Goal: Task Accomplishment & Management: Manage account settings

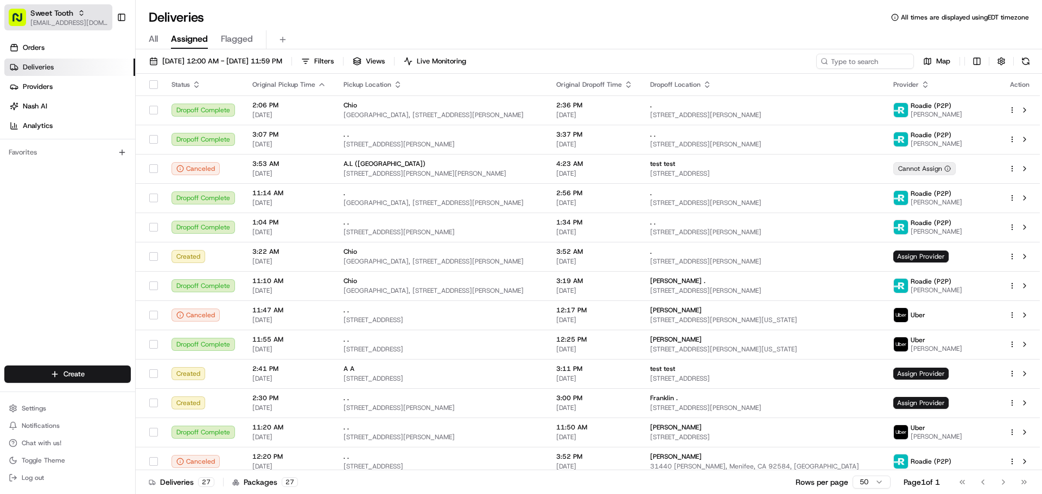
click at [81, 14] on icon "button" at bounding box center [82, 13] width 8 height 8
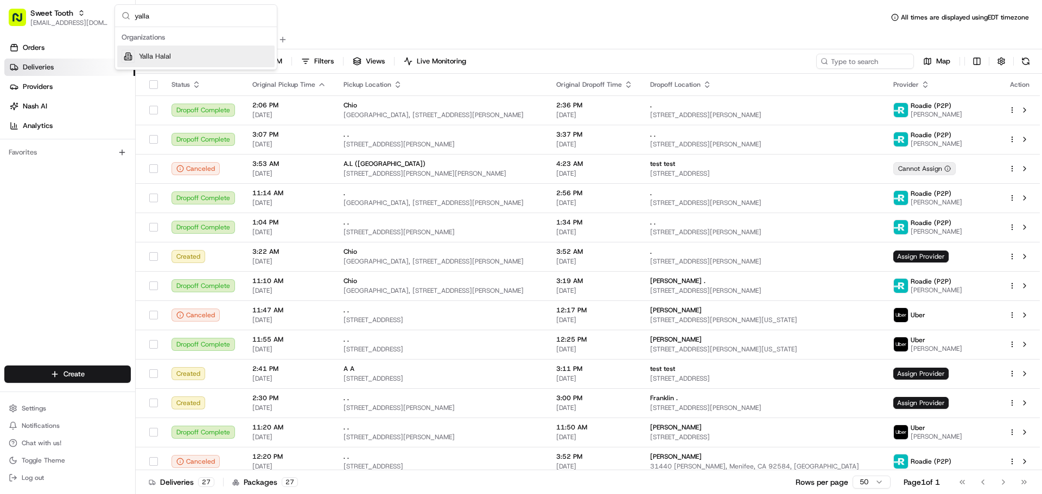
type input "yalla"
drag, startPoint x: 221, startPoint y: 58, endPoint x: 258, endPoint y: 59, distance: 37.5
click at [221, 59] on div "Yalla Halal" at bounding box center [195, 57] width 157 height 22
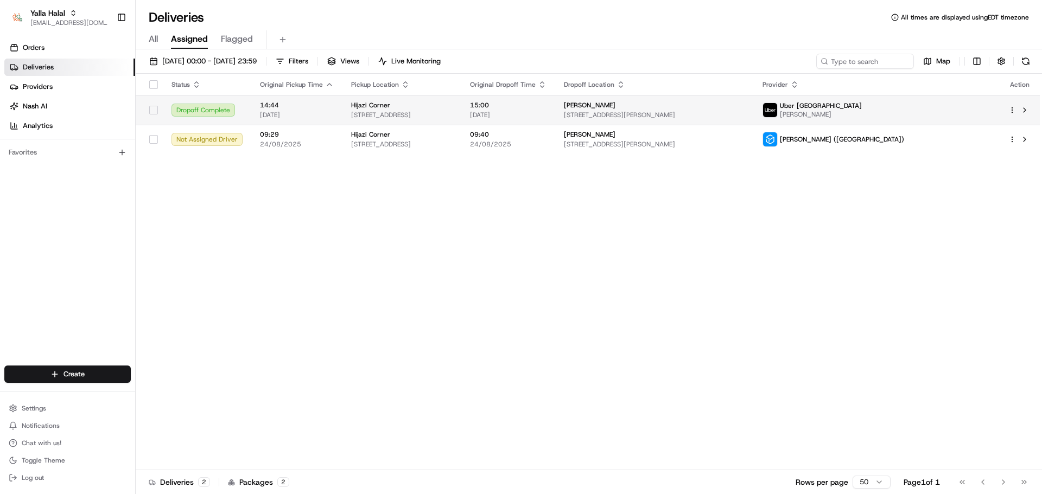
click at [546, 112] on span "23/08/2025" at bounding box center [508, 115] width 77 height 9
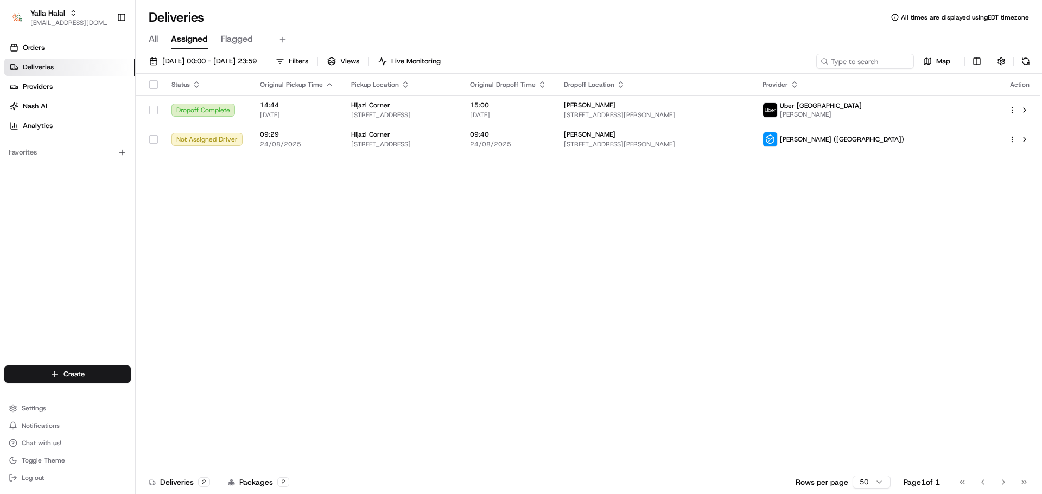
click at [644, 157] on div "Status Original Pickup Time Pickup Location Original Dropoff Time Dropoff Locat…" at bounding box center [588, 272] width 904 height 397
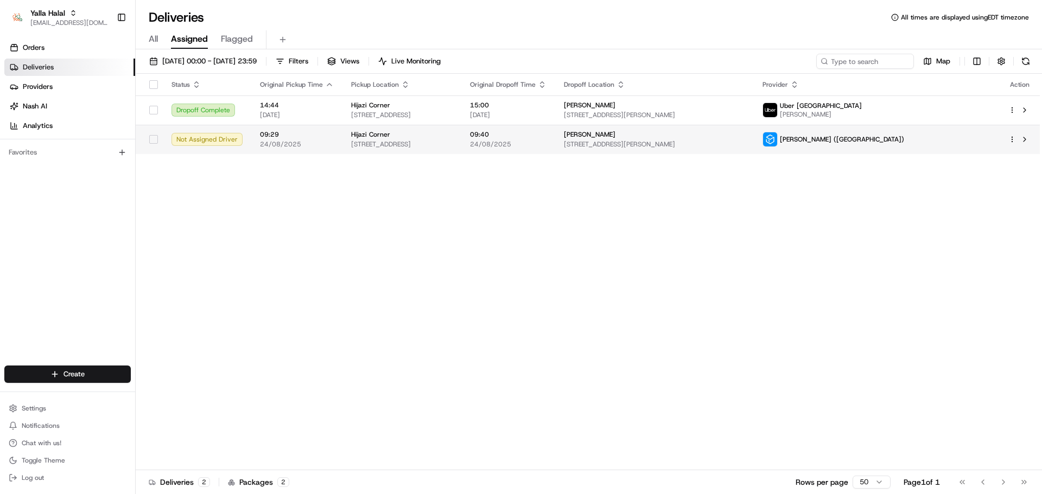
click at [546, 143] on span "24/08/2025" at bounding box center [508, 144] width 77 height 9
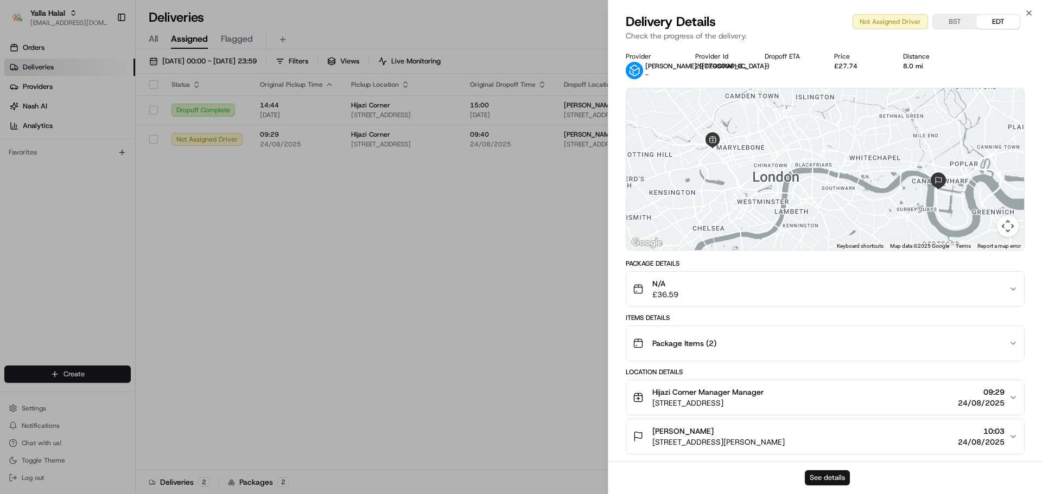
click at [833, 476] on button "See details" at bounding box center [827, 477] width 45 height 15
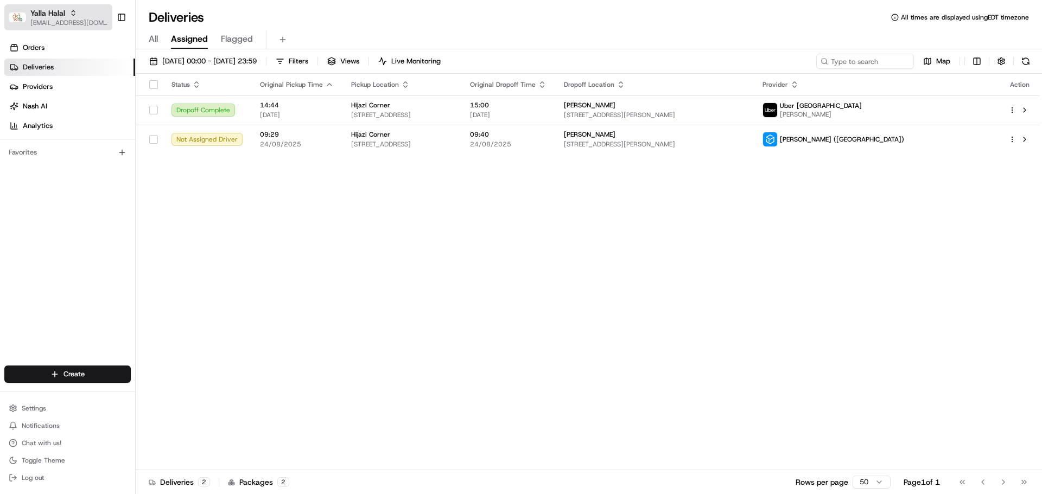
click at [93, 27] on button "Yalla Halal blacdao@nashhelp.com" at bounding box center [58, 17] width 108 height 26
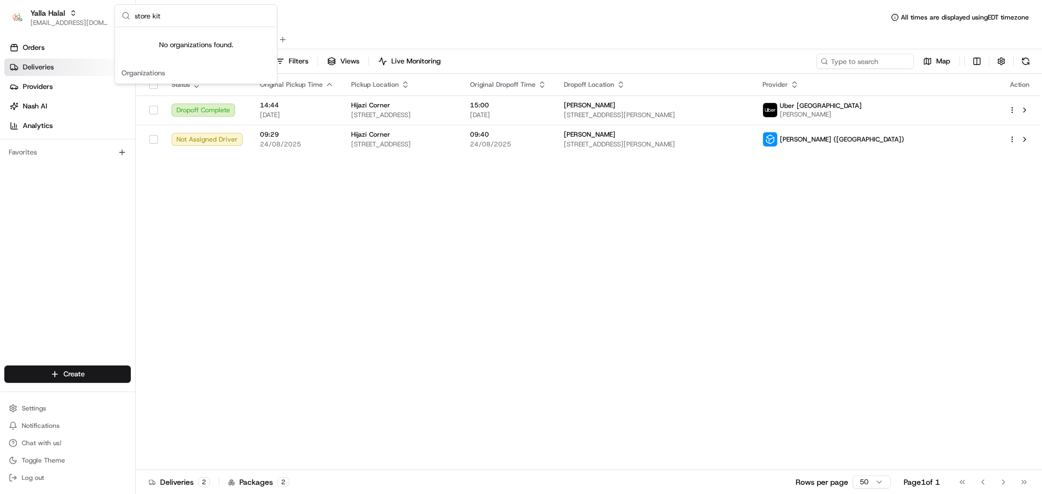
click at [155, 17] on input "store kit" at bounding box center [203, 16] width 136 height 22
click at [183, 12] on input "store kit" at bounding box center [203, 16] width 136 height 22
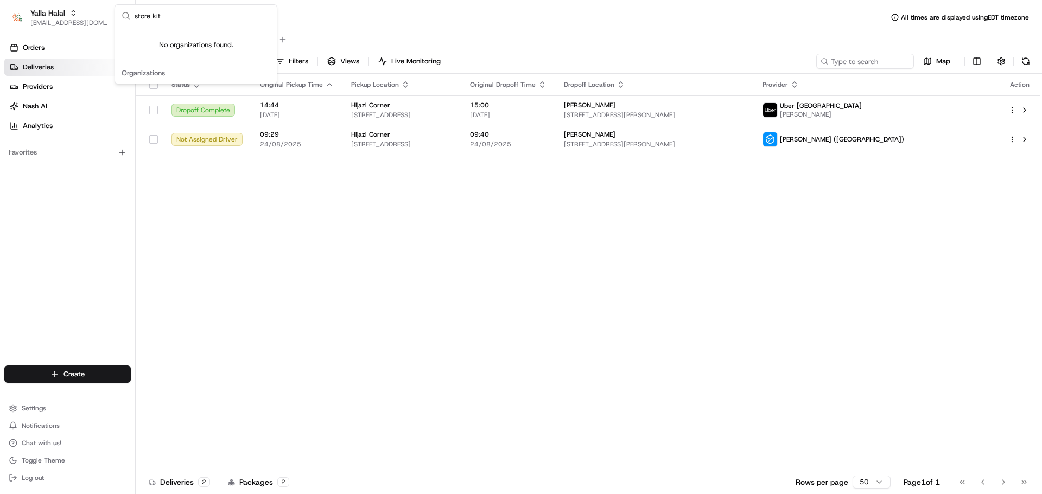
click at [183, 12] on input "store kit" at bounding box center [203, 16] width 136 height 22
type input "the rege"
click at [187, 53] on span "The Regency Club" at bounding box center [168, 57] width 59 height 10
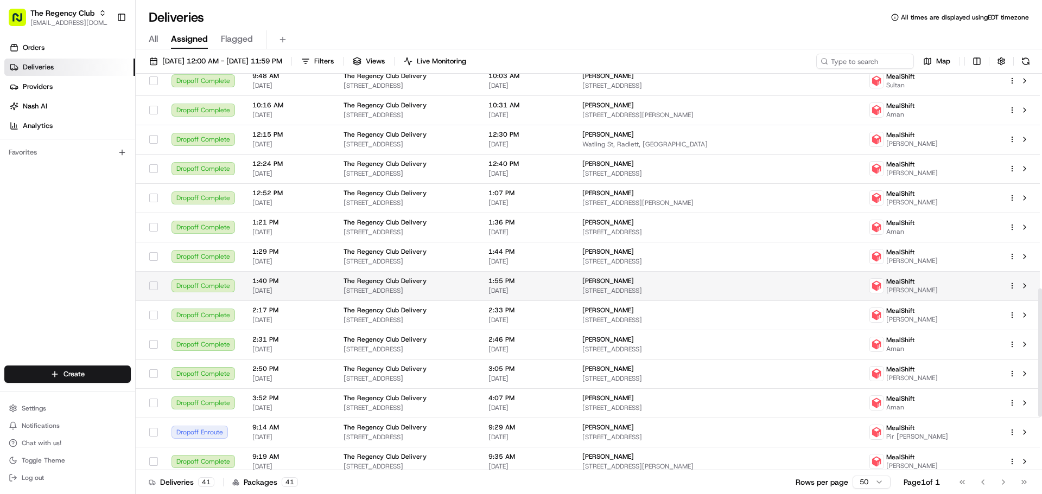
scroll to position [826, 0]
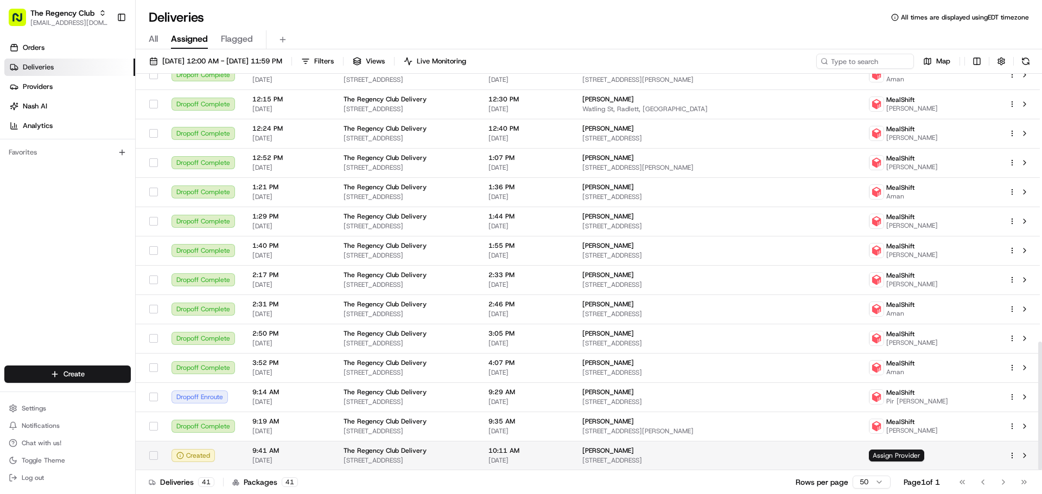
click at [393, 445] on td "The Regency Club Delivery 18-21 Queensbury Station Parade, Edgware HA8 5NR, UK" at bounding box center [407, 455] width 145 height 29
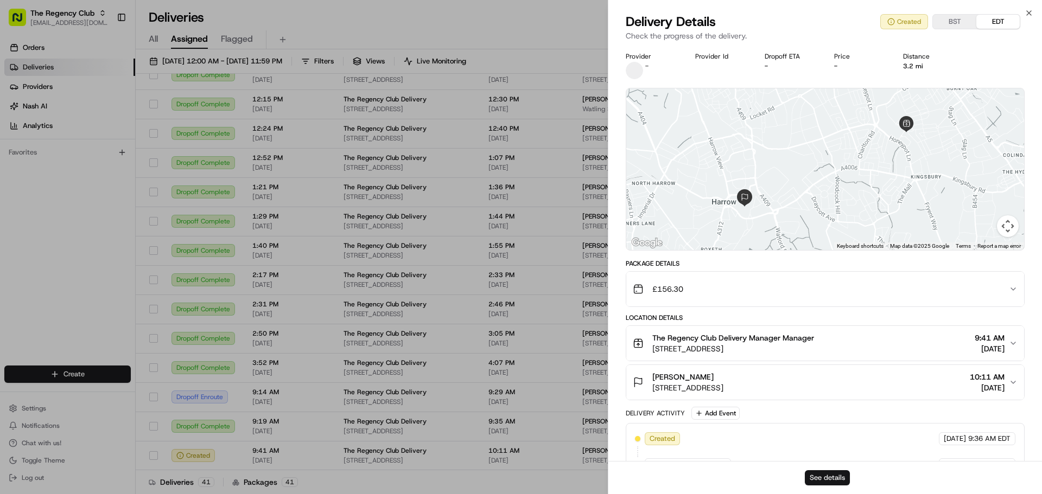
click at [824, 472] on button "See details" at bounding box center [827, 477] width 45 height 15
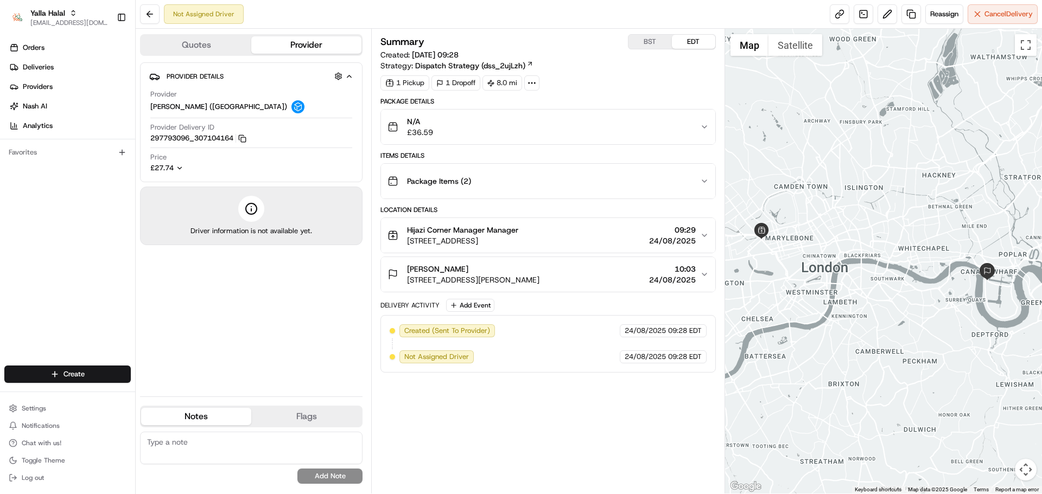
drag, startPoint x: 883, startPoint y: 281, endPoint x: 857, endPoint y: 283, distance: 26.1
click at [864, 286] on div at bounding box center [883, 261] width 317 height 465
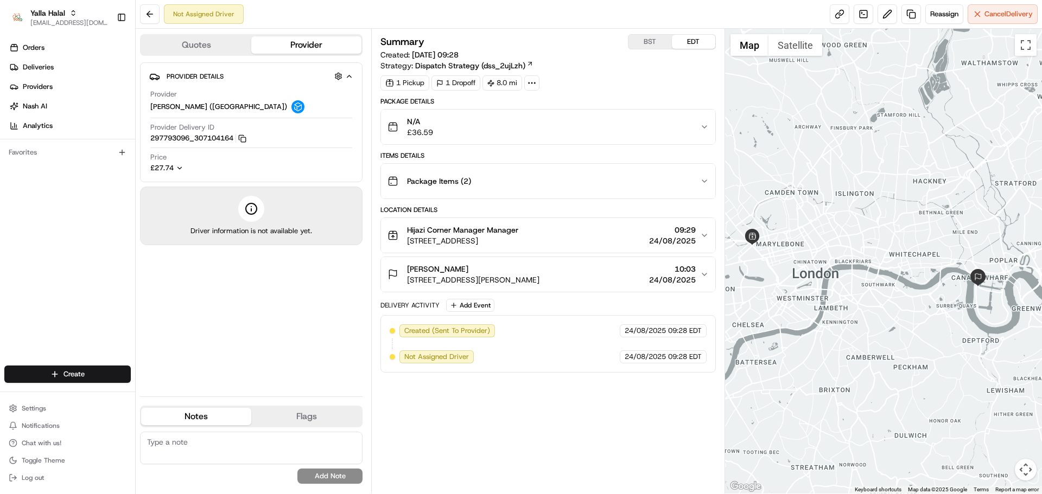
click at [218, 44] on button "Quotes" at bounding box center [196, 44] width 110 height 17
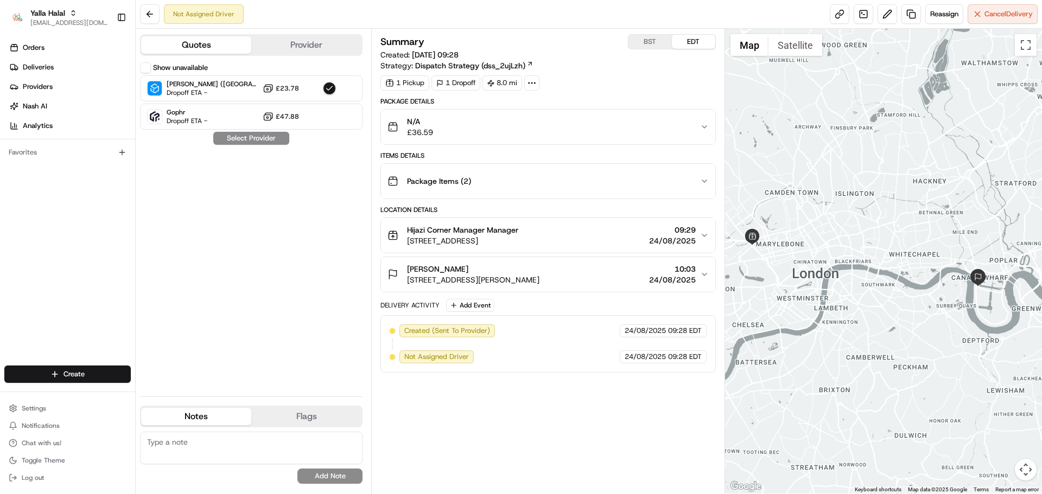
click at [304, 44] on button "Provider" at bounding box center [306, 44] width 110 height 17
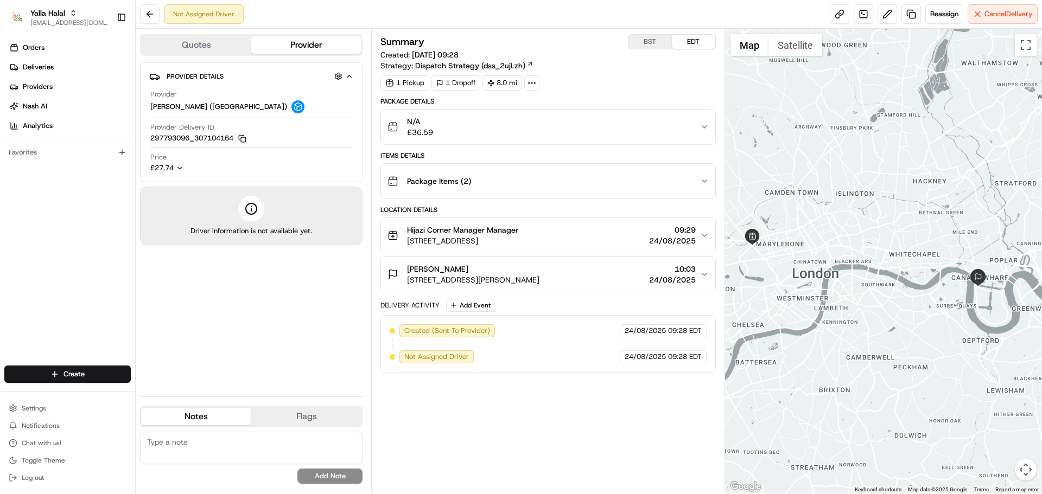
click at [604, 246] on div "Hijazi Corner Manager Manager 332 Old Marylebone Rd, London NW1 5RE, UK 09:29 2…" at bounding box center [543, 236] width 312 height 22
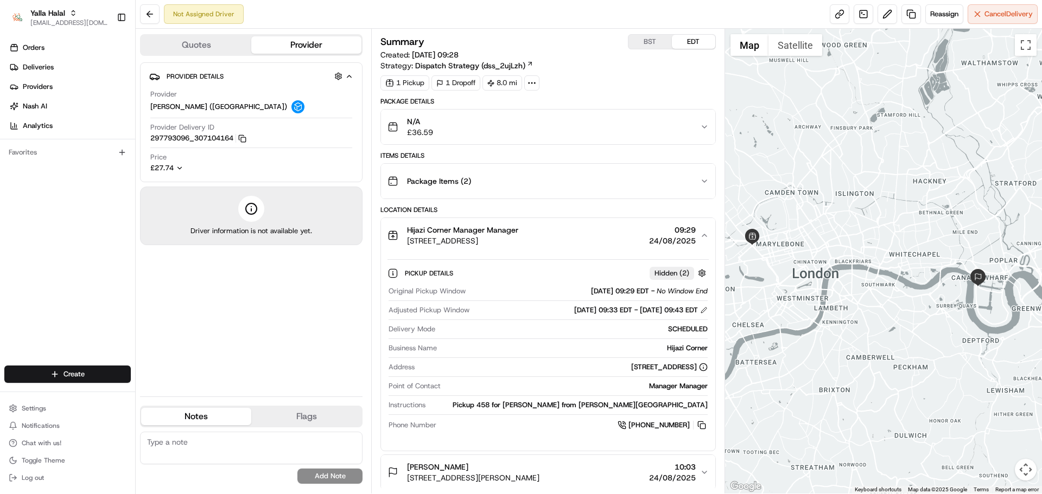
click at [612, 310] on div "24/08/2025 09:33 EDT - 24/08/2025 09:43 EDT" at bounding box center [640, 310] width 133 height 10
click at [584, 310] on div "24/08/2025 09:33 EDT - 24/08/2025 09:43 EDT" at bounding box center [640, 310] width 133 height 10
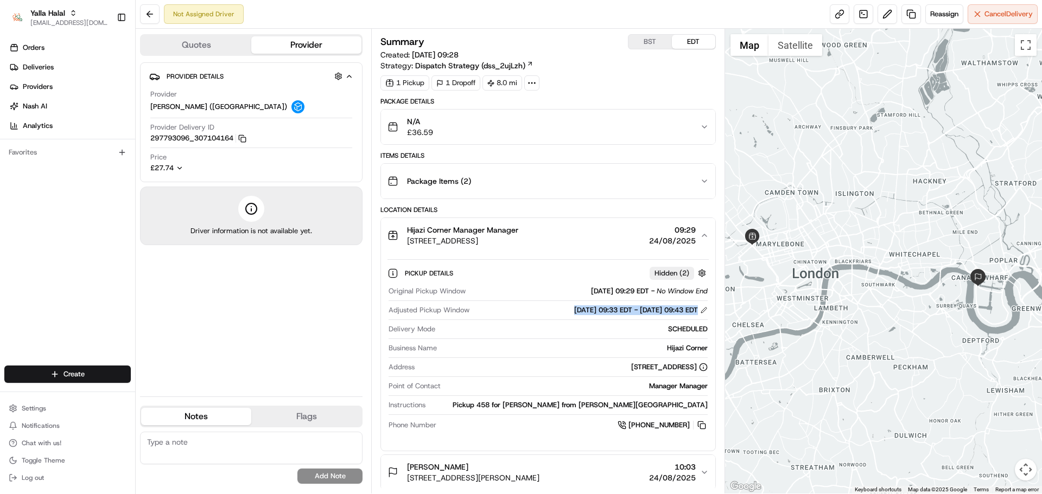
click at [584, 310] on div "24/08/2025 09:33 EDT - 24/08/2025 09:43 EDT" at bounding box center [640, 310] width 133 height 10
click at [642, 308] on div "24/08/2025 09:33 EDT - 24/08/2025 09:43 EDT" at bounding box center [640, 310] width 133 height 10
click at [574, 308] on div "24/08/2025 09:33 EDT - 24/08/2025 09:43 EDT" at bounding box center [640, 310] width 133 height 10
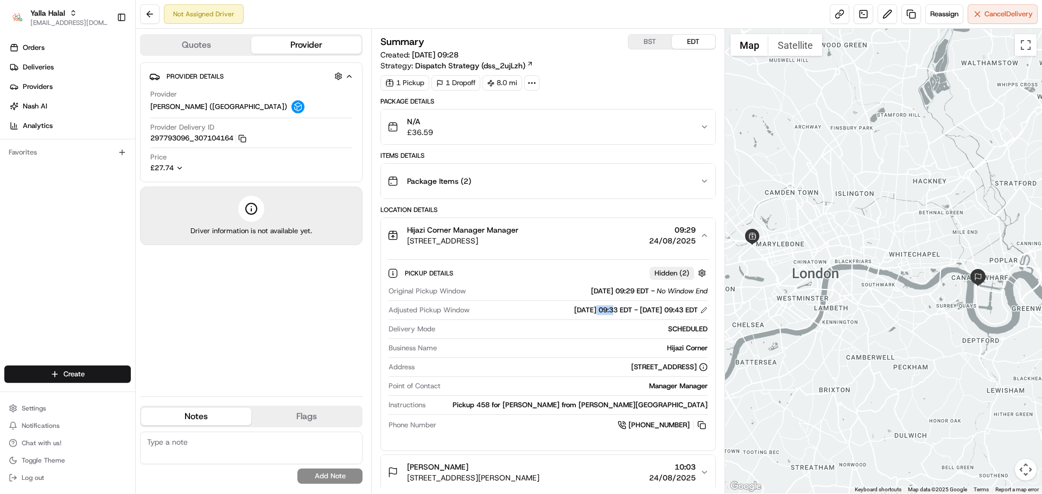
click at [574, 308] on div "24/08/2025 09:33 EDT - 24/08/2025 09:43 EDT" at bounding box center [640, 310] width 133 height 10
click at [574, 317] on div "Adjusted Pickup Window 24/08/2025 09:33 EDT - 24/08/2025 09:43 EDT" at bounding box center [548, 312] width 319 height 15
click at [574, 315] on div "Adjusted Pickup Window 24/08/2025 09:33 EDT - 24/08/2025 09:43 EDT" at bounding box center [548, 312] width 319 height 15
click at [574, 314] on div "24/08/2025 09:33 EDT - 24/08/2025 09:43 EDT" at bounding box center [640, 310] width 133 height 10
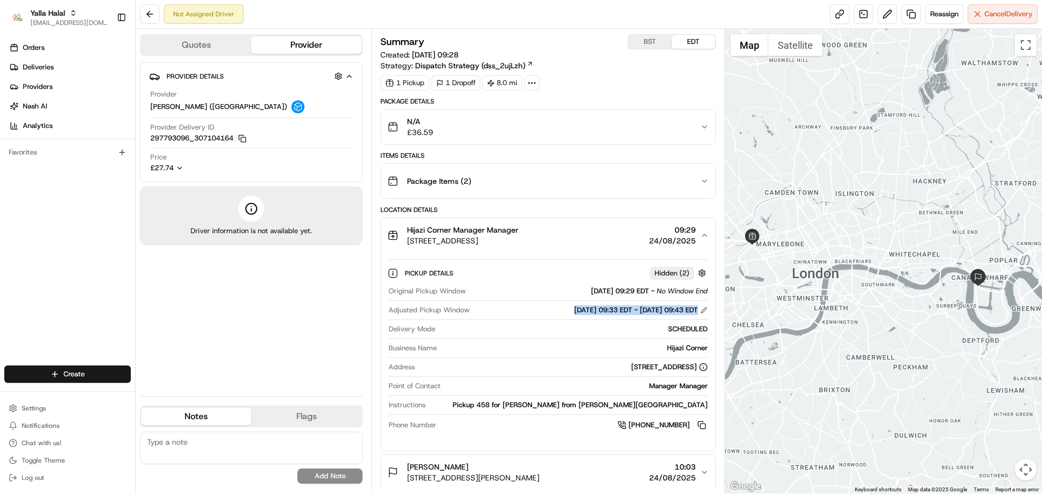
click at [574, 314] on div "24/08/2025 09:33 EDT - 24/08/2025 09:43 EDT" at bounding box center [640, 310] width 133 height 10
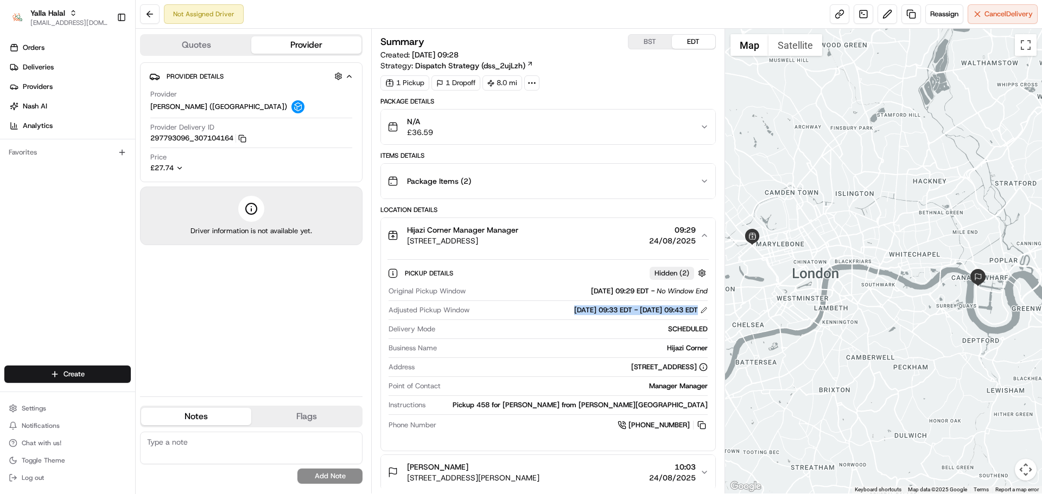
click at [574, 314] on div "24/08/2025 09:33 EDT - 24/08/2025 09:43 EDT" at bounding box center [640, 310] width 133 height 10
click at [574, 312] on div "24/08/2025 09:33 EDT - 24/08/2025 09:43 EDT" at bounding box center [640, 310] width 133 height 10
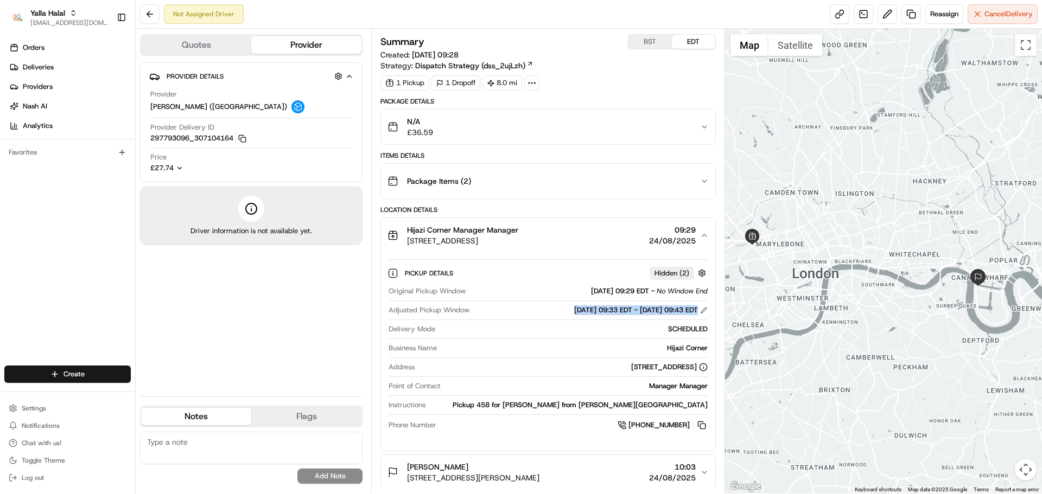
click at [574, 312] on div "24/08/2025 09:33 EDT - 24/08/2025 09:43 EDT" at bounding box center [640, 310] width 133 height 10
click at [582, 313] on div "24/08/2025 09:33 EDT - 24/08/2025 09:43 EDT" at bounding box center [640, 310] width 133 height 10
drag, startPoint x: 578, startPoint y: 311, endPoint x: 610, endPoint y: 304, distance: 33.4
click at [614, 311] on div "24/08/2025 09:33 EDT - 24/08/2025 09:43 EDT" at bounding box center [640, 310] width 133 height 10
click at [654, 40] on button "BST" at bounding box center [649, 42] width 43 height 14
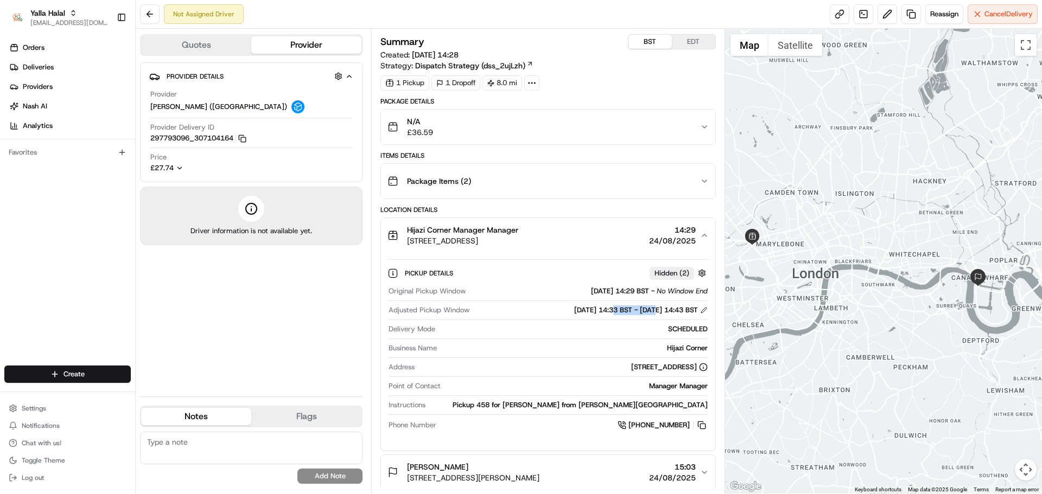
drag, startPoint x: 575, startPoint y: 312, endPoint x: 619, endPoint y: 313, distance: 43.4
click at [619, 313] on div "24/08/2025 14:33 BST - 24/08/2025 14:43 BST" at bounding box center [640, 310] width 133 height 10
click at [245, 218] on div at bounding box center [251, 209] width 26 height 26
click at [231, 227] on span "Driver information is not available yet." at bounding box center [251, 231] width 122 height 10
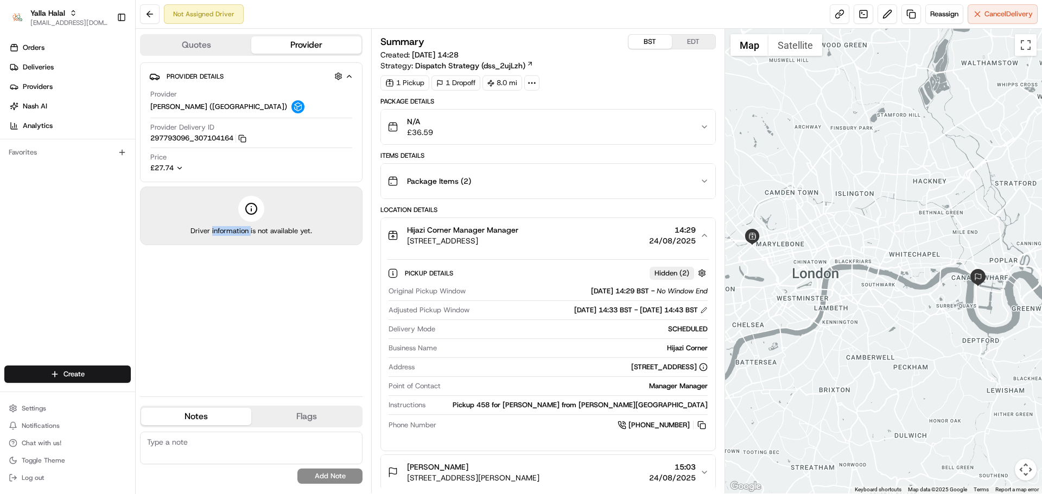
click at [231, 227] on span "Driver information is not available yet." at bounding box center [251, 231] width 122 height 10
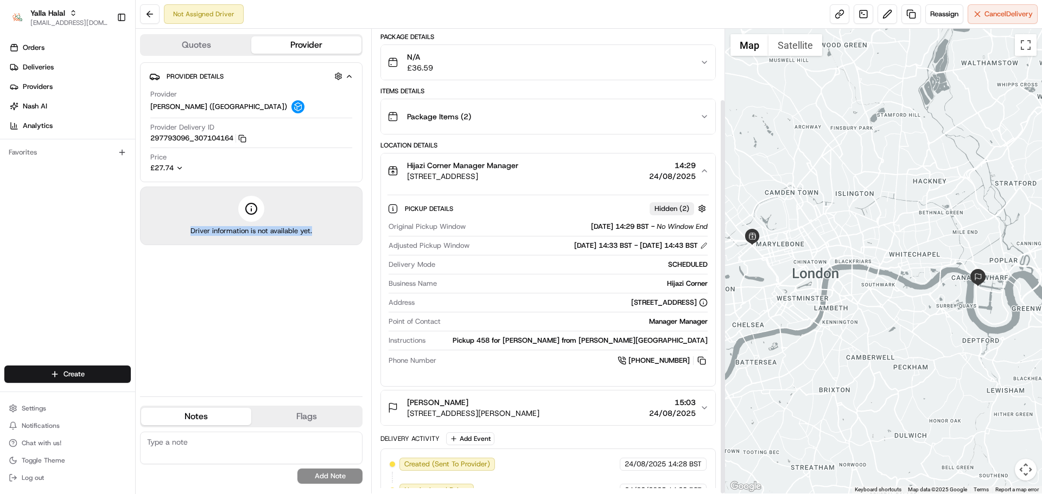
scroll to position [82, 0]
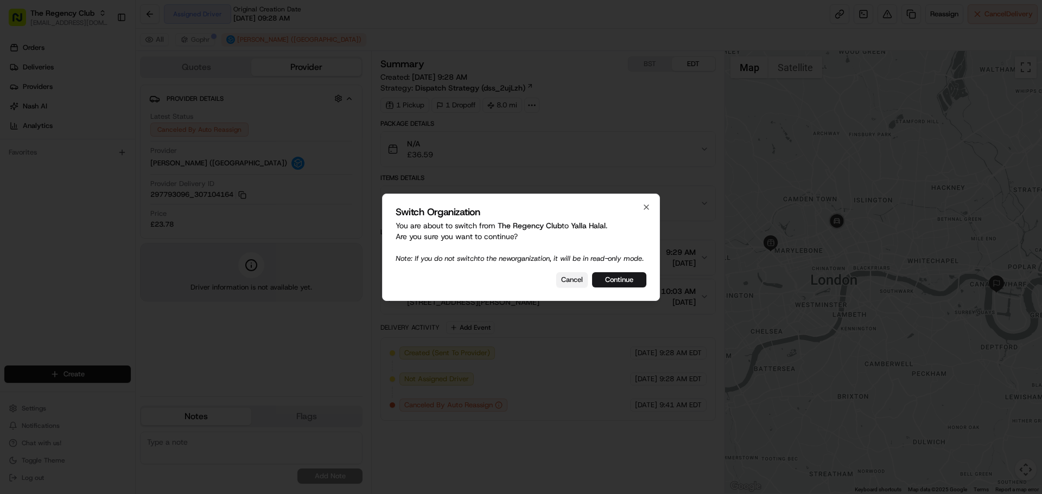
click at [571, 279] on button "Cancel" at bounding box center [571, 279] width 31 height 15
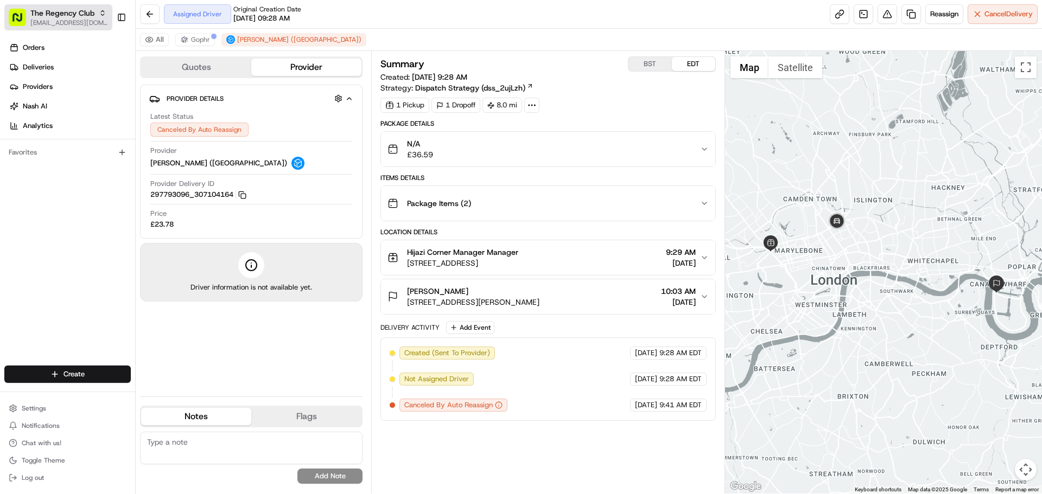
click at [69, 18] on span "[EMAIL_ADDRESS][DOMAIN_NAME]" at bounding box center [69, 22] width 78 height 9
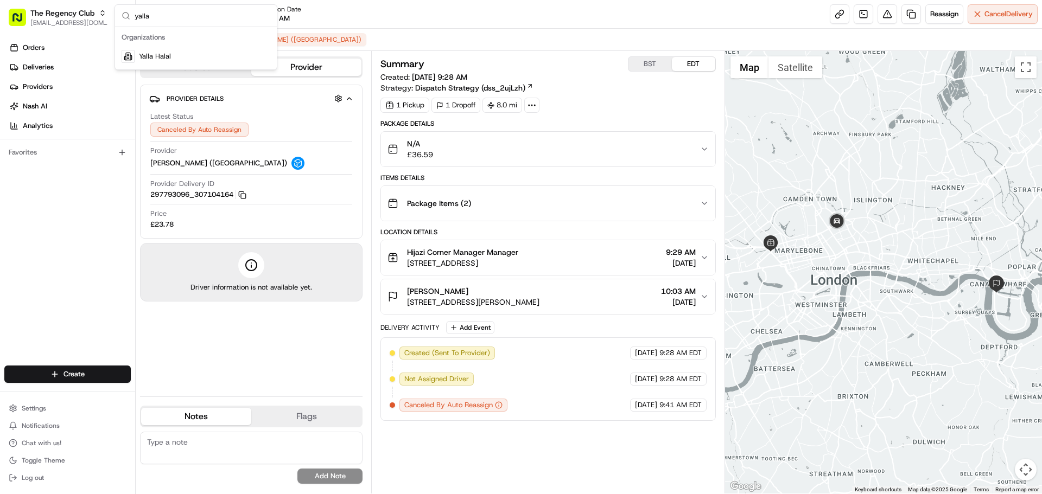
type input "yalla"
click at [232, 49] on div "Yalla Halal" at bounding box center [195, 57] width 157 height 22
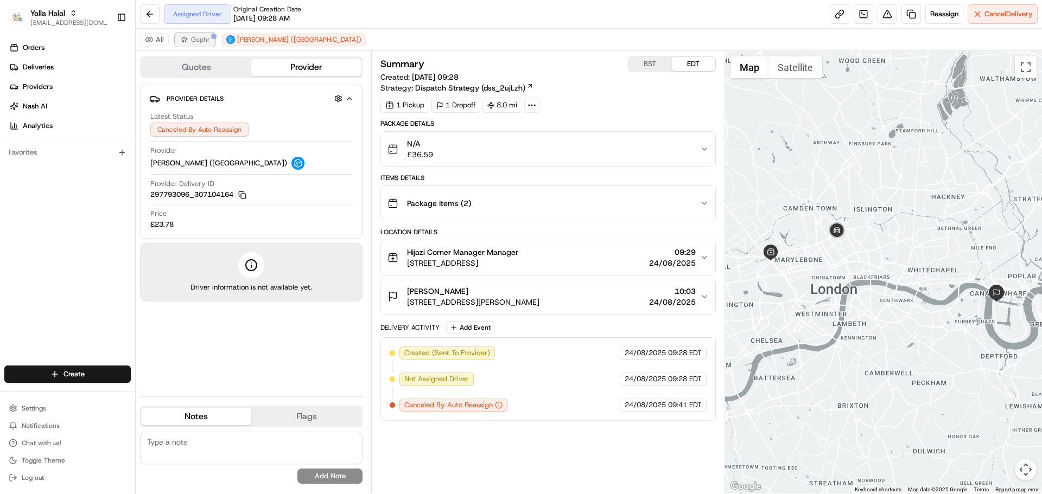
click at [191, 40] on span "Gophr" at bounding box center [200, 39] width 19 height 9
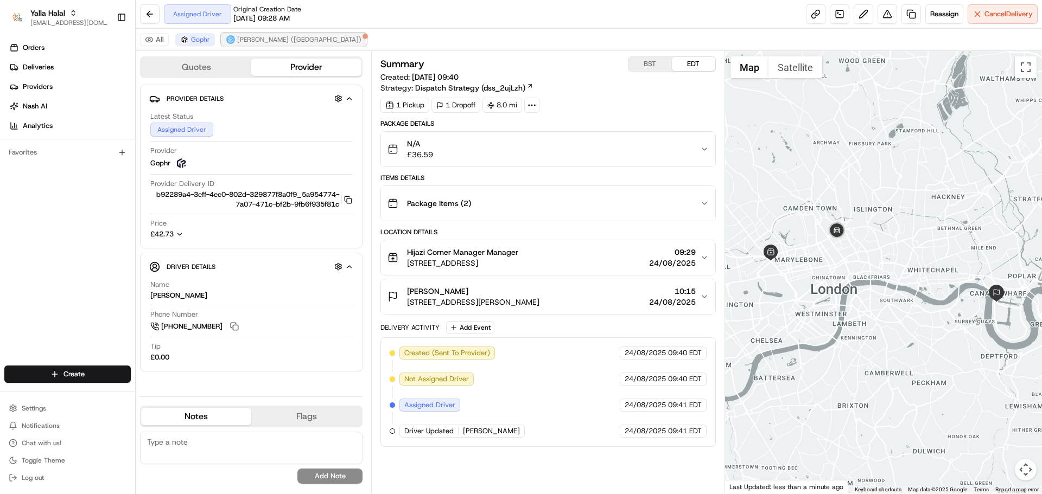
click at [232, 41] on img at bounding box center [230, 39] width 9 height 9
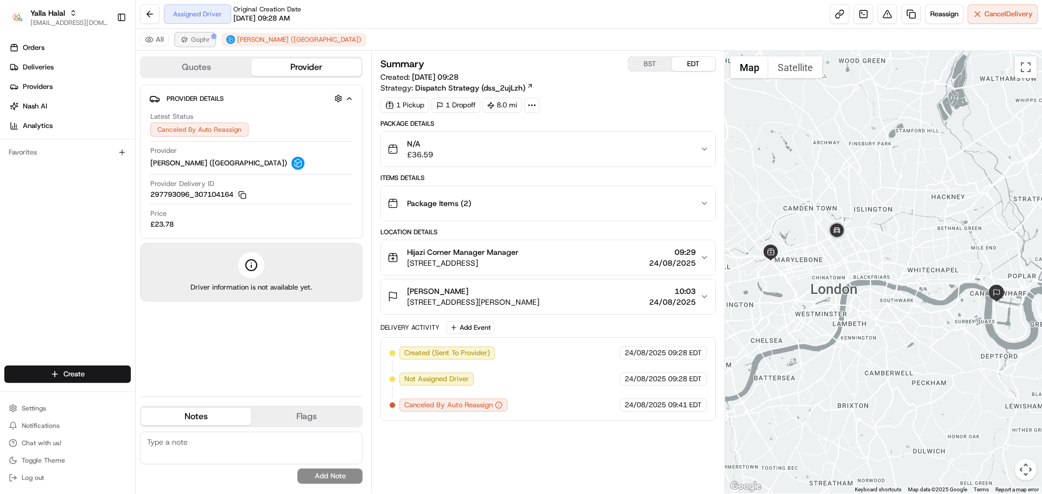
click at [200, 44] on button "Gophr" at bounding box center [195, 39] width 40 height 13
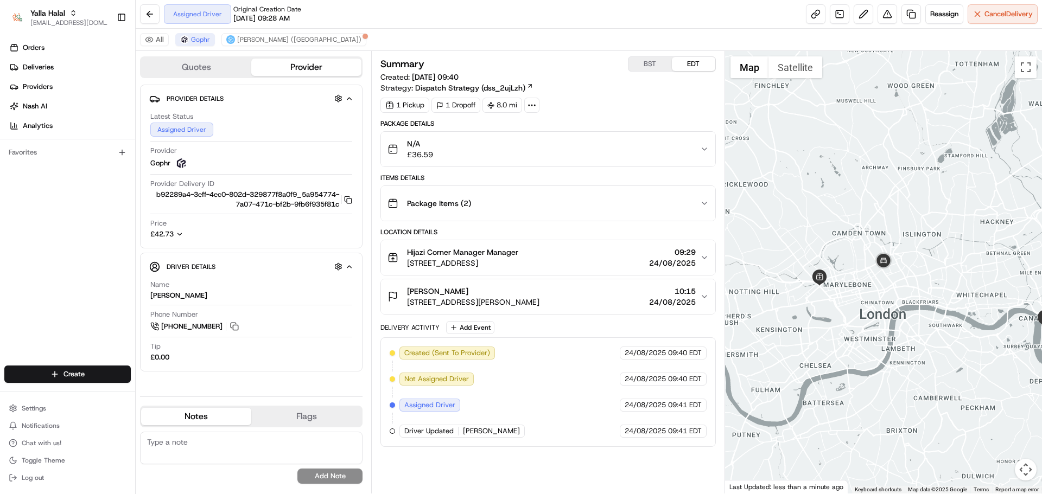
click at [217, 67] on button "Quotes" at bounding box center [196, 67] width 110 height 17
click at [282, 67] on button "Provider" at bounding box center [306, 67] width 110 height 17
click at [259, 48] on div "All [PERSON_NAME] ([GEOGRAPHIC_DATA])" at bounding box center [589, 40] width 906 height 22
click at [258, 39] on span "[PERSON_NAME] ([GEOGRAPHIC_DATA])" at bounding box center [299, 39] width 124 height 9
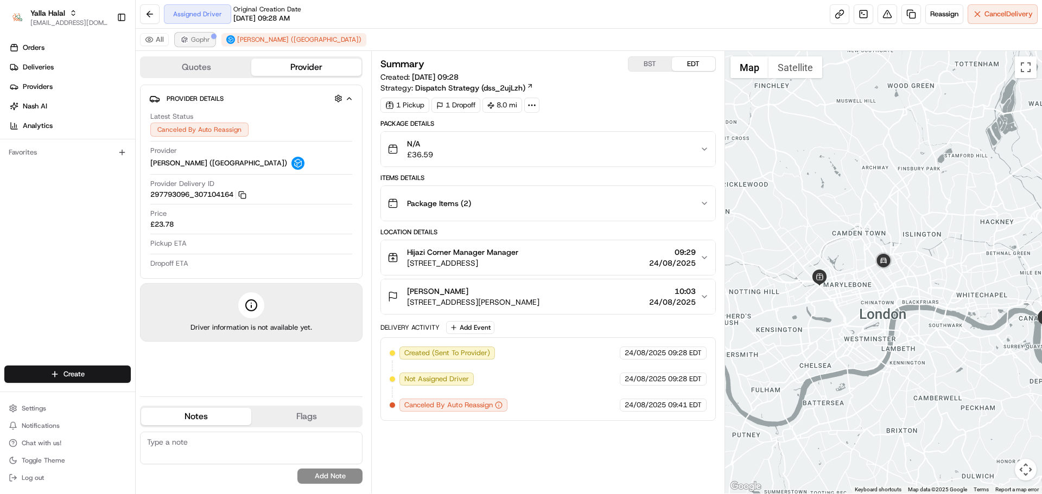
click at [190, 40] on button "Gophr" at bounding box center [195, 39] width 40 height 13
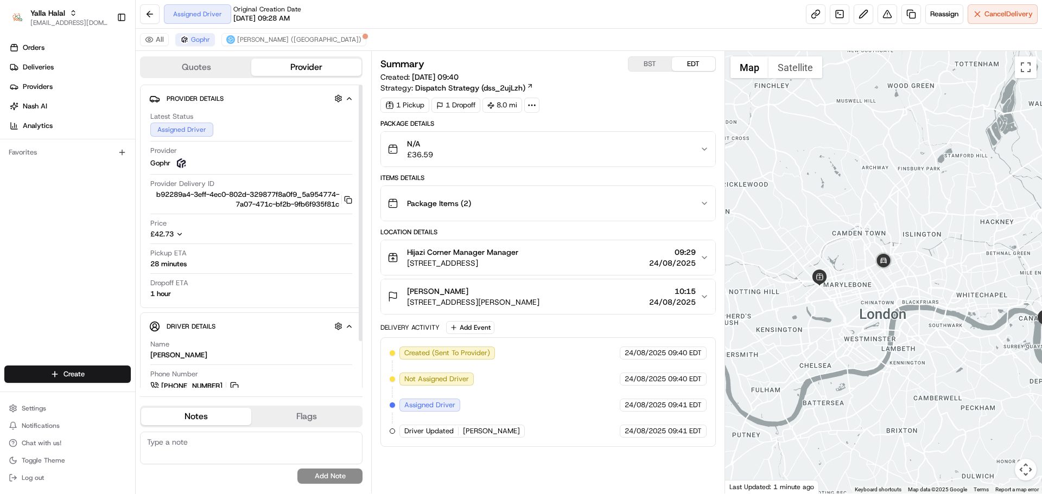
click at [183, 269] on div "28 minutes" at bounding box center [168, 264] width 36 height 10
click at [182, 269] on div "28 minutes" at bounding box center [168, 264] width 36 height 10
copy div "28 minutes"
drag, startPoint x: 182, startPoint y: 274, endPoint x: 389, endPoint y: 225, distance: 212.4
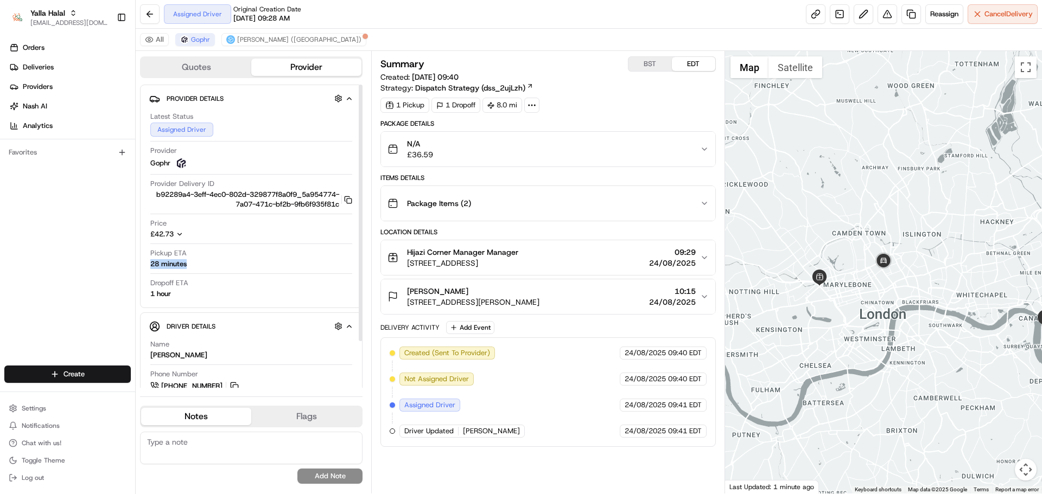
click at [356, 260] on div "Provider Details Hidden ( 2 ) Latest Status Assigned Driver Provider Gophr Prov…" at bounding box center [251, 197] width 222 height 224
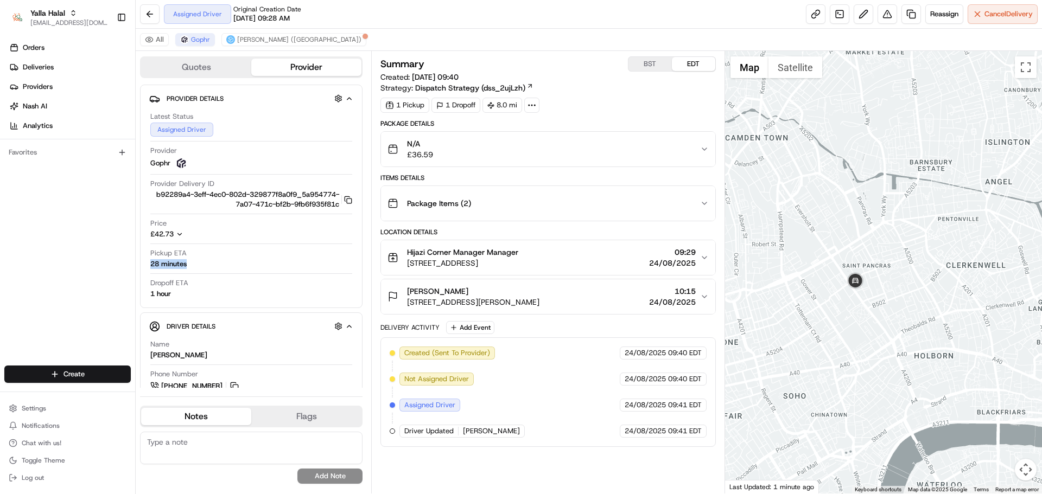
drag, startPoint x: 806, startPoint y: 285, endPoint x: 899, endPoint y: 277, distance: 93.1
click at [899, 277] on div at bounding box center [883, 272] width 317 height 443
click at [965, 277] on div at bounding box center [883, 272] width 317 height 443
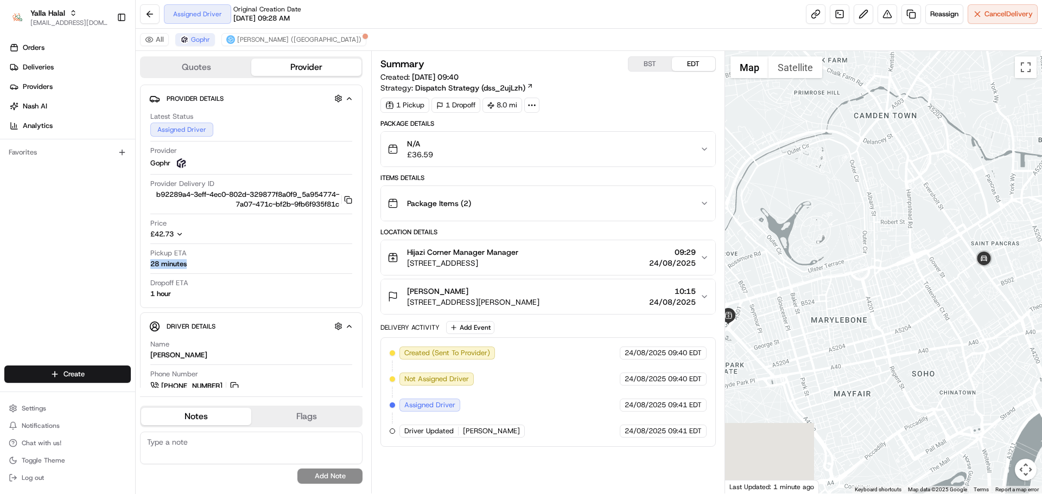
drag, startPoint x: 901, startPoint y: 294, endPoint x: 1019, endPoint y: 272, distance: 119.8
click at [1019, 272] on div at bounding box center [883, 272] width 317 height 443
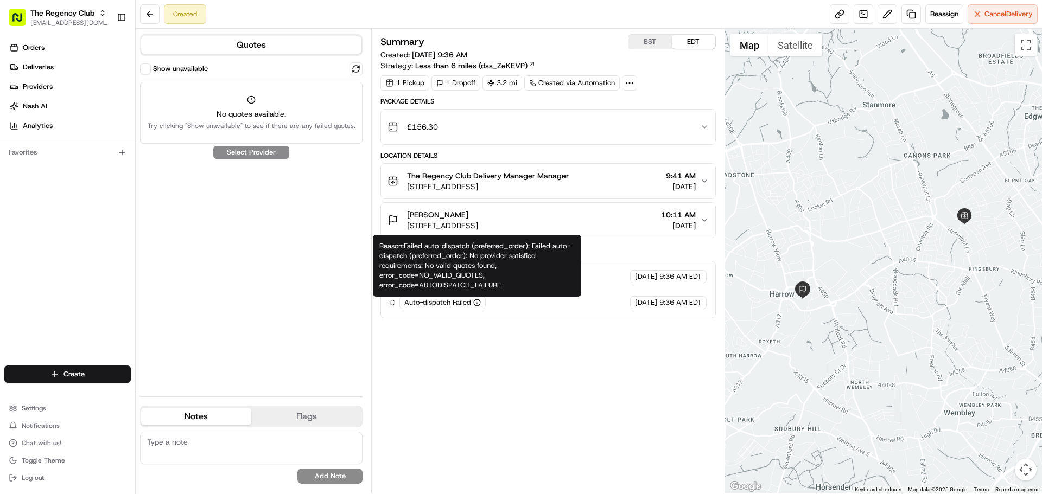
click at [479, 302] on icon "button" at bounding box center [477, 303] width 8 height 8
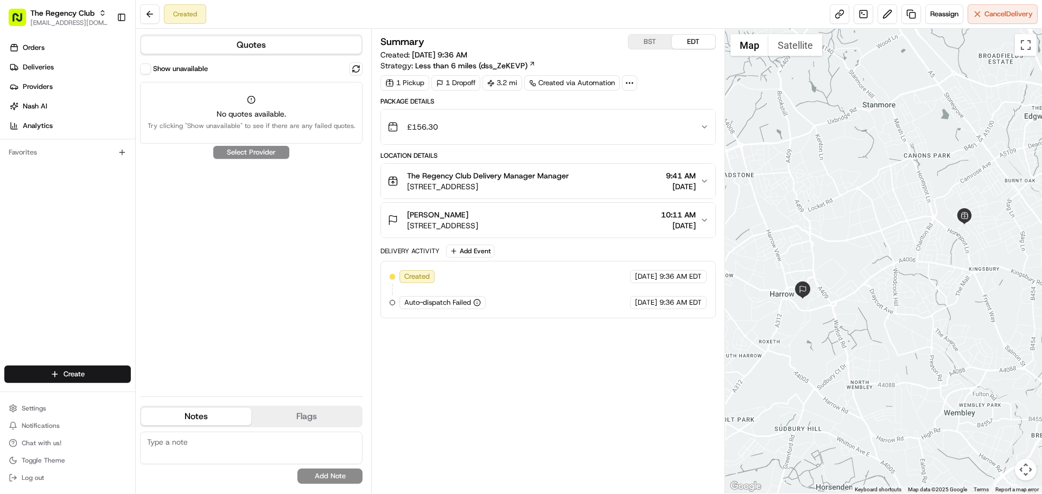
click at [479, 302] on icon "button" at bounding box center [477, 303] width 8 height 8
click at [437, 217] on span "Gary De Souza" at bounding box center [437, 214] width 61 height 11
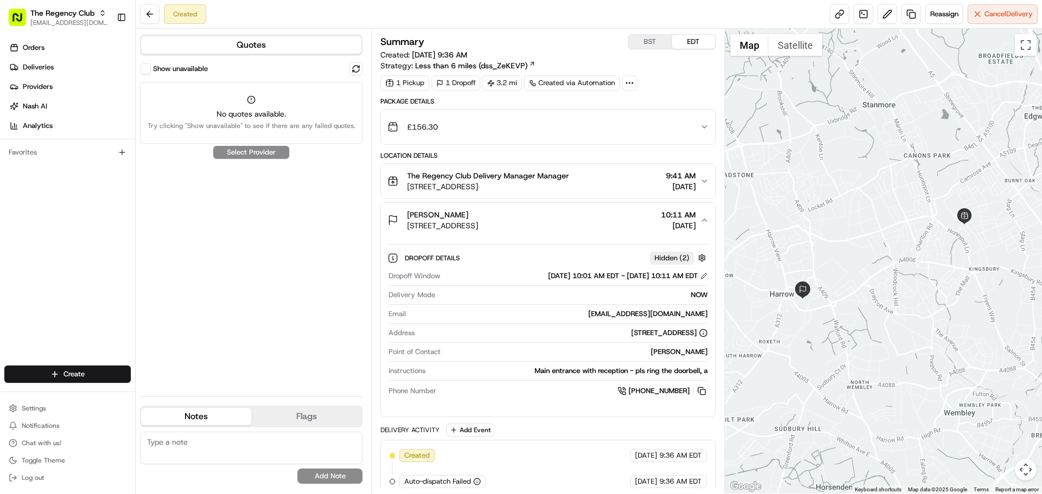
click at [425, 209] on button "Gary De Souza Perceval Square, College Rd, Harrow HA1 1GX, UK 10:11 AM 08/24/20…" at bounding box center [548, 220] width 334 height 35
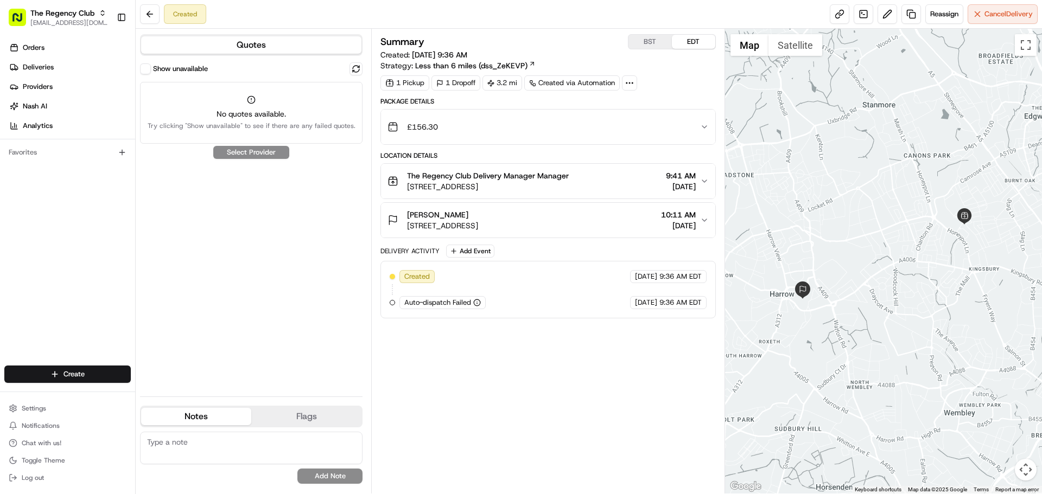
click at [427, 212] on span "Gary De Souza" at bounding box center [437, 214] width 61 height 11
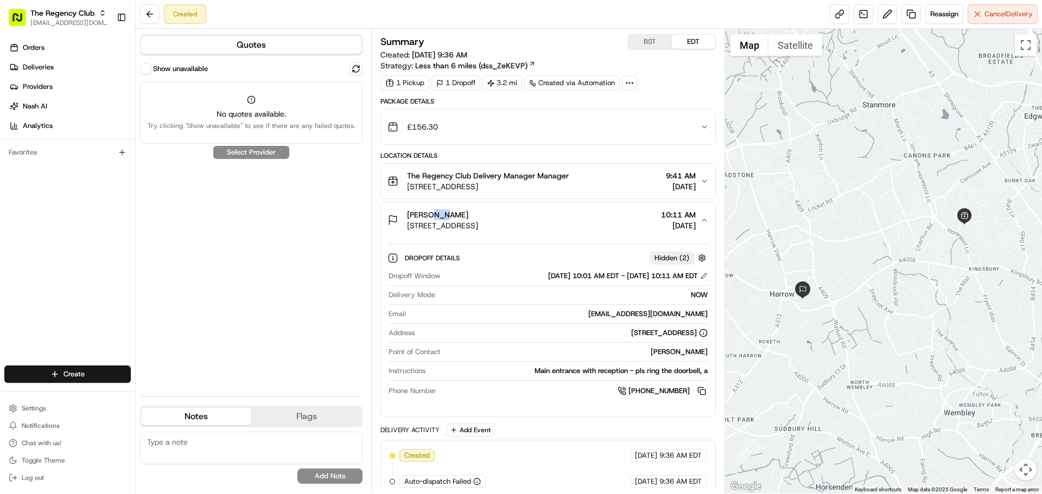
click at [427, 212] on span "Gary De Souza" at bounding box center [437, 214] width 61 height 11
copy span "Gary De Souza"
click at [164, 67] on label "Show unavailable" at bounding box center [180, 69] width 55 height 10
click at [151, 67] on button "Show unavailable" at bounding box center [145, 68] width 11 height 11
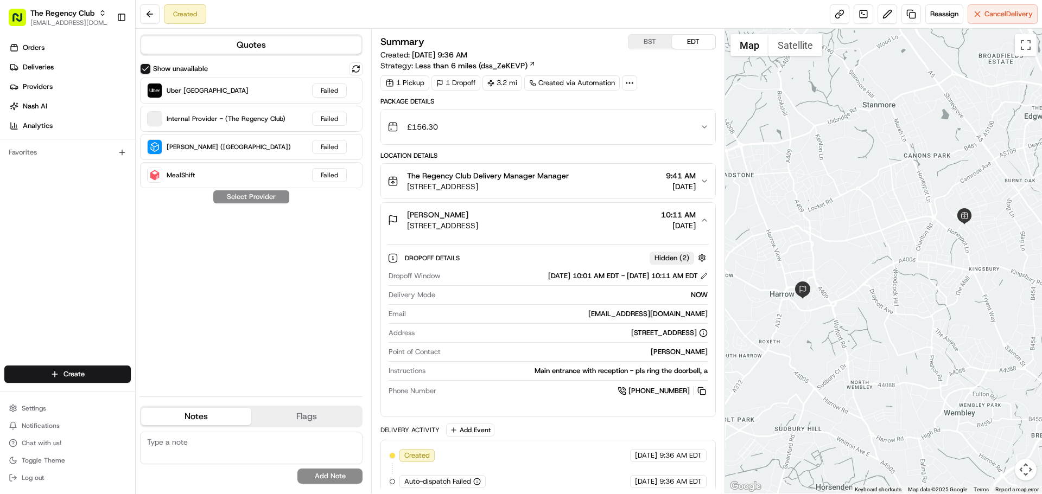
click at [166, 68] on label "Show unavailable" at bounding box center [180, 69] width 55 height 10
click at [151, 68] on button "Show unavailable" at bounding box center [145, 68] width 11 height 11
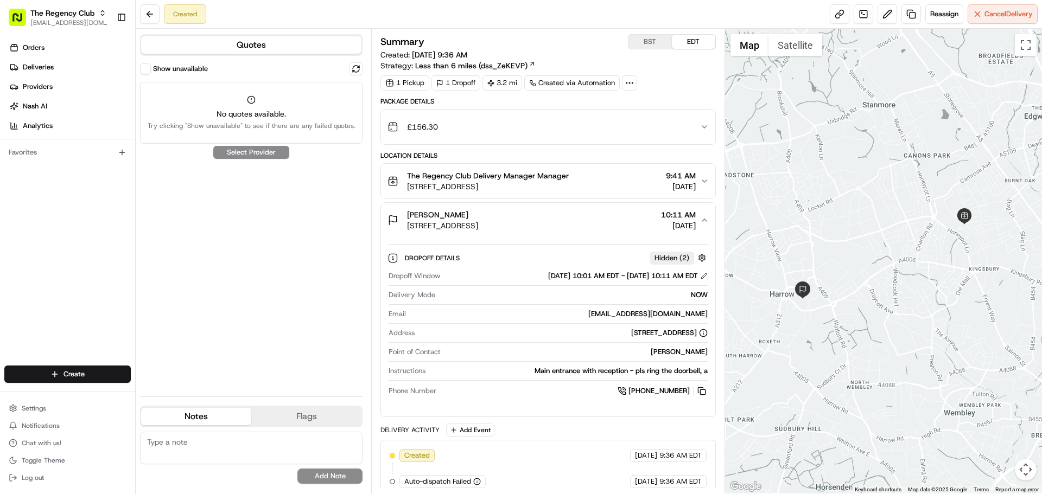
click at [232, 152] on div "Show unavailable No quotes available. Try clicking "Show unavailable" to see if…" at bounding box center [251, 225] width 222 height 326
click at [185, 201] on div "Show unavailable No quotes available. Try clicking "Show unavailable" to see if…" at bounding box center [251, 225] width 222 height 326
click at [188, 61] on div "Quotes Show unavailable No quotes available. Try clicking "Show unavailable" to…" at bounding box center [253, 261] width 235 height 465
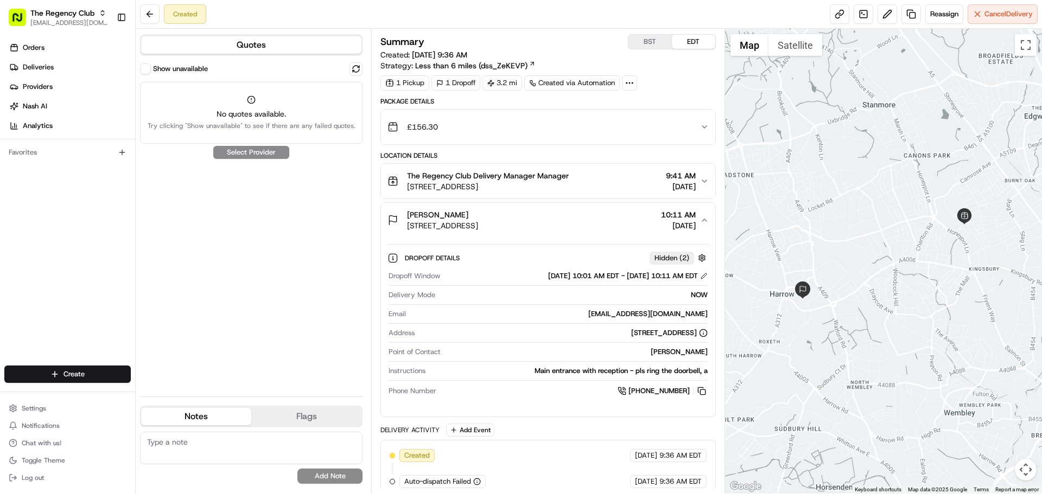
click at [153, 70] on label "Show unavailable" at bounding box center [180, 69] width 55 height 10
click at [151, 70] on button "Show unavailable" at bounding box center [145, 68] width 11 height 11
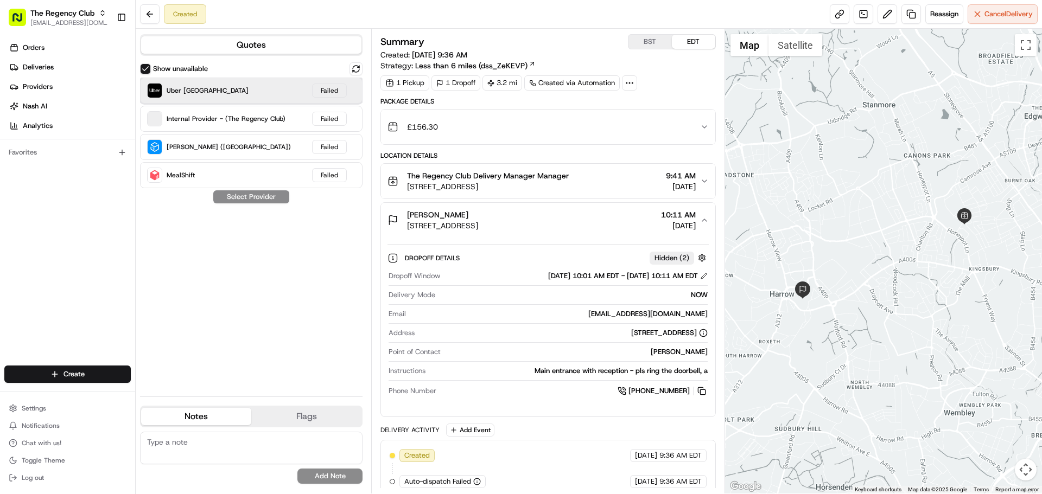
click at [240, 94] on div "Uber UK Failed" at bounding box center [251, 91] width 222 height 26
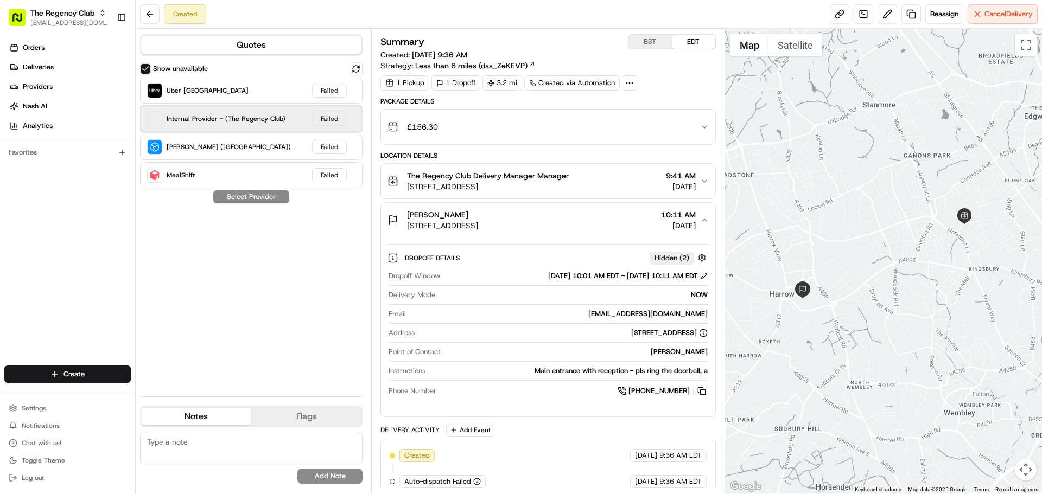
click at [242, 111] on div "Internal Provider - (The Regency Club)" at bounding box center [216, 118] width 138 height 15
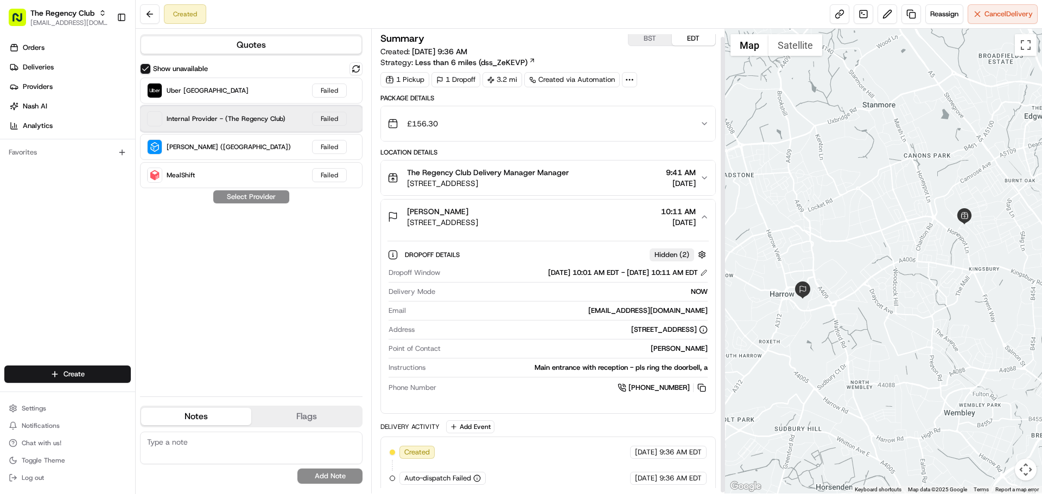
scroll to position [9, 0]
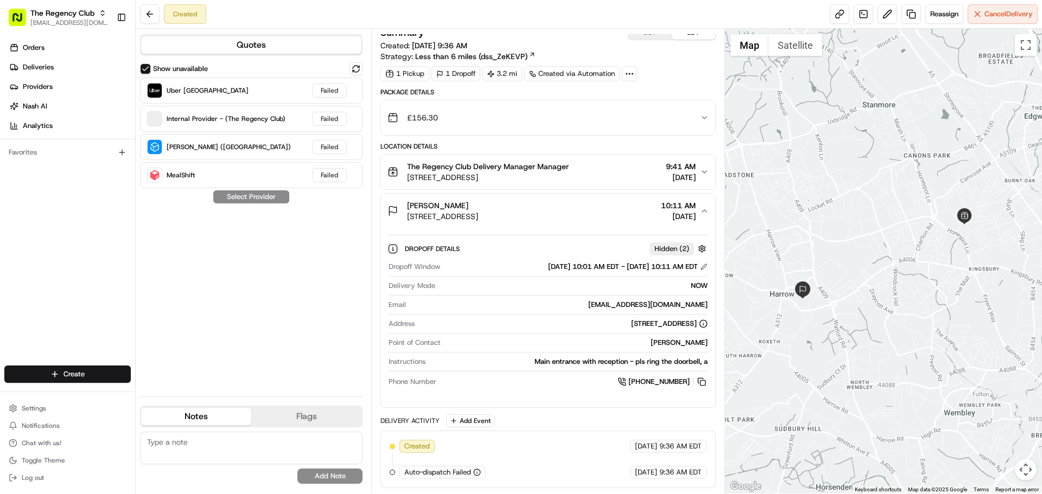
click at [652, 195] on button "Gary De Souza Perceval Square, College Rd, Harrow HA1 1GX, UK 10:11 AM 08/24/20…" at bounding box center [548, 211] width 334 height 35
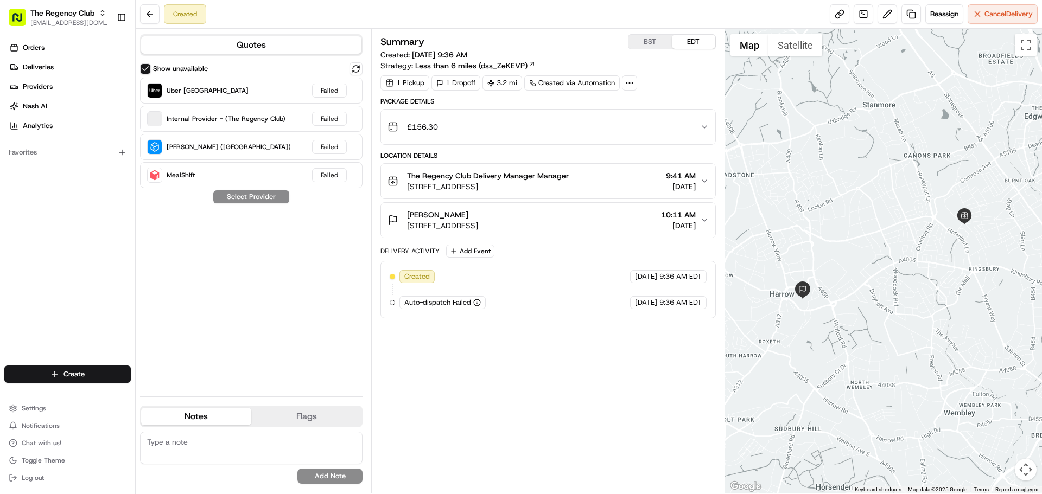
click at [657, 45] on button "BST" at bounding box center [649, 42] width 43 height 14
click at [936, 14] on span "Reassign" at bounding box center [944, 14] width 28 height 10
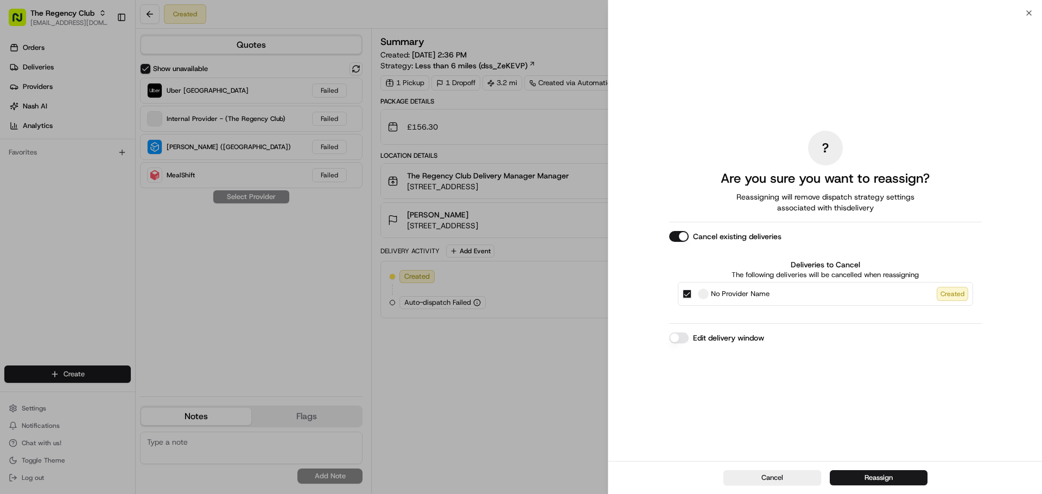
click at [685, 338] on button "Edit delivery window" at bounding box center [679, 338] width 20 height 11
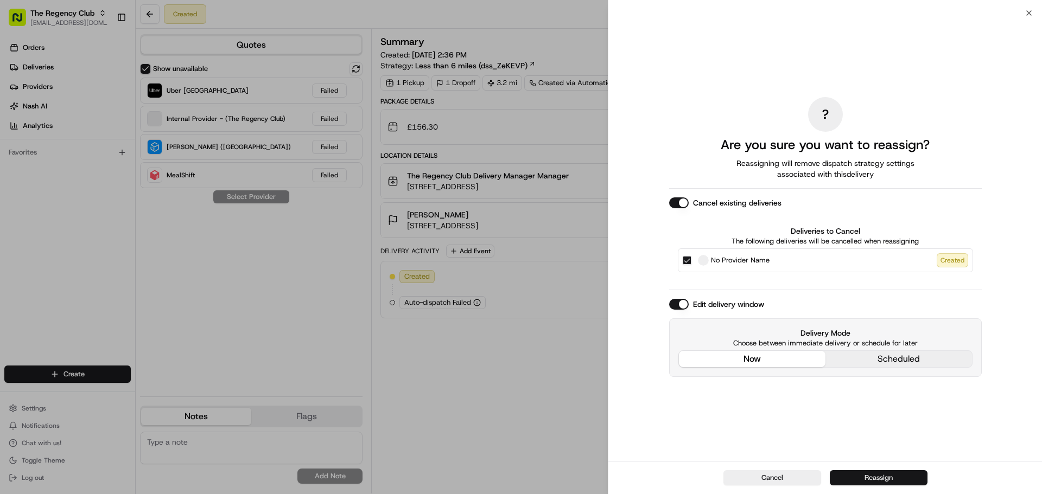
click at [877, 476] on button "Reassign" at bounding box center [879, 477] width 98 height 15
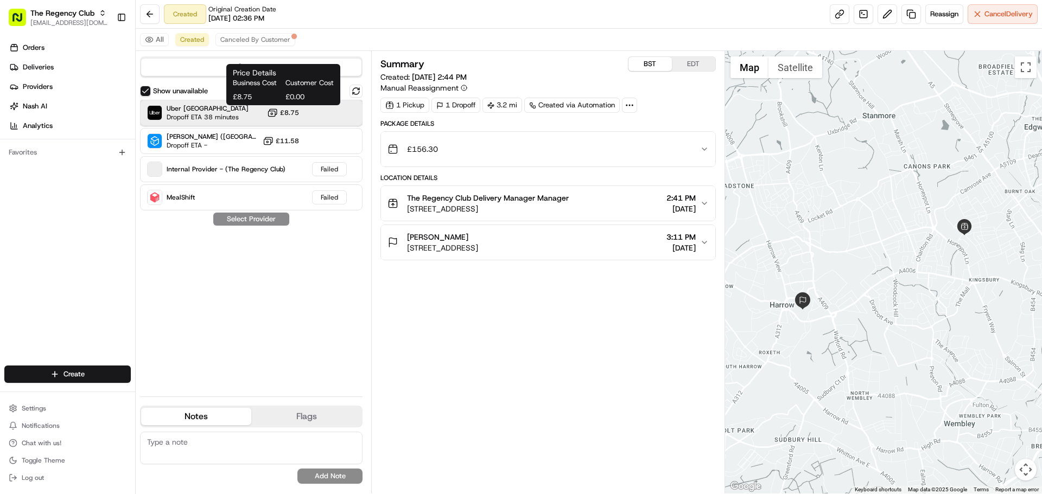
click at [249, 114] on div "Uber UK Dropoff ETA 38 minutes £8.75" at bounding box center [251, 113] width 222 height 26
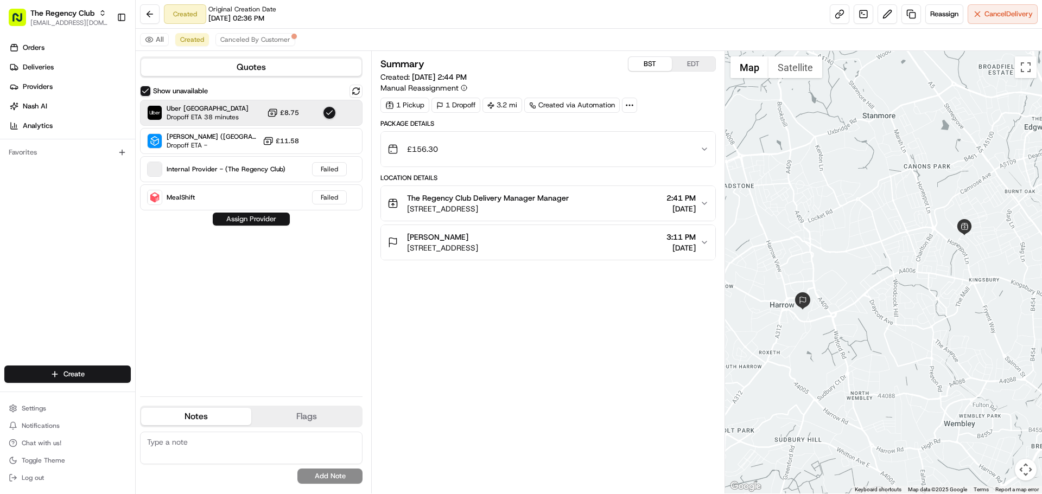
click at [264, 221] on button "Assign Provider" at bounding box center [251, 219] width 77 height 13
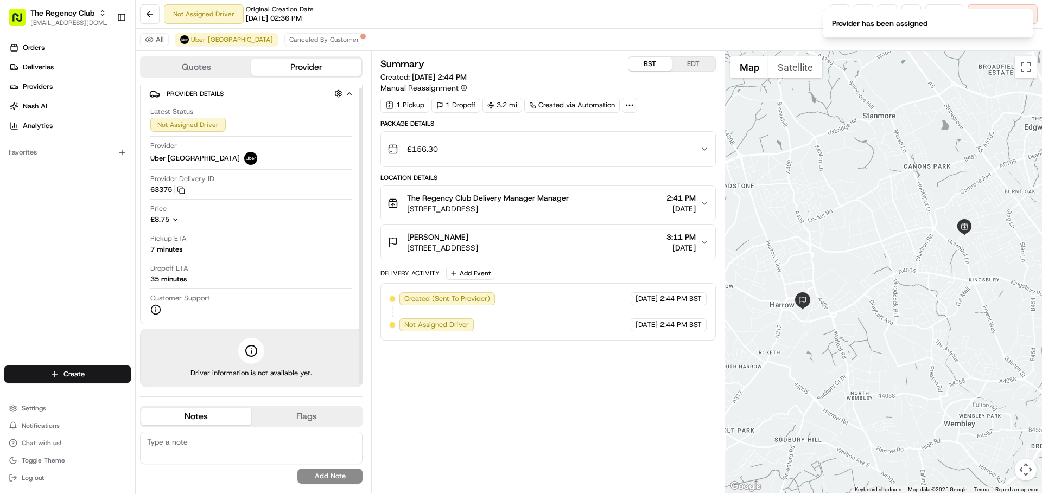
scroll to position [7, 0]
click at [237, 254] on div "Pickup ETA 7 minutes" at bounding box center [251, 245] width 202 height 26
click at [230, 249] on div "Pickup ETA 7 minutes" at bounding box center [251, 242] width 202 height 21
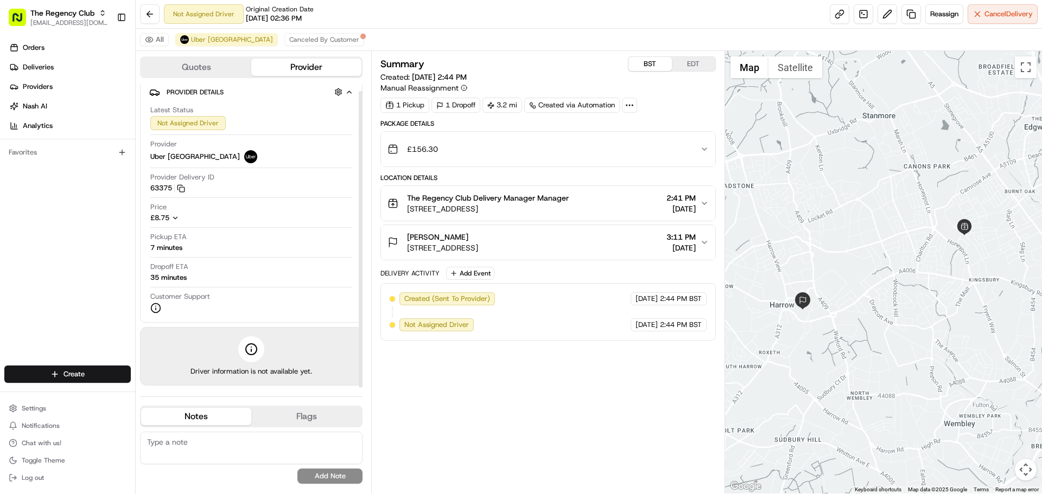
click at [230, 249] on div "Pickup ETA 7 minutes" at bounding box center [251, 242] width 202 height 21
click at [190, 248] on div "Pickup ETA 13 minutes" at bounding box center [251, 242] width 202 height 21
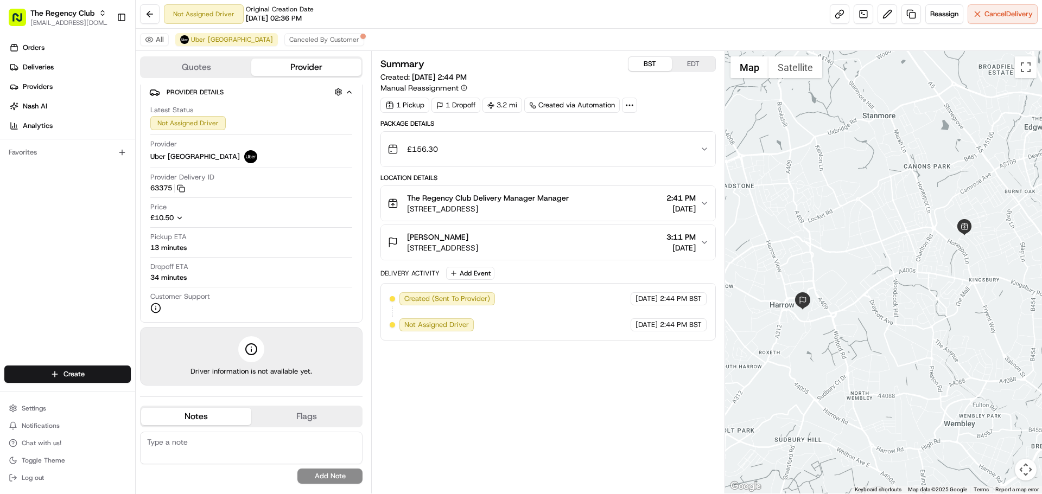
click at [648, 205] on div "The Regency Club Delivery Manager Manager 18-21 Queensbury Station Parade, Edgw…" at bounding box center [543, 204] width 312 height 22
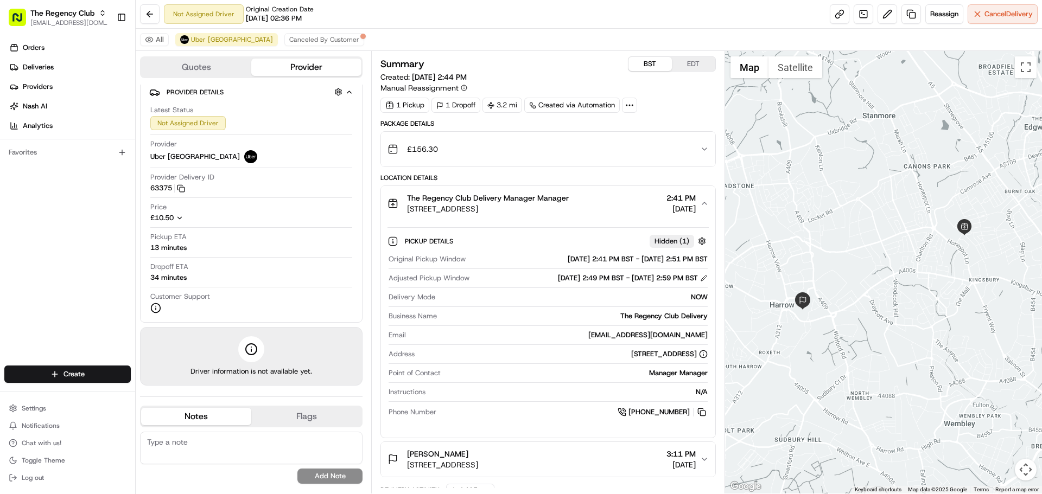
click at [625, 280] on div "08/24/2025 2:49 PM BST - 08/24/2025 2:59 PM BST" at bounding box center [633, 278] width 150 height 10
click at [621, 279] on div "08/24/2025 2:49 PM BST - 08/24/2025 2:59 PM BST" at bounding box center [633, 278] width 150 height 10
click at [558, 278] on div "08/24/2025 2:49 PM BST - 08/24/2025 2:59 PM BST" at bounding box center [633, 278] width 150 height 10
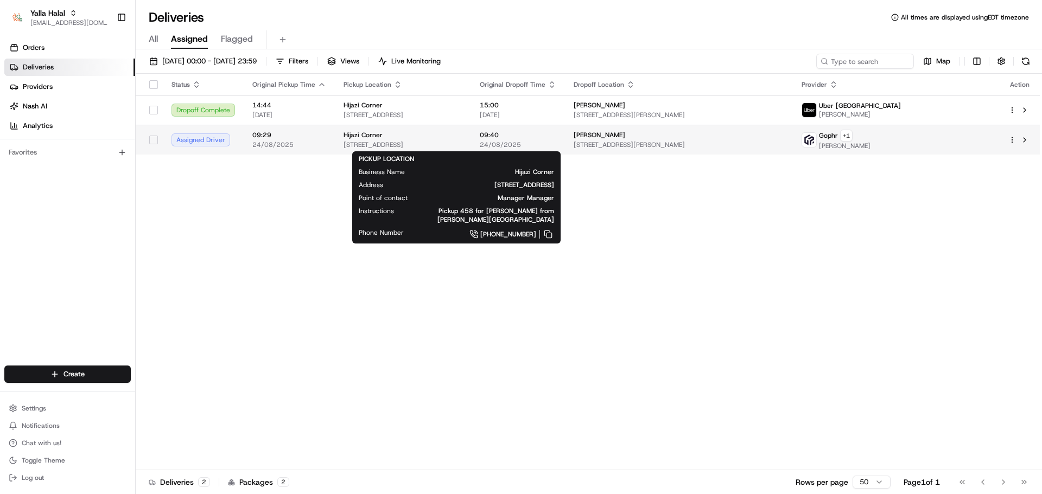
click at [413, 137] on div "Hijazi Corner" at bounding box center [402, 135] width 119 height 9
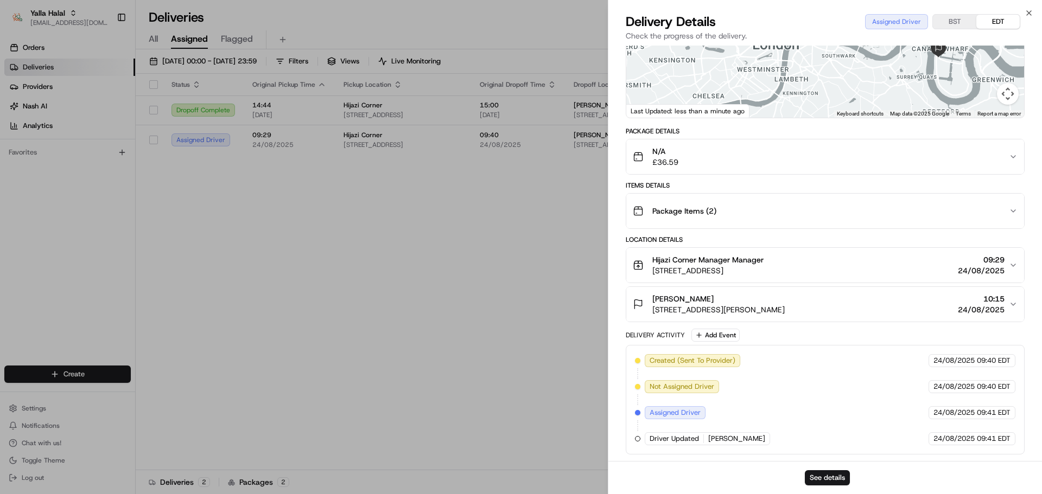
scroll to position [141, 0]
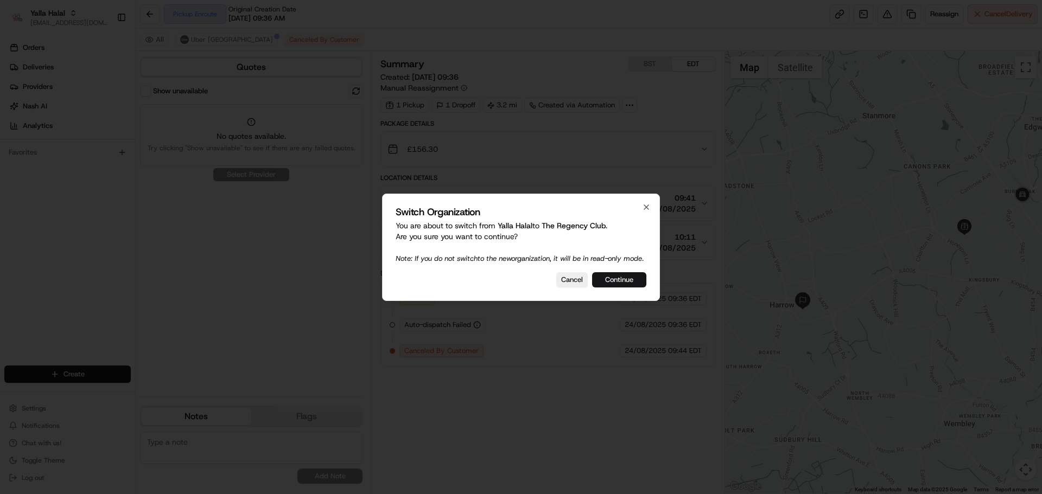
click at [615, 286] on button "Continue" at bounding box center [619, 279] width 54 height 15
click at [615, 286] on div "Cancel Continue" at bounding box center [521, 279] width 251 height 15
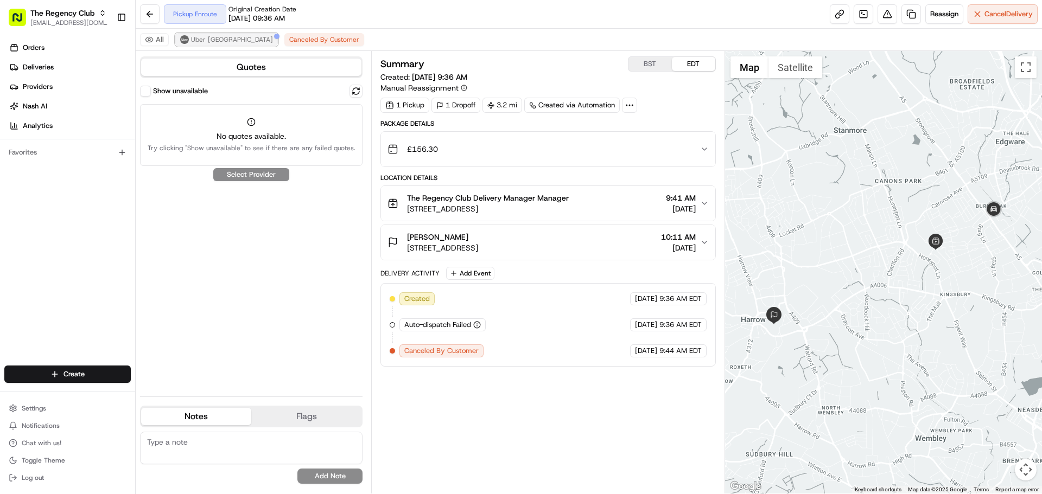
click at [201, 39] on span "Uber UK" at bounding box center [232, 39] width 82 height 9
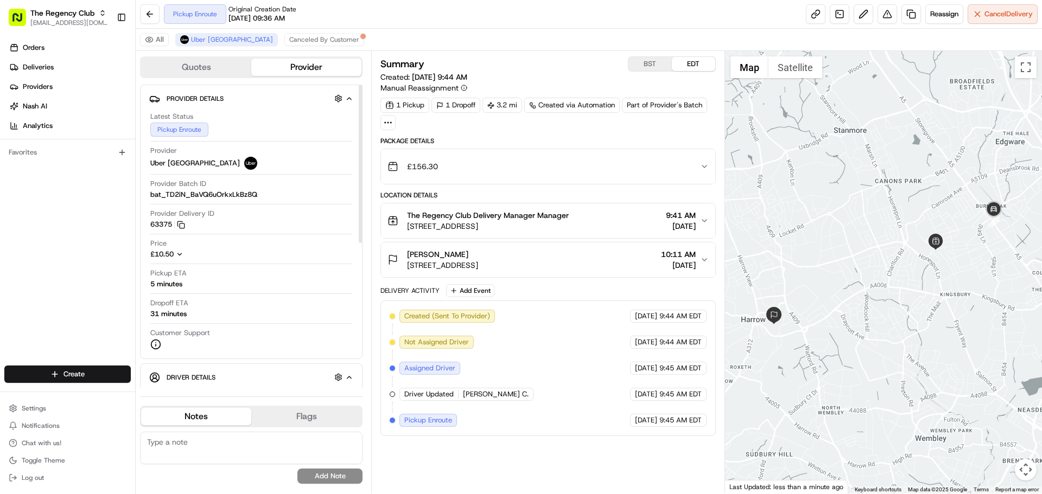
click at [158, 281] on div "5 minutes" at bounding box center [166, 284] width 32 height 10
copy div "5 minutes"
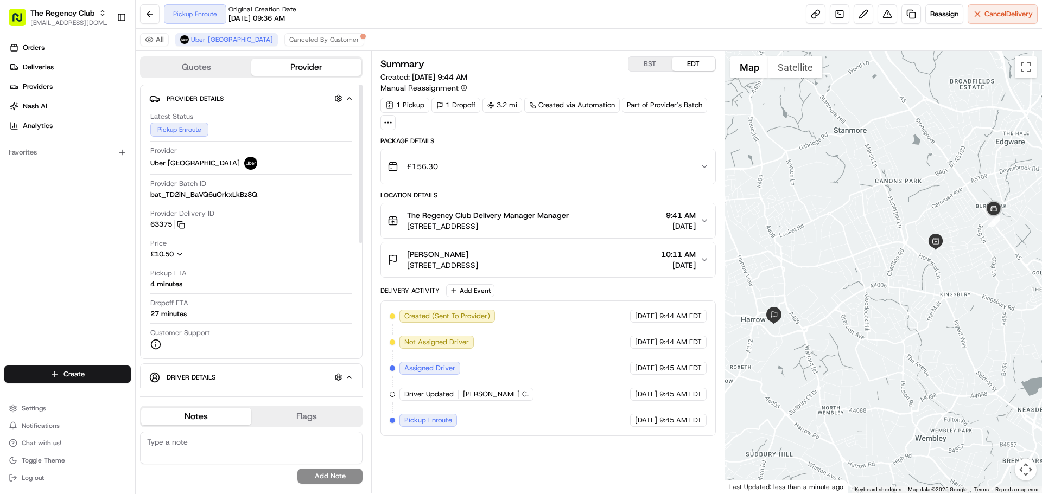
click at [257, 31] on div "All Uber UK Canceled By Customer" at bounding box center [589, 40] width 906 height 22
click at [289, 36] on span "Canceled By Customer" at bounding box center [324, 39] width 70 height 9
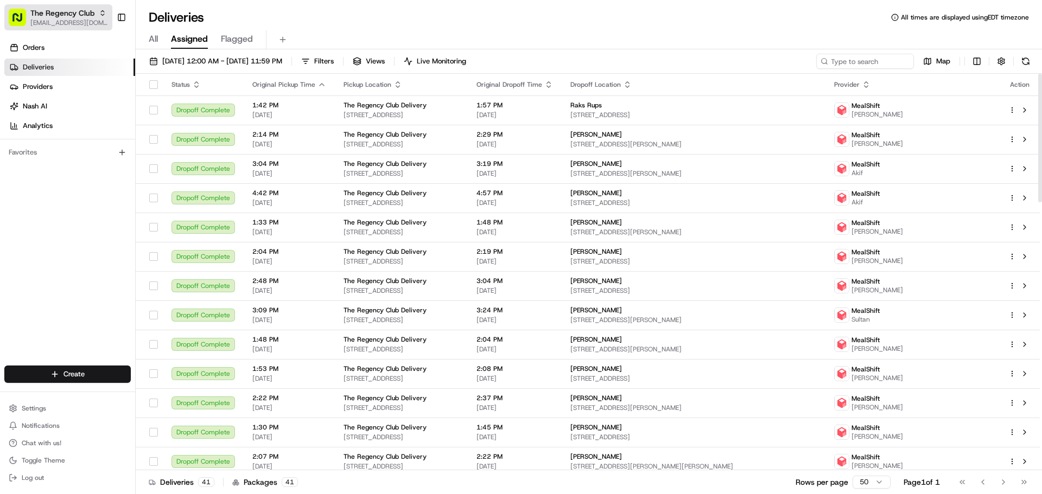
click at [87, 14] on span "The Regency Club" at bounding box center [62, 13] width 64 height 11
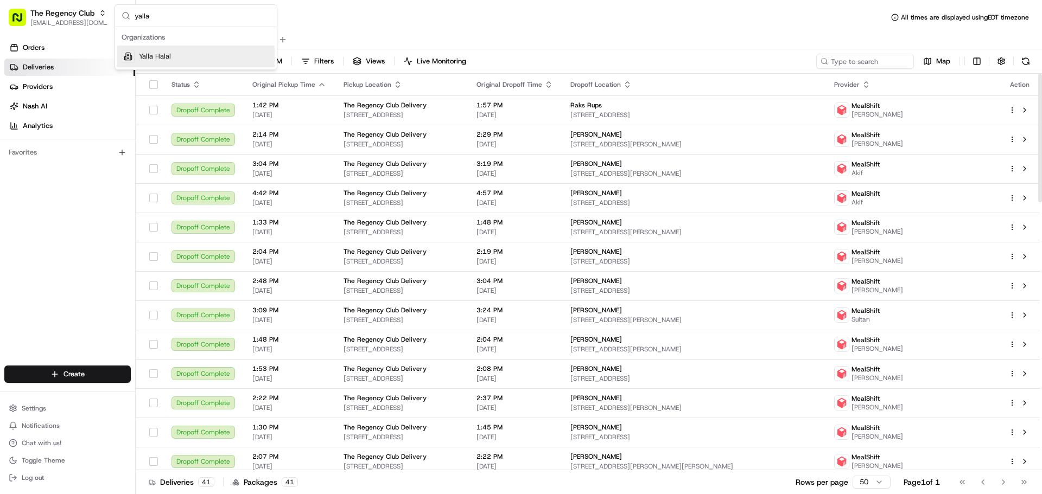
type input "yalla"
click at [215, 62] on div "Yalla Halal" at bounding box center [195, 57] width 157 height 22
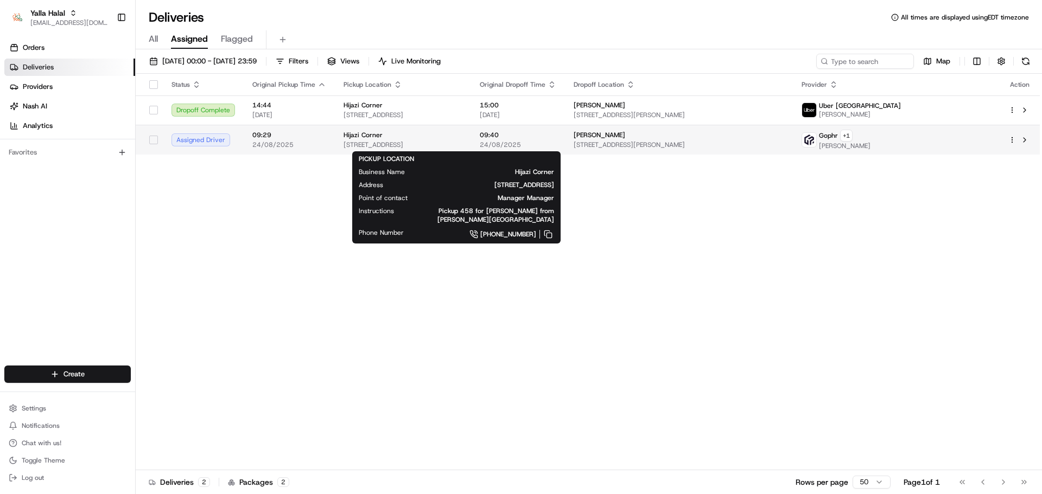
click at [462, 139] on div "Hijazi Corner [STREET_ADDRESS]" at bounding box center [402, 140] width 119 height 18
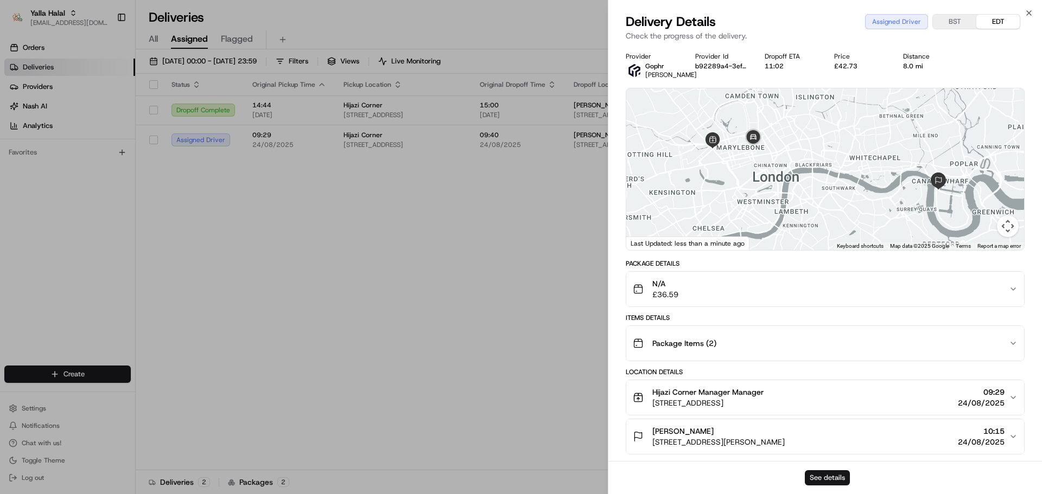
click at [832, 485] on button "See details" at bounding box center [827, 477] width 45 height 15
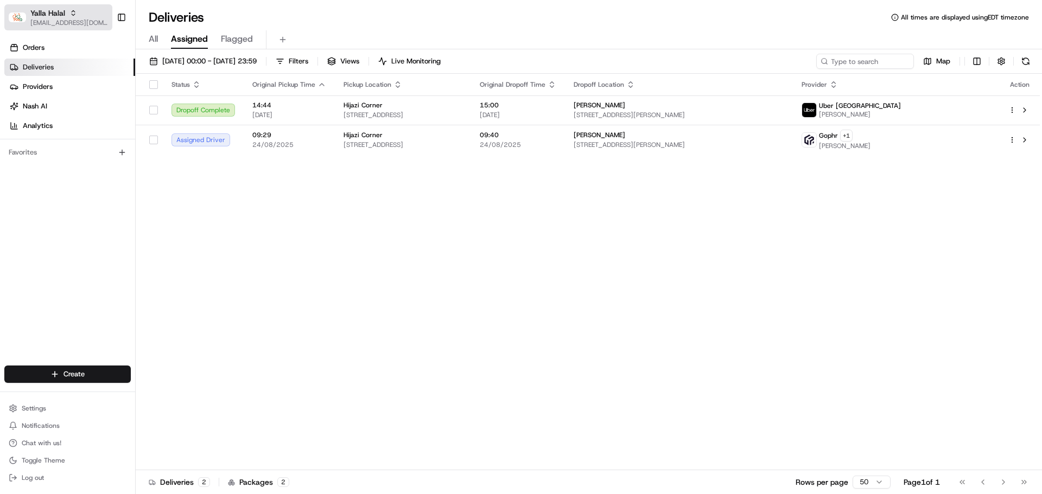
click at [68, 12] on div "Yalla Halal" at bounding box center [69, 13] width 78 height 11
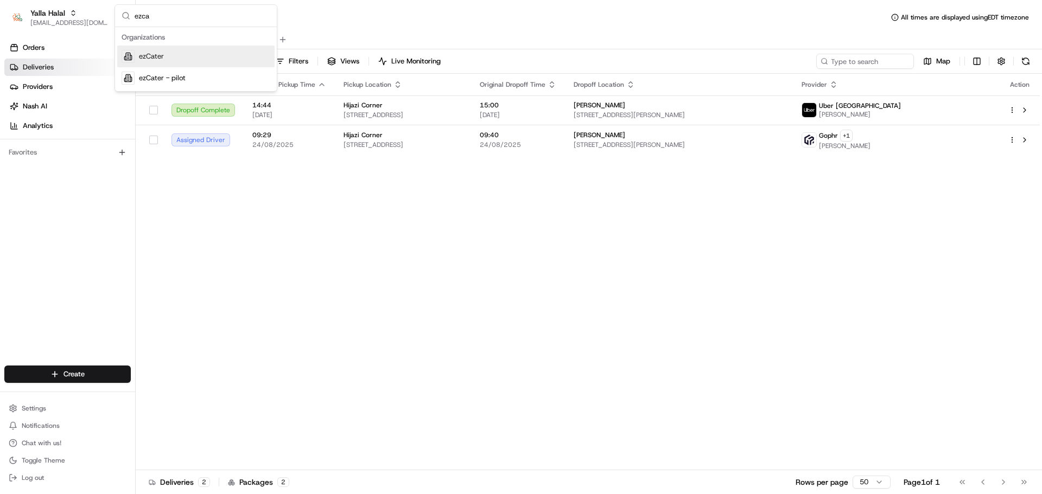
type input "ezca"
click at [187, 61] on div "ezCater" at bounding box center [195, 57] width 157 height 22
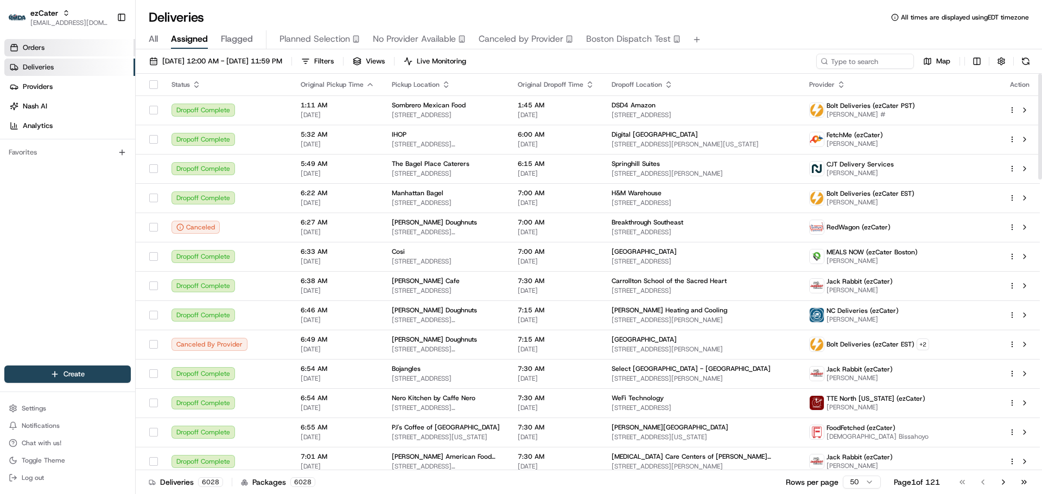
click at [61, 46] on link "Orders" at bounding box center [69, 47] width 131 height 17
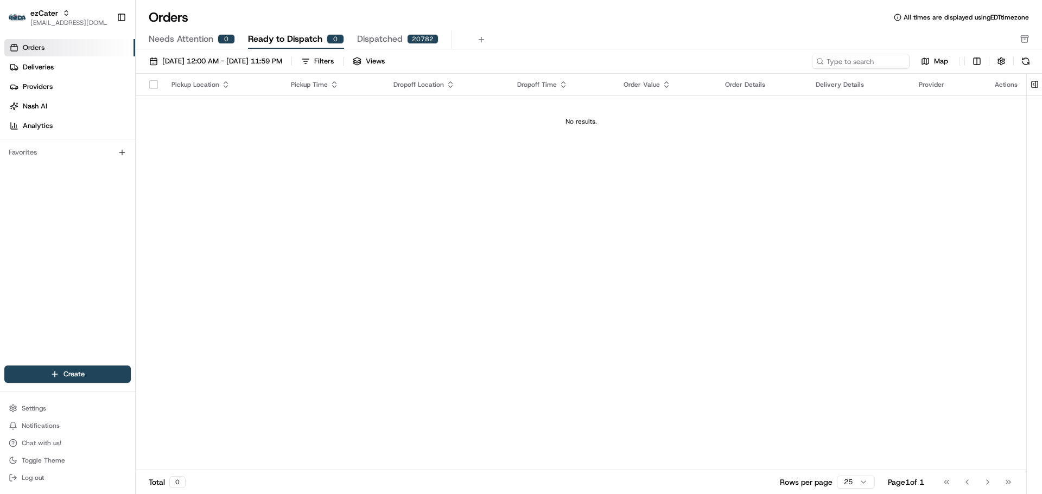
click at [206, 41] on span "Needs Attention" at bounding box center [181, 39] width 65 height 13
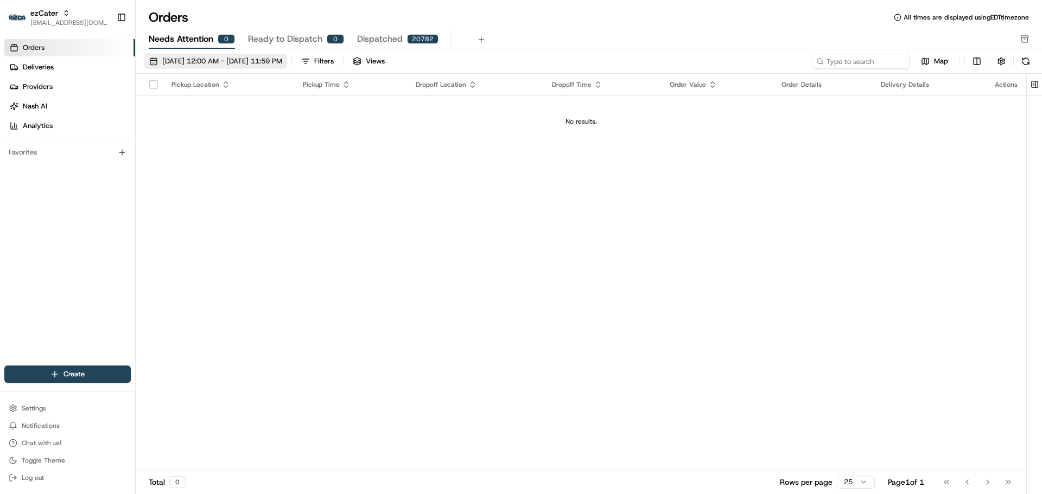
click at [237, 62] on span "08/01/2025 12:00 AM - 08/31/2025 11:59 PM" at bounding box center [222, 61] width 120 height 10
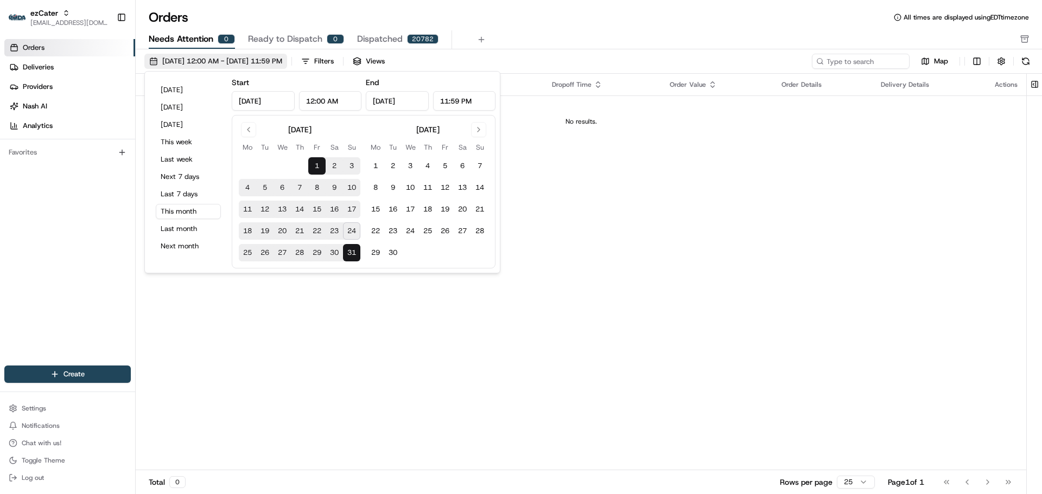
click at [237, 62] on span "08/01/2025 12:00 AM - 08/31/2025 11:59 PM" at bounding box center [222, 61] width 120 height 10
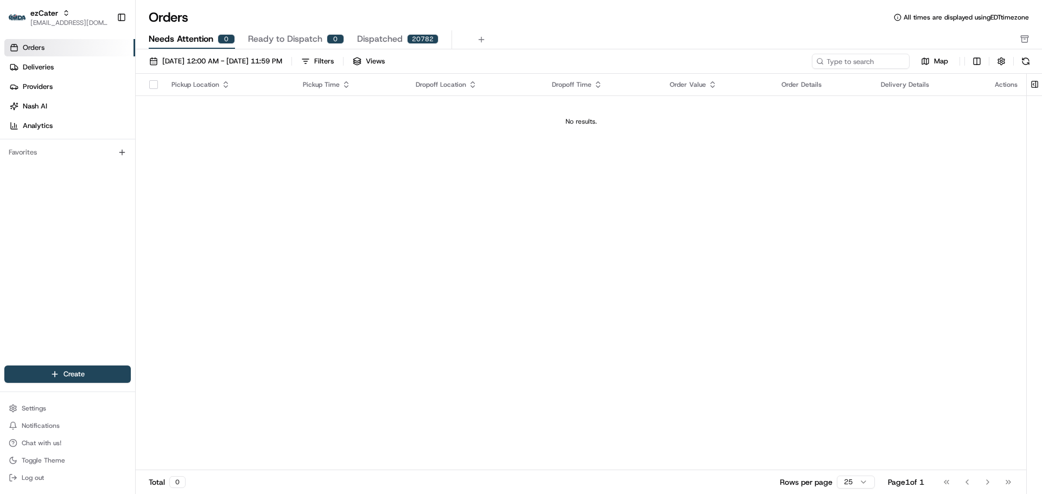
click at [449, 202] on div "Pickup Location Pickup Time Dropoff Location Dropoff Time Order Value Order Det…" at bounding box center [581, 272] width 890 height 397
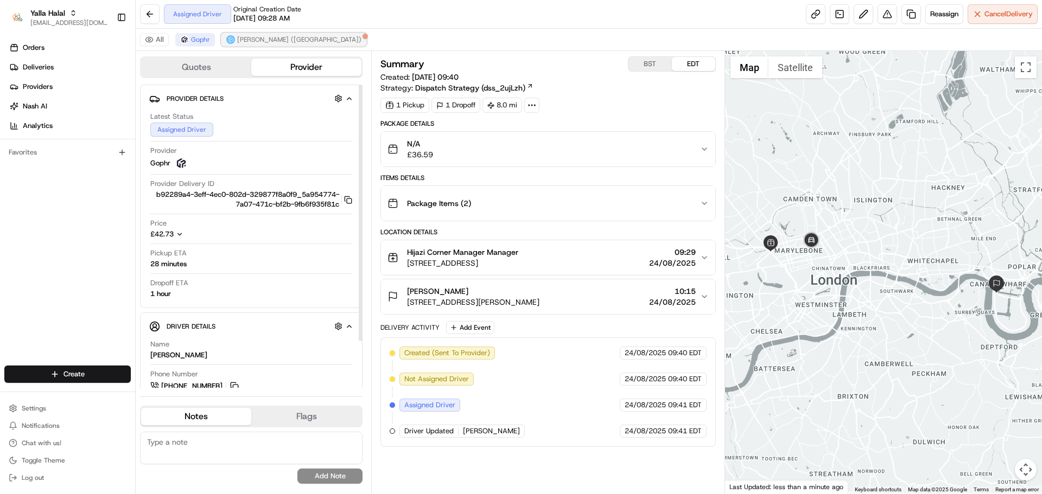
click at [254, 39] on span "[PERSON_NAME] ([GEOGRAPHIC_DATA])" at bounding box center [299, 39] width 124 height 9
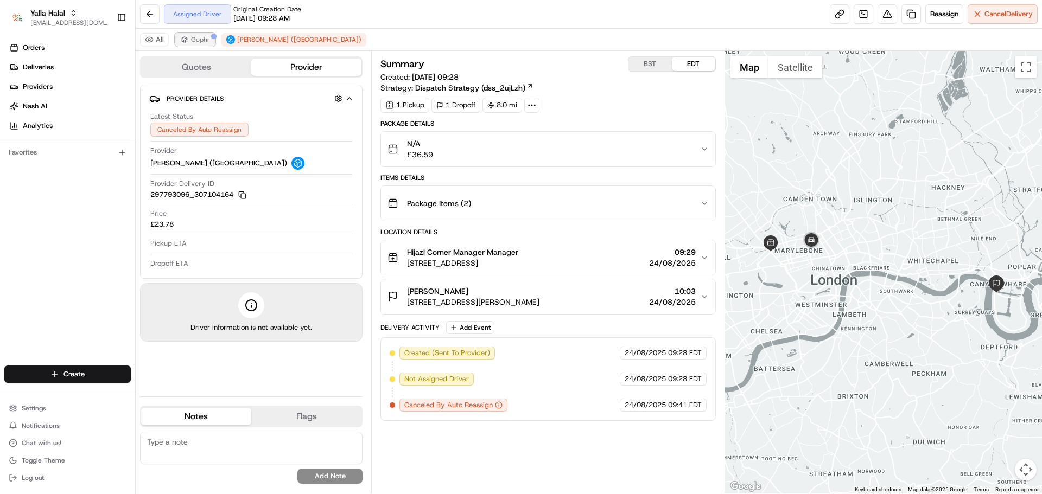
click at [199, 37] on span "Gophr" at bounding box center [200, 39] width 19 height 9
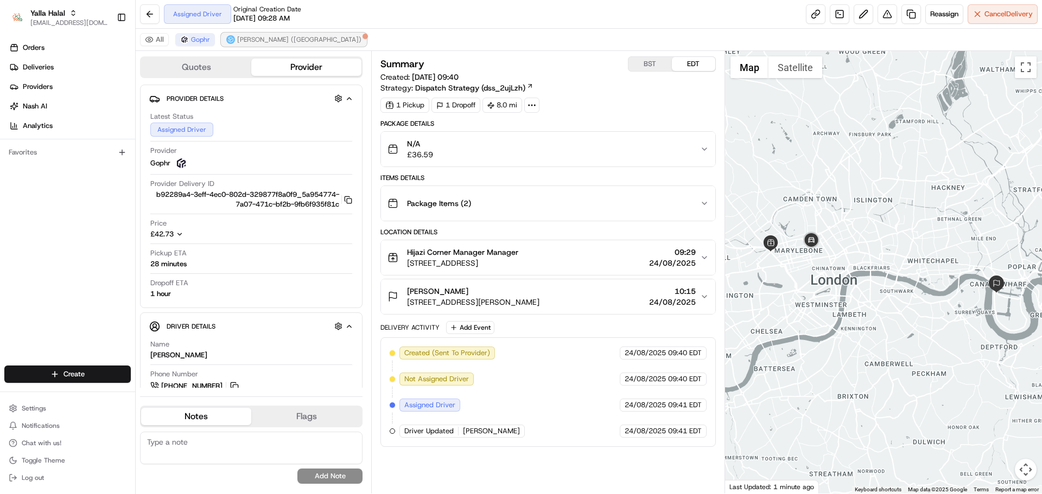
click at [230, 37] on img at bounding box center [230, 39] width 9 height 9
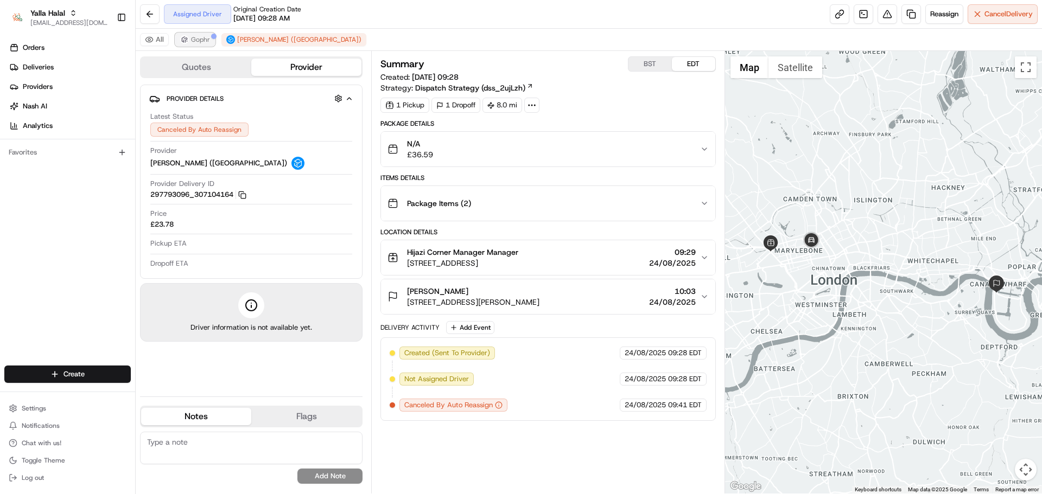
click at [200, 37] on span "Gophr" at bounding box center [200, 39] width 19 height 9
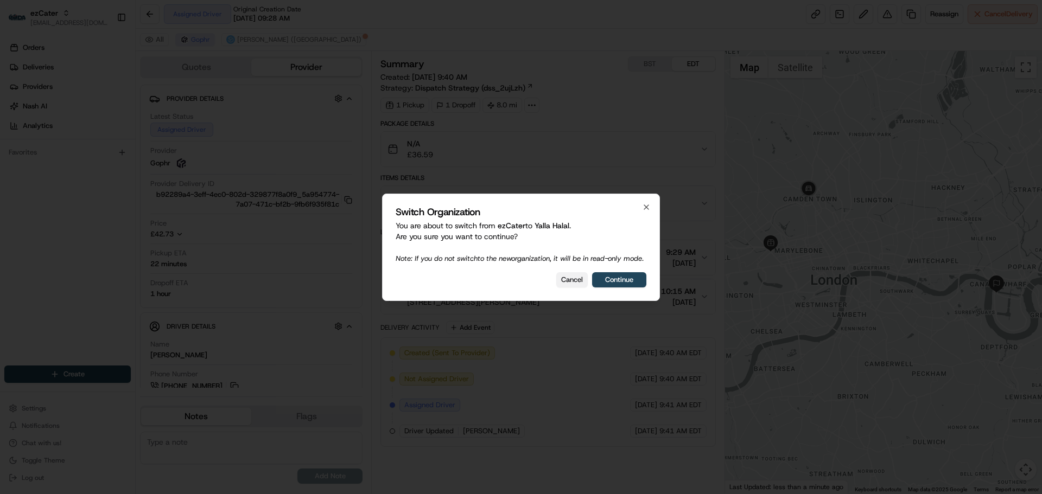
click at [562, 287] on button "Cancel" at bounding box center [571, 279] width 31 height 15
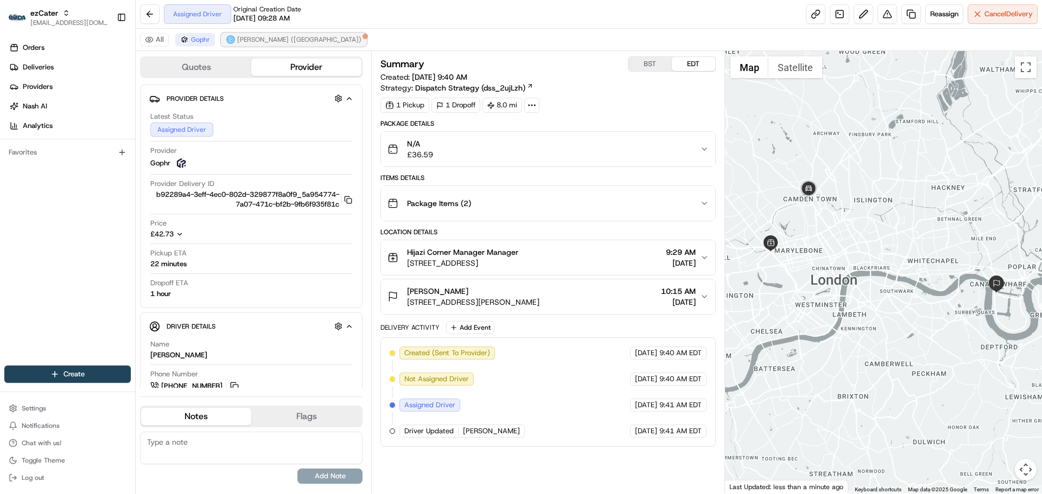
click at [252, 43] on span "[PERSON_NAME] ([GEOGRAPHIC_DATA])" at bounding box center [299, 39] width 124 height 9
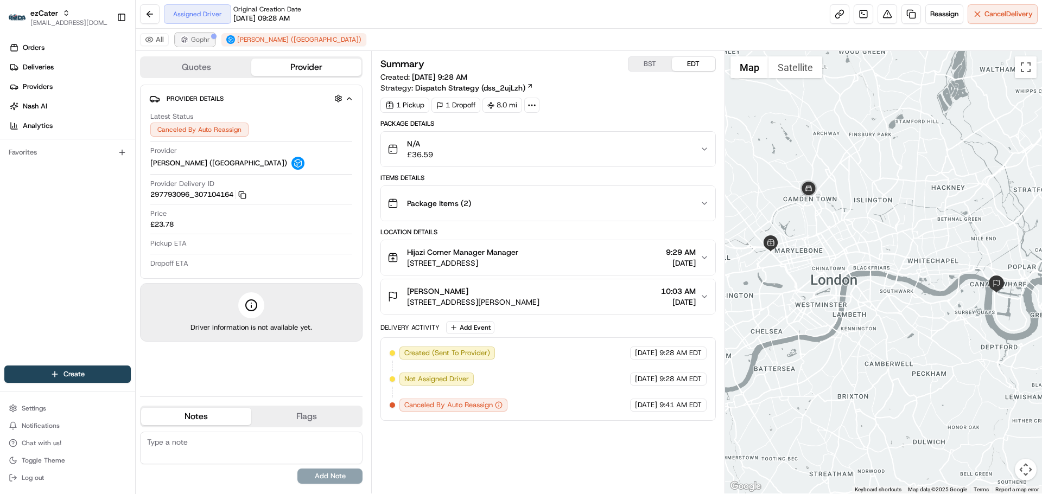
click at [203, 34] on button "Gophr" at bounding box center [195, 39] width 40 height 13
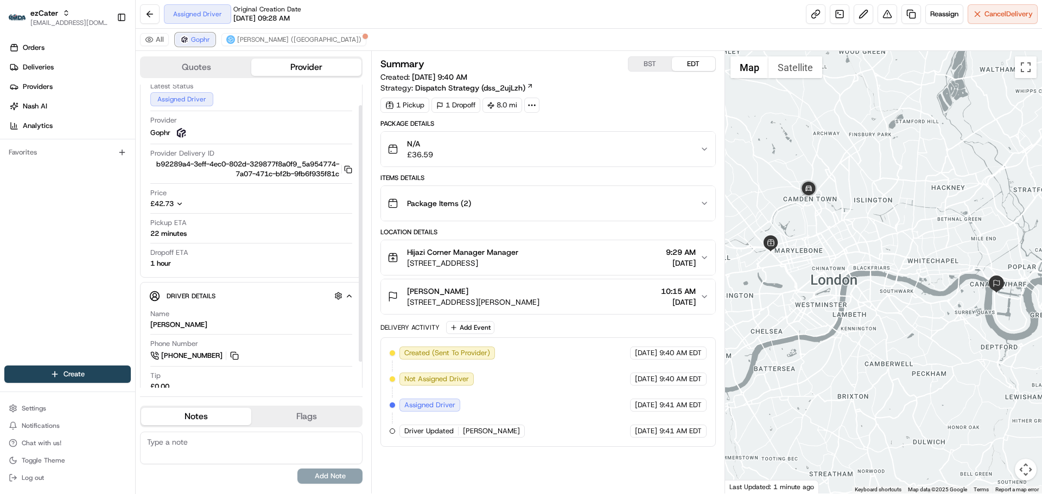
scroll to position [55, 0]
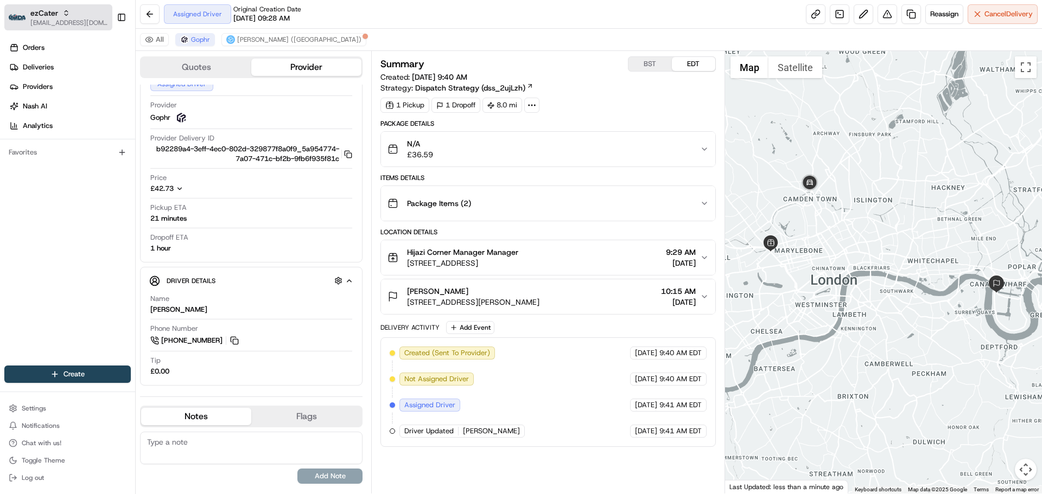
click at [85, 25] on span "[EMAIL_ADDRESS][DOMAIN_NAME]" at bounding box center [69, 22] width 78 height 9
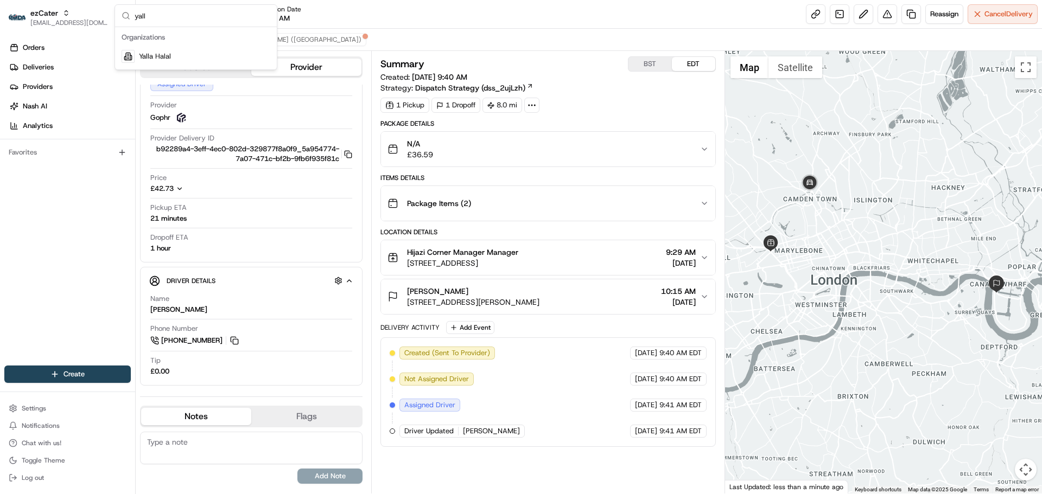
type input "yall"
click at [150, 62] on div "Yalla Halal" at bounding box center [195, 57] width 157 height 22
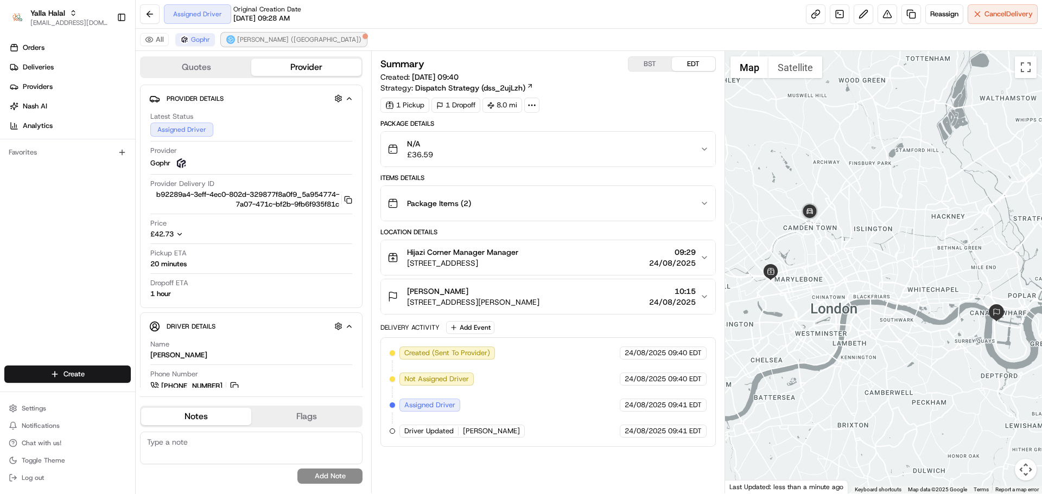
click at [257, 39] on span "Stuart (UK)" at bounding box center [299, 39] width 124 height 9
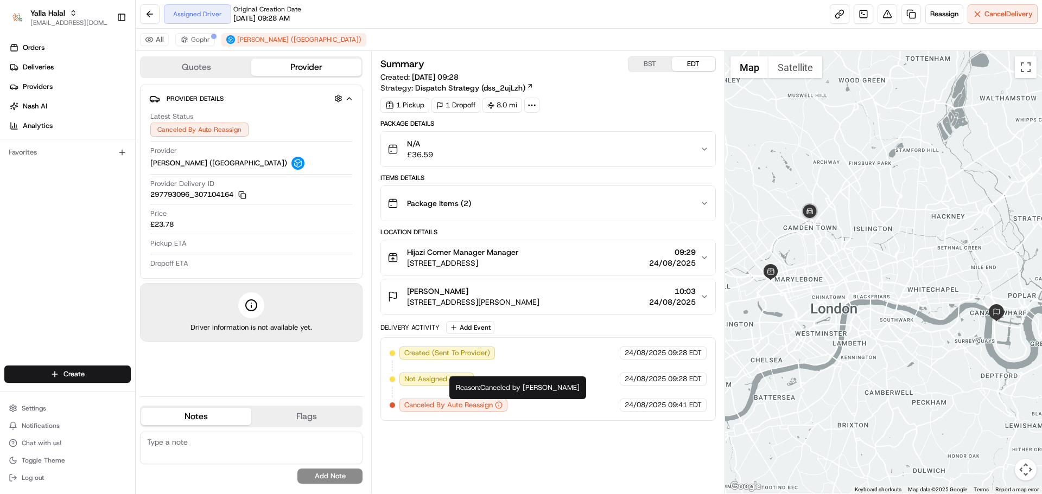
click at [500, 406] on icon "button" at bounding box center [499, 406] width 8 height 8
click at [499, 406] on icon "button" at bounding box center [499, 405] width 0 height 1
click at [463, 407] on span "Canceled By Auto Reassign" at bounding box center [448, 405] width 88 height 10
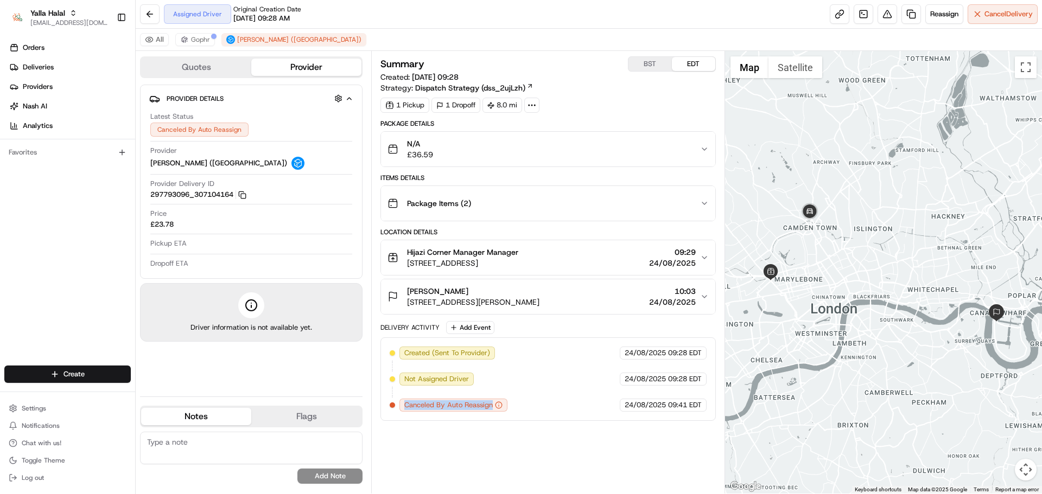
click at [463, 407] on span "Canceled By Auto Reassign" at bounding box center [448, 405] width 88 height 10
click at [447, 407] on span "Canceled By Auto Reassign" at bounding box center [448, 405] width 88 height 10
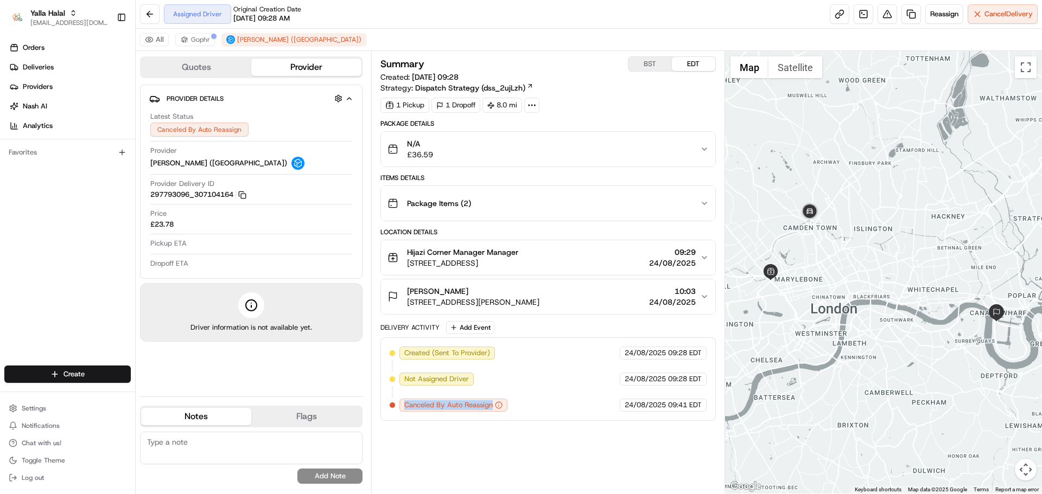
click at [449, 407] on span "Canceled By Auto Reassign" at bounding box center [448, 405] width 88 height 10
click at [449, 408] on span "Canceled By Auto Reassign" at bounding box center [448, 405] width 88 height 10
click at [439, 404] on span "Canceled By Auto Reassign" at bounding box center [448, 405] width 88 height 10
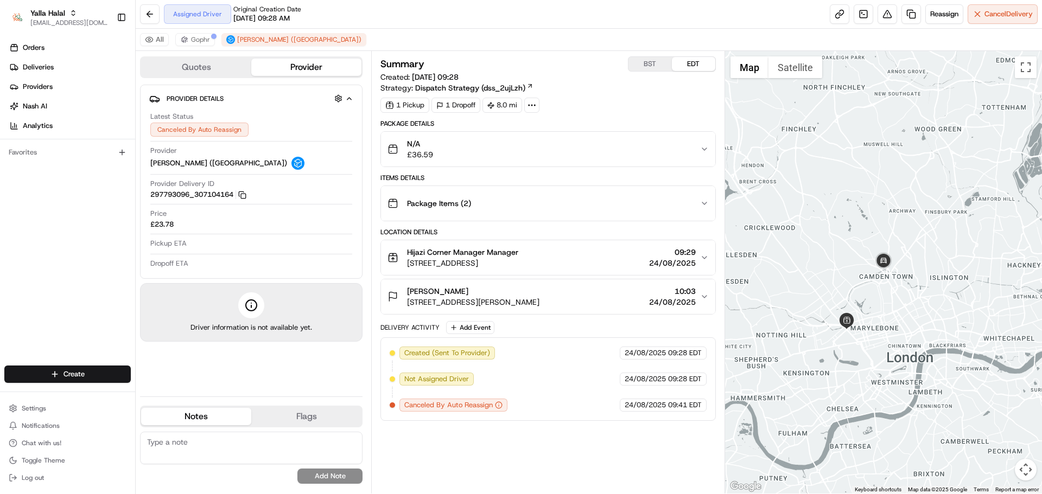
click at [199, 46] on div "All Gophr Stuart (UK)" at bounding box center [589, 40] width 906 height 22
click at [193, 42] on span "Gophr" at bounding box center [200, 39] width 19 height 9
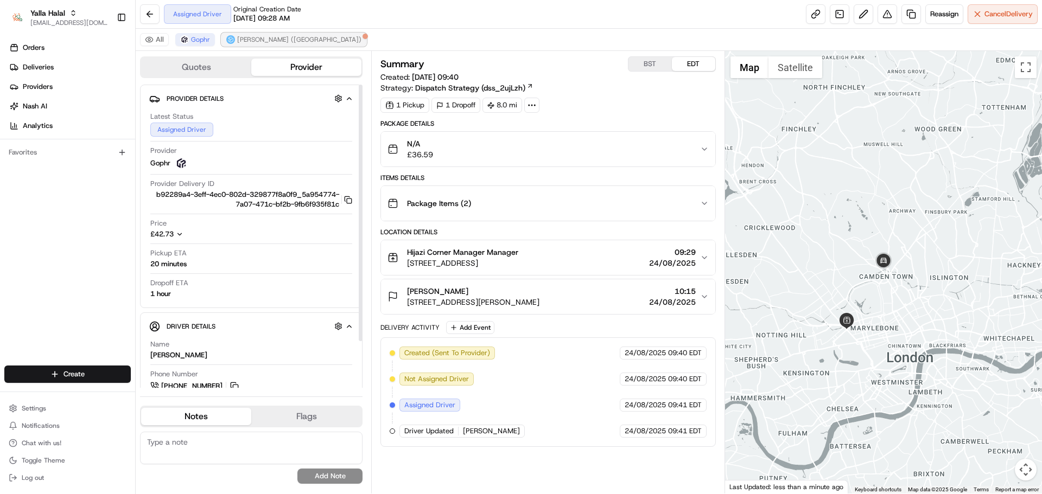
click at [247, 41] on span "[PERSON_NAME] ([GEOGRAPHIC_DATA])" at bounding box center [299, 39] width 124 height 9
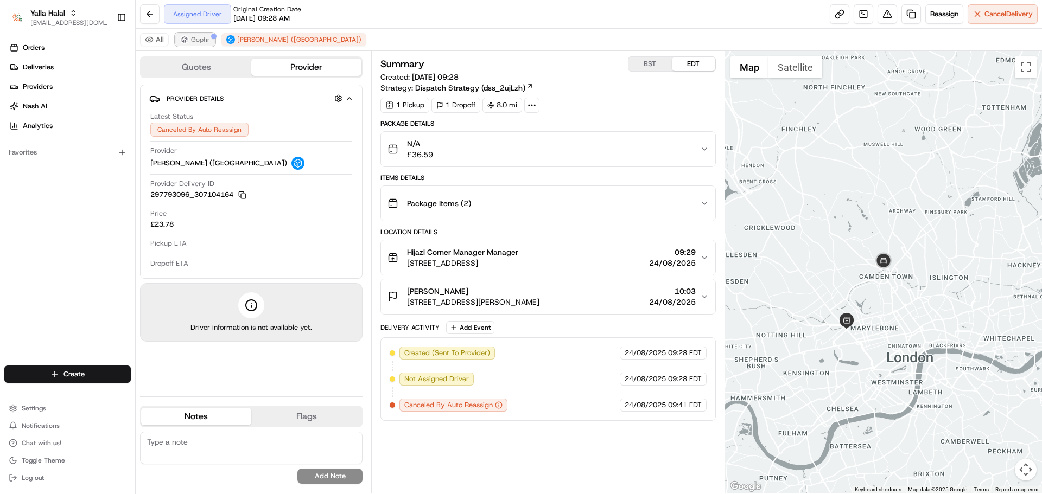
click at [180, 40] on img at bounding box center [184, 39] width 9 height 9
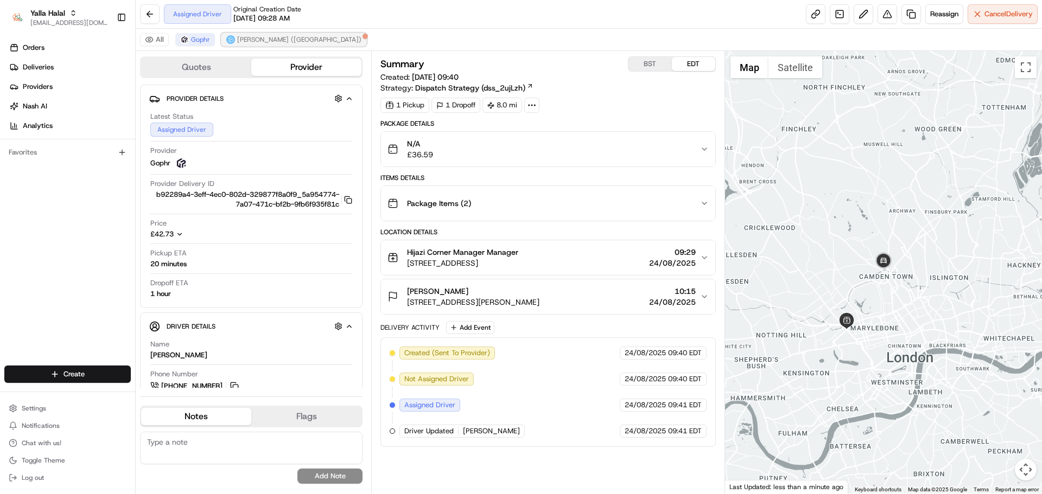
click at [234, 40] on img at bounding box center [230, 39] width 9 height 9
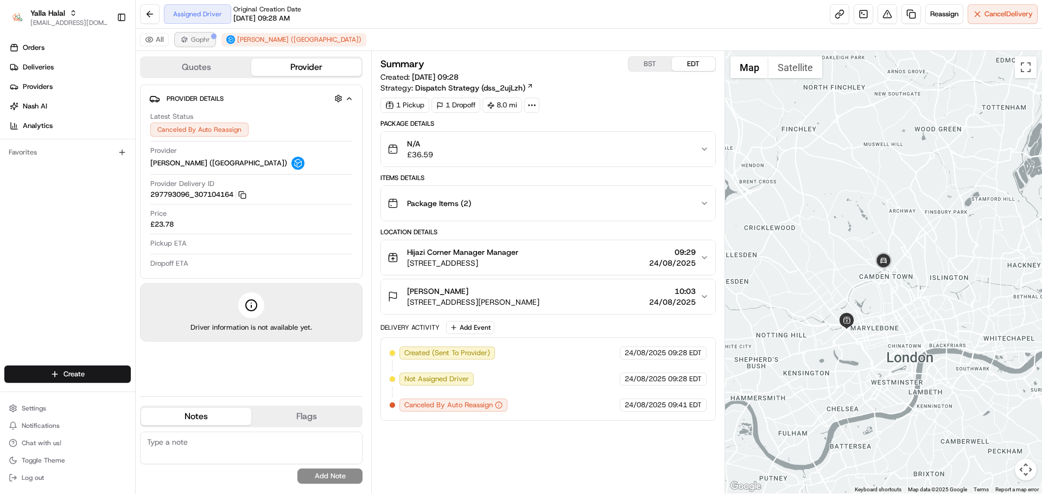
click at [181, 35] on button "Gophr" at bounding box center [195, 39] width 40 height 13
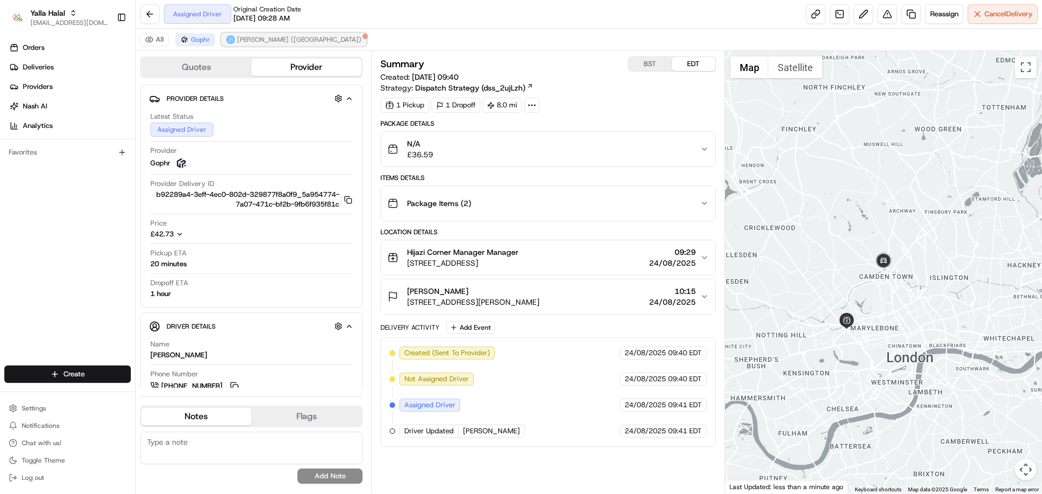
click at [246, 38] on span "[PERSON_NAME] ([GEOGRAPHIC_DATA])" at bounding box center [299, 39] width 124 height 9
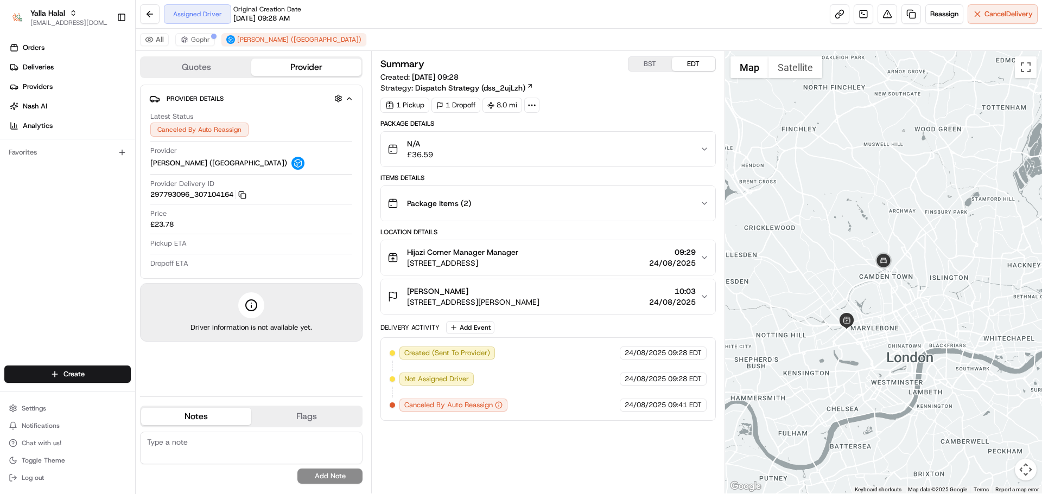
click at [664, 262] on span "24/08/2025" at bounding box center [672, 263] width 47 height 11
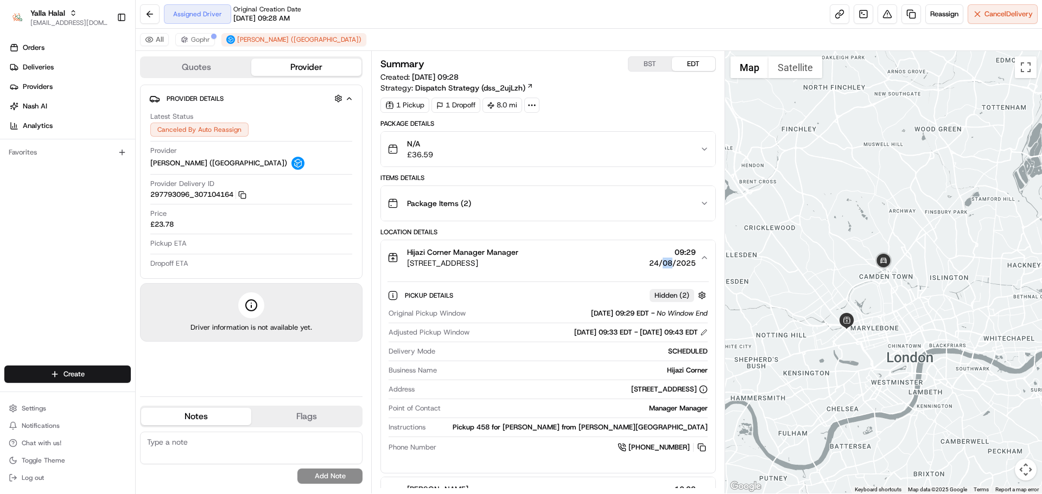
click at [664, 262] on span "24/08/2025" at bounding box center [672, 263] width 47 height 11
click at [668, 266] on span "24/08/2025" at bounding box center [672, 263] width 47 height 11
click at [638, 61] on button "BST" at bounding box center [649, 64] width 43 height 14
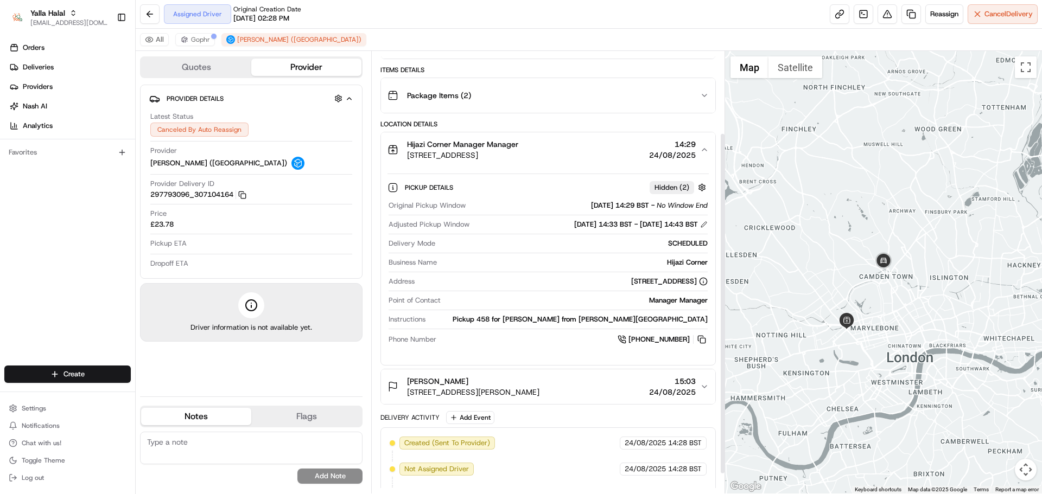
scroll to position [109, 0]
click at [650, 151] on span "24/08/2025" at bounding box center [672, 154] width 47 height 11
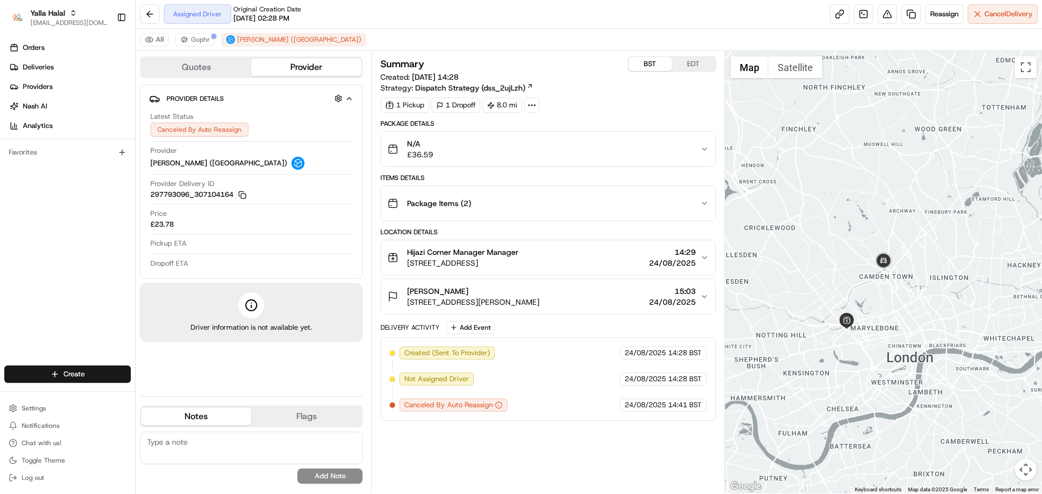
click at [665, 261] on span "24/08/2025" at bounding box center [672, 263] width 47 height 11
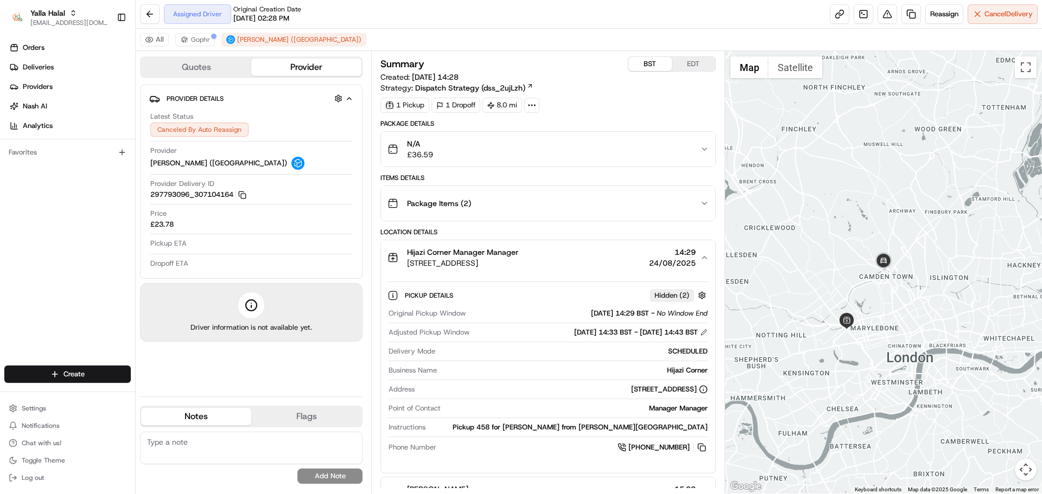
click at [667, 334] on div "24/08/2025 14:33 BST - 24/08/2025 14:43 BST" at bounding box center [640, 333] width 133 height 10
click at [655, 333] on div "24/08/2025 14:33 BST - 24/08/2025 14:43 BST" at bounding box center [640, 333] width 133 height 10
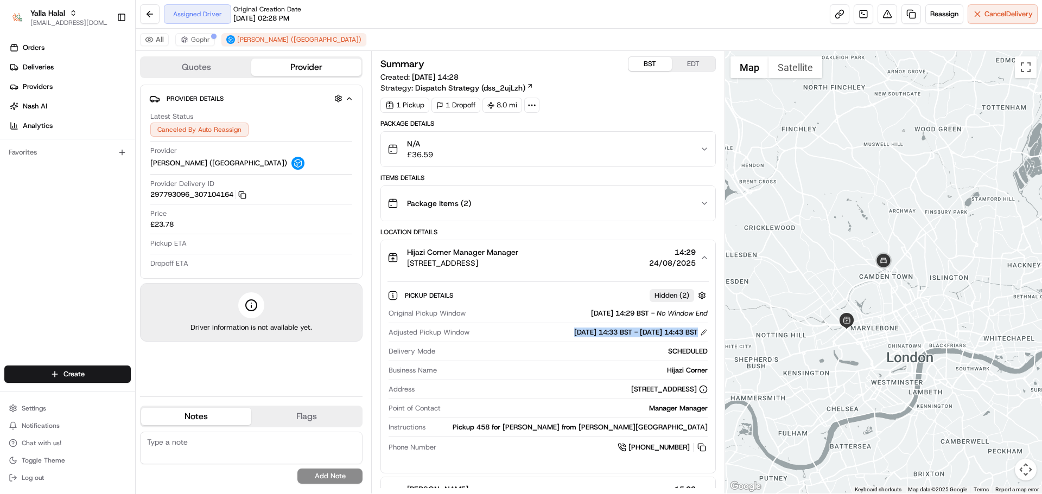
click at [655, 333] on div "24/08/2025 14:33 BST - 24/08/2025 14:43 BST" at bounding box center [640, 333] width 133 height 10
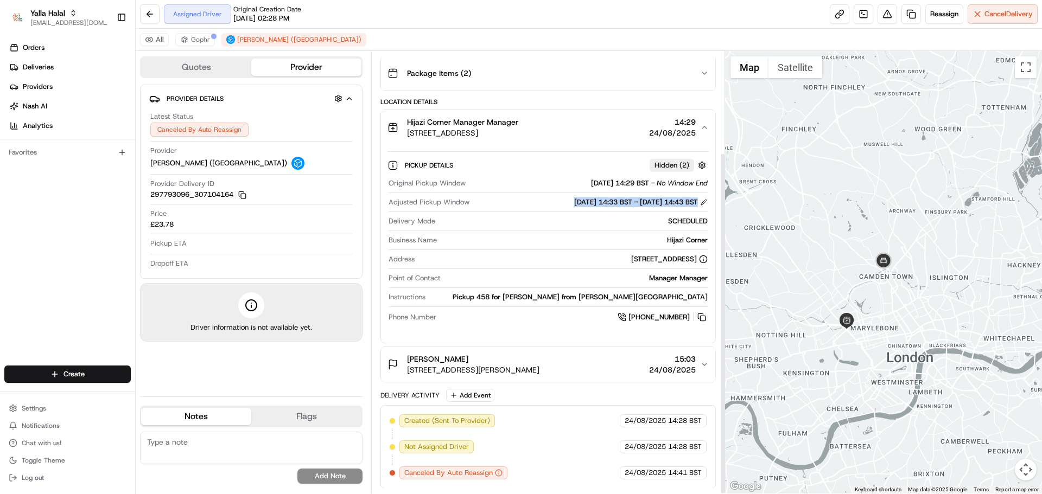
scroll to position [131, 0]
click at [196, 41] on span "Gophr" at bounding box center [200, 39] width 19 height 9
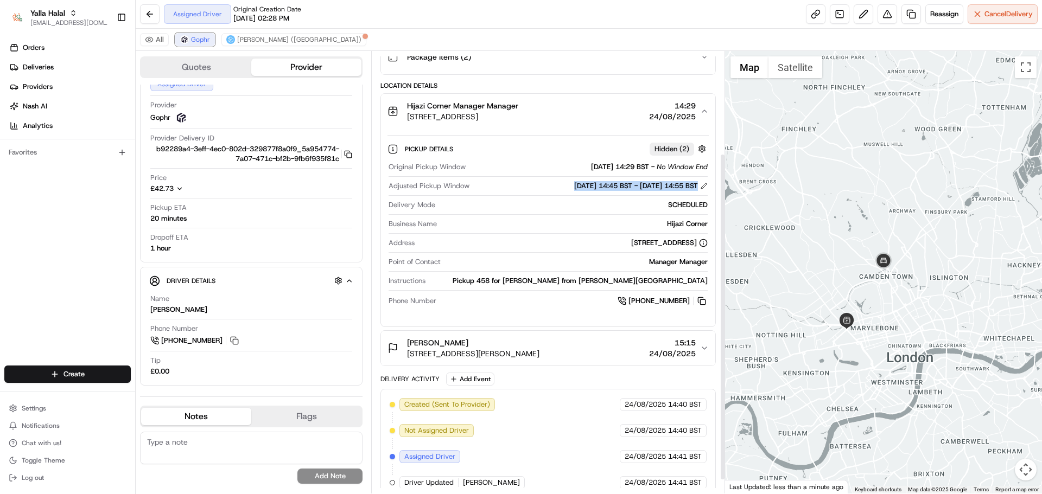
scroll to position [157, 0]
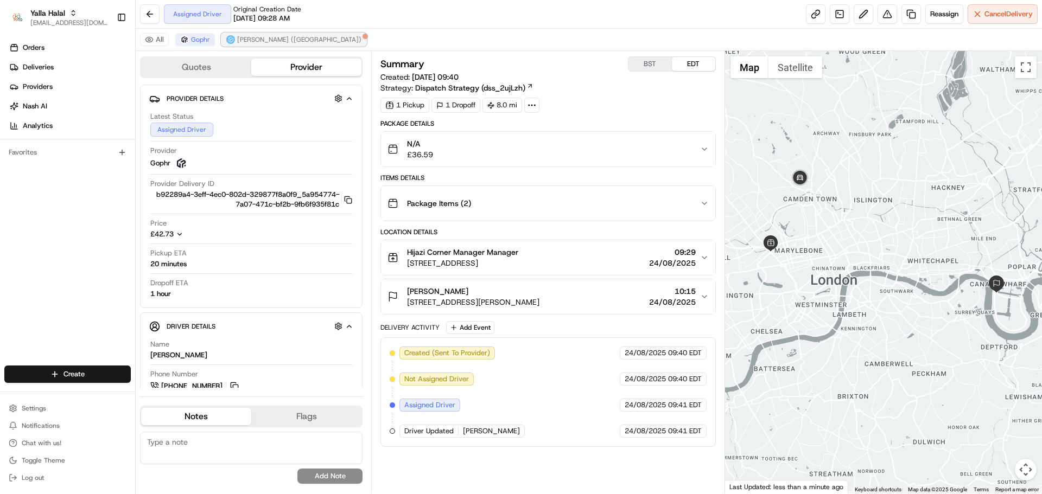
click at [244, 37] on span "[PERSON_NAME] ([GEOGRAPHIC_DATA])" at bounding box center [299, 39] width 124 height 9
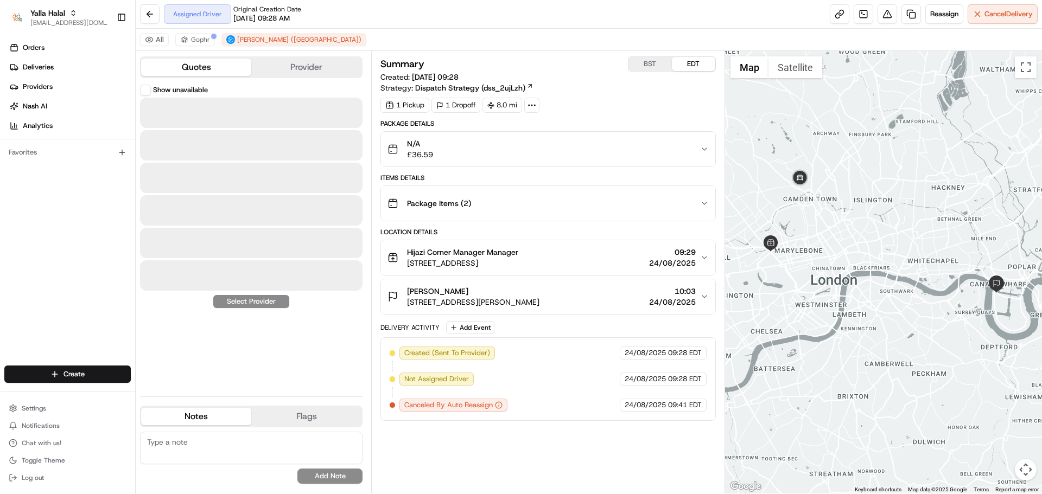
click at [207, 69] on button "Quotes" at bounding box center [196, 67] width 110 height 17
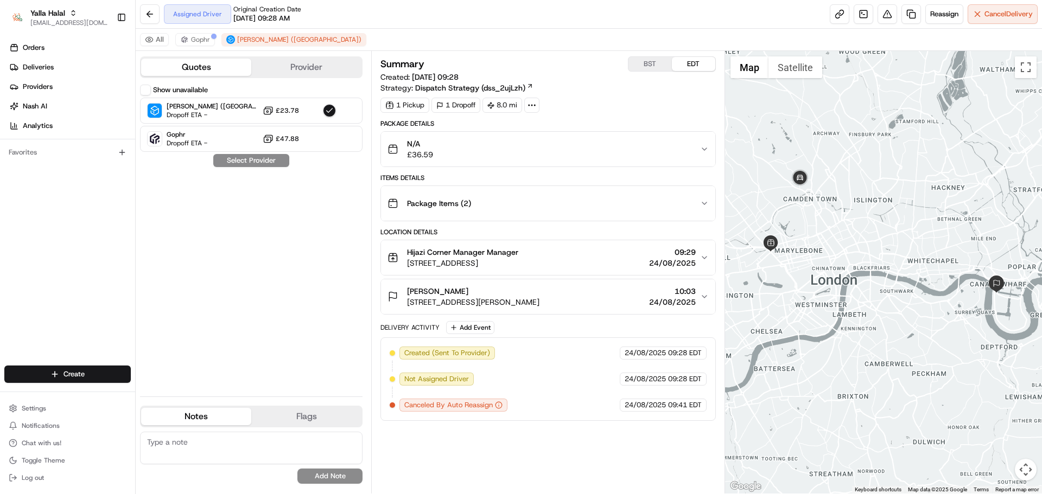
click at [281, 69] on button "Provider" at bounding box center [306, 67] width 110 height 17
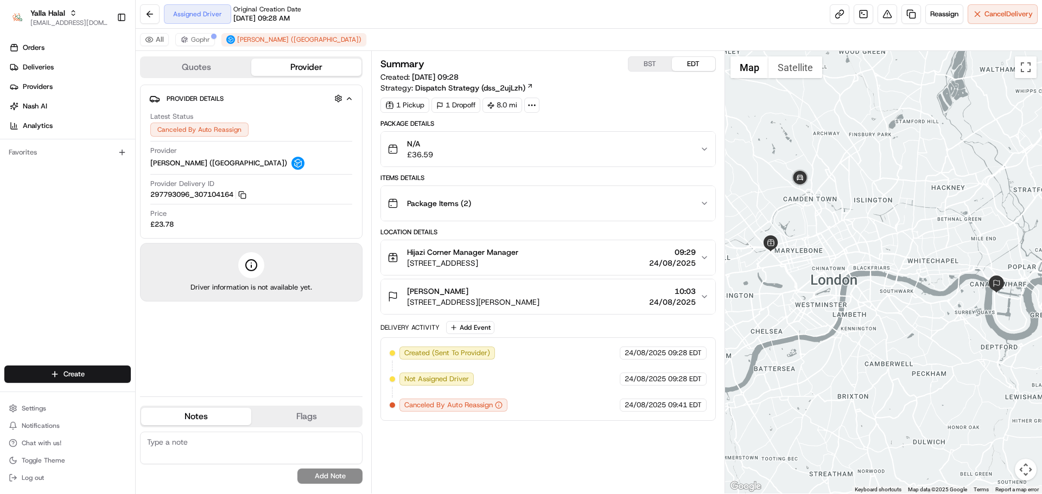
click at [193, 69] on button "Quotes" at bounding box center [196, 67] width 110 height 17
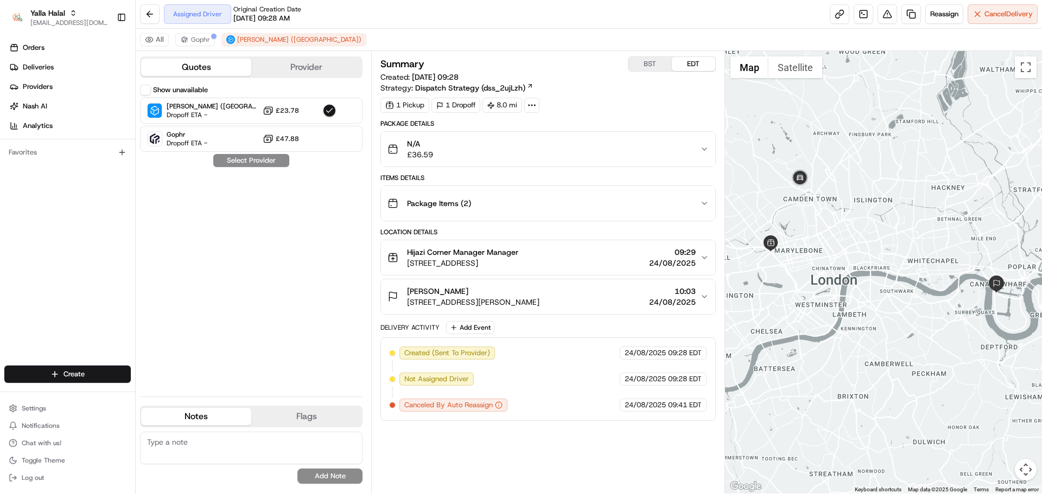
click at [288, 71] on button "Provider" at bounding box center [306, 67] width 110 height 17
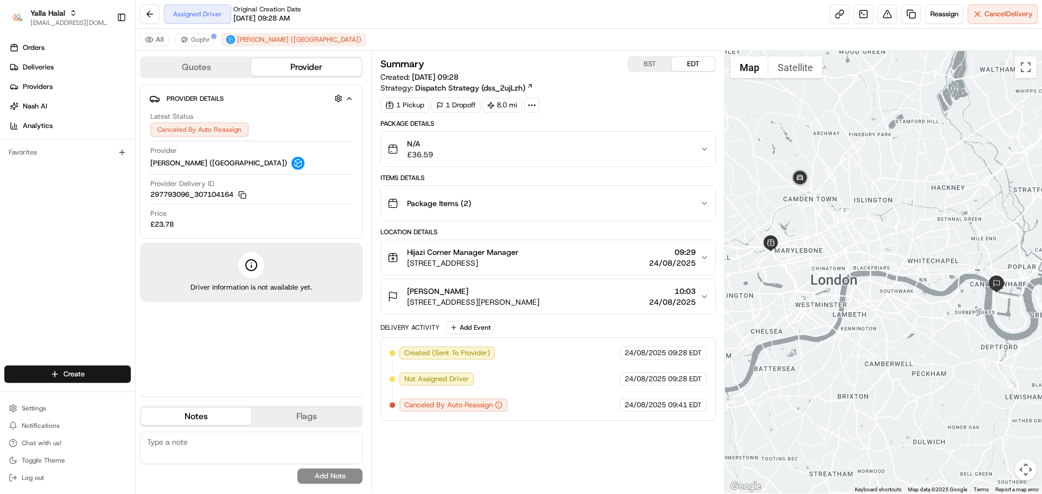
click at [200, 71] on button "Quotes" at bounding box center [196, 67] width 110 height 17
click at [300, 67] on button "Provider" at bounding box center [306, 67] width 110 height 17
click at [193, 40] on span "Gophr" at bounding box center [200, 39] width 19 height 9
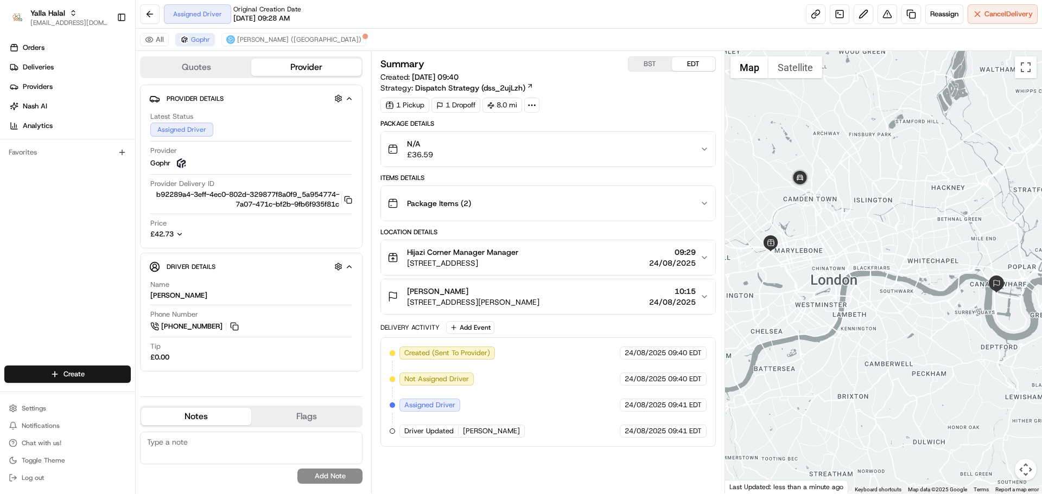
click at [256, 244] on div "Latest Status Assigned Driver Provider Gophr Provider Delivery ID b92289a4-3eff…" at bounding box center [251, 175] width 204 height 136
click at [188, 239] on div "£42.73" at bounding box center [173, 235] width 47 height 10
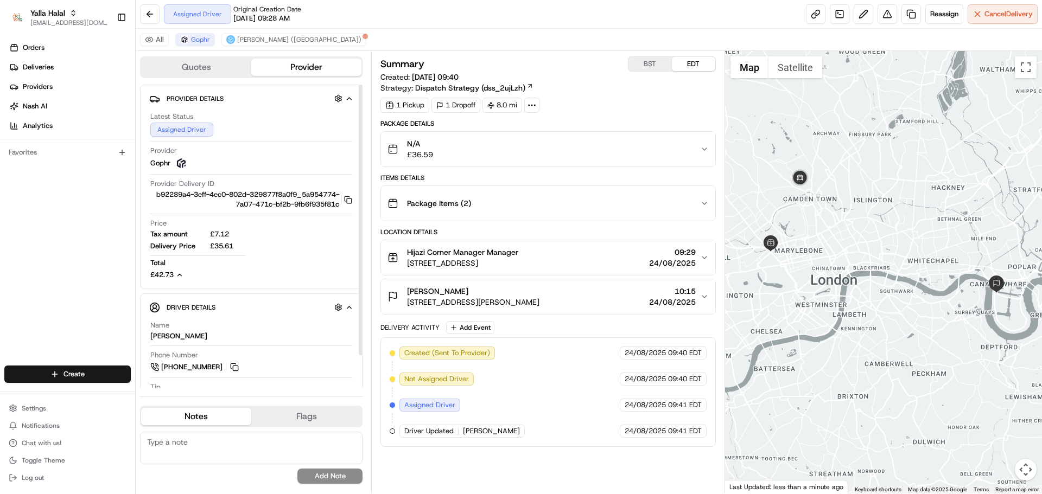
click at [182, 279] on icon "button" at bounding box center [180, 275] width 8 height 8
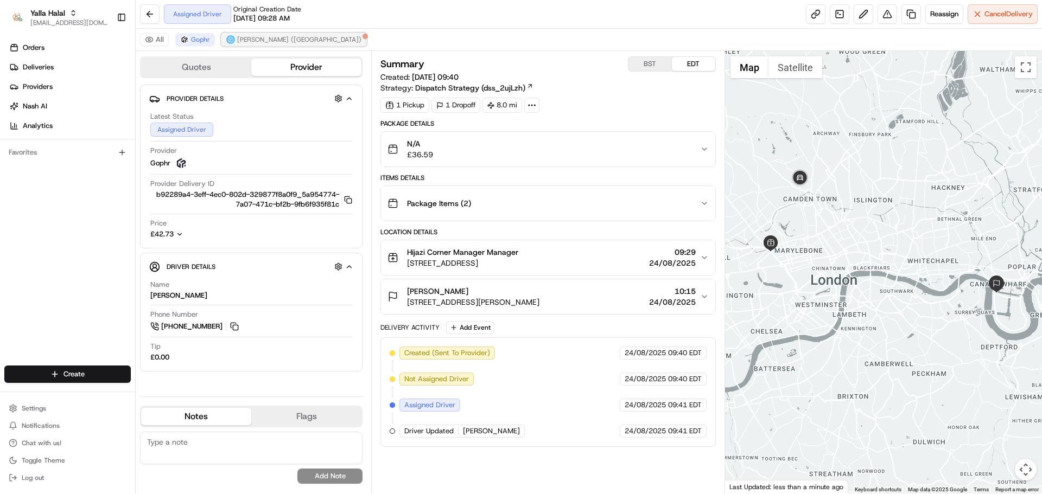
click at [234, 37] on button "[PERSON_NAME] ([GEOGRAPHIC_DATA])" at bounding box center [293, 39] width 145 height 13
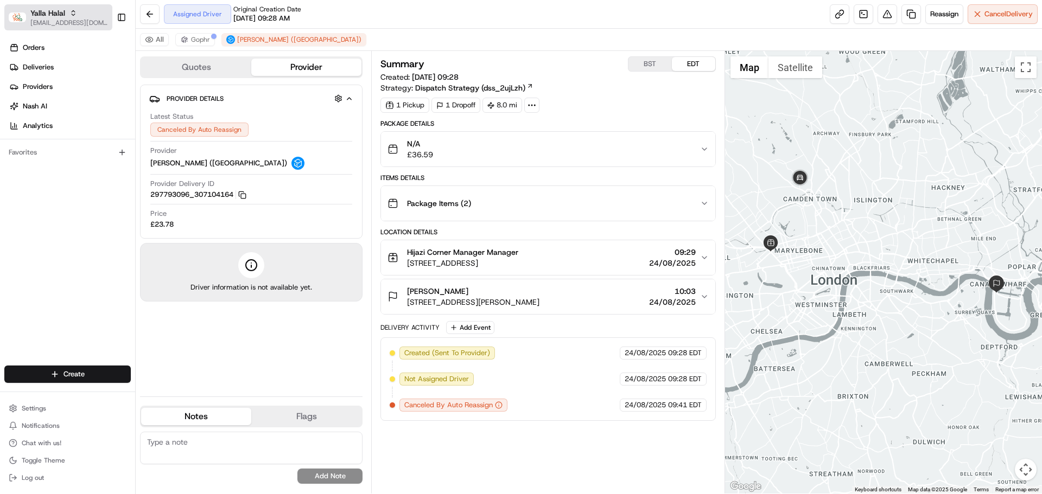
click at [87, 16] on div "Yalla Halal" at bounding box center [69, 13] width 78 height 11
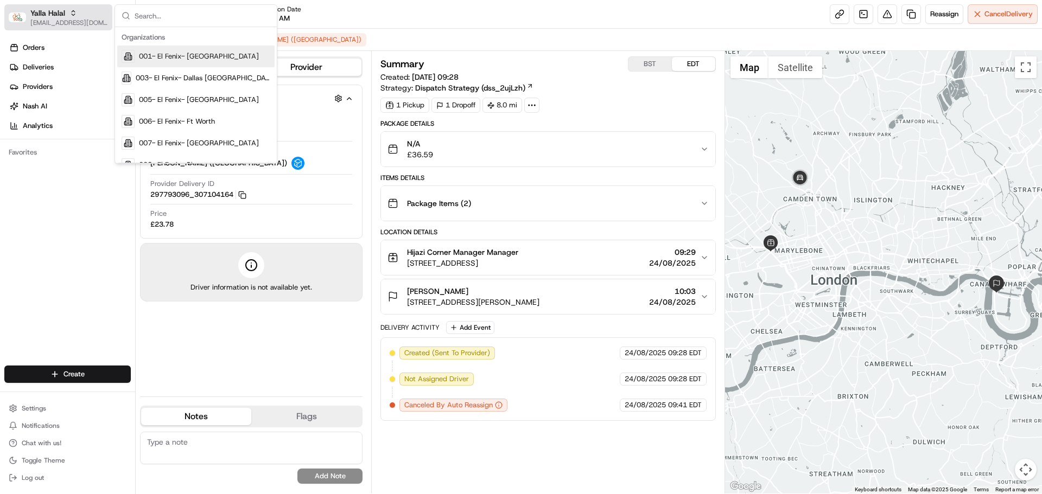
click at [61, 17] on span "Yalla Halal" at bounding box center [47, 13] width 35 height 11
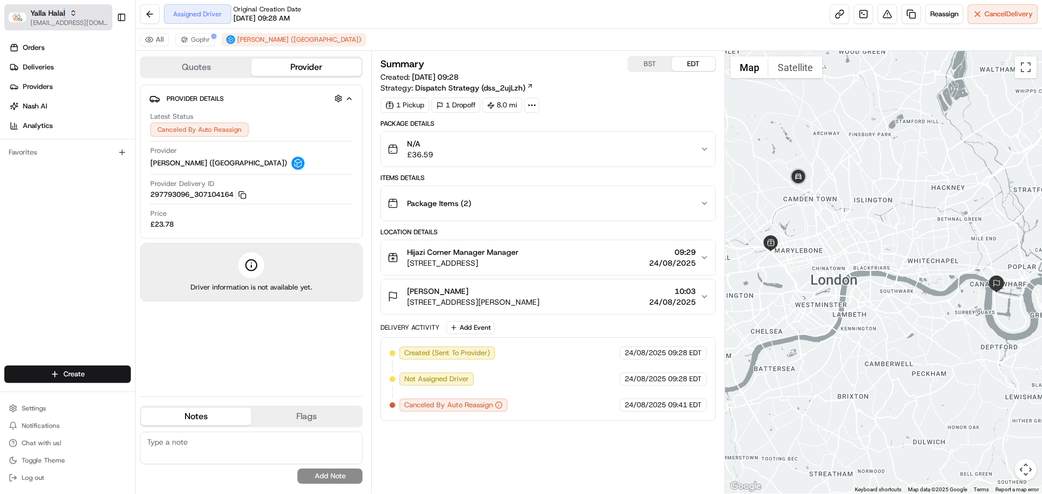
click at [65, 17] on div "Yalla Halal" at bounding box center [69, 13] width 78 height 11
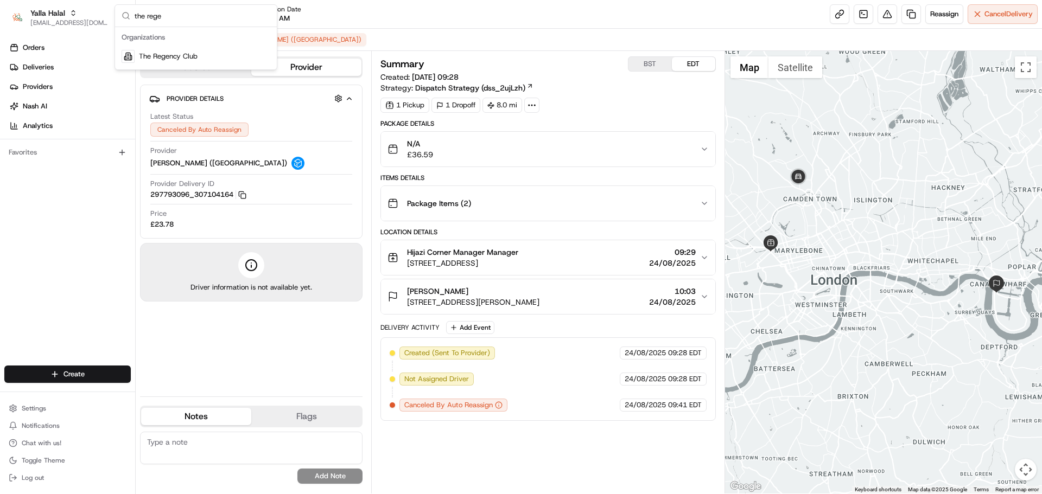
type input "the rege"
click at [175, 52] on span "The Regency Club" at bounding box center [168, 57] width 59 height 10
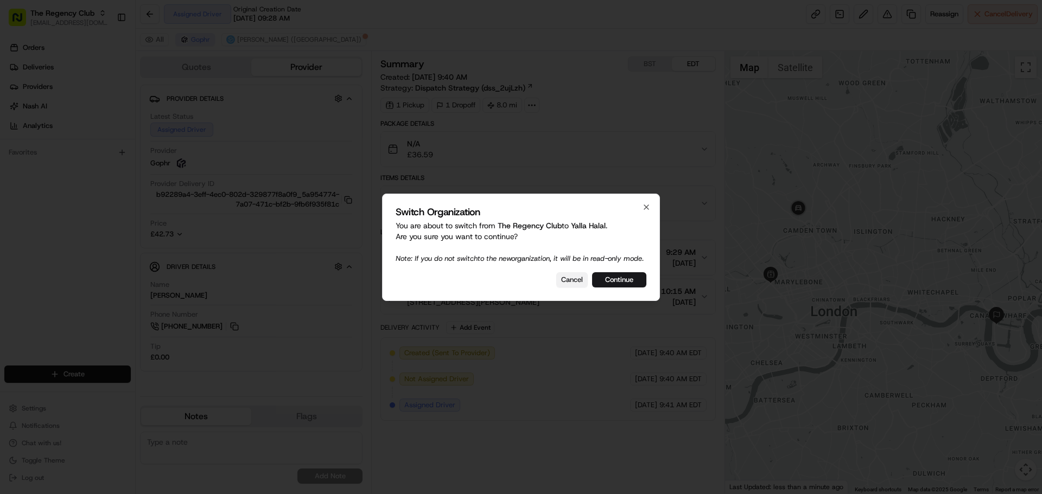
click at [574, 288] on button "Cancel" at bounding box center [571, 279] width 31 height 15
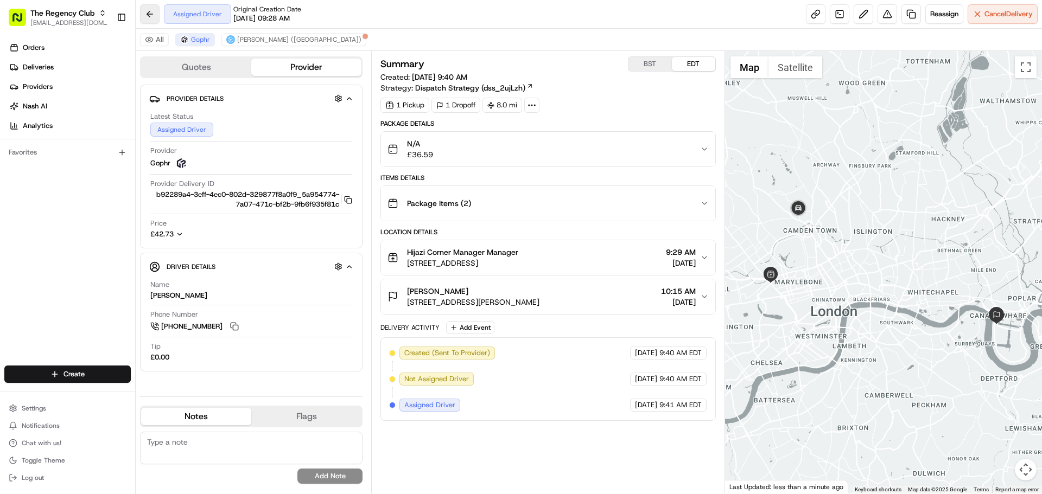
click at [148, 12] on button at bounding box center [150, 14] width 20 height 20
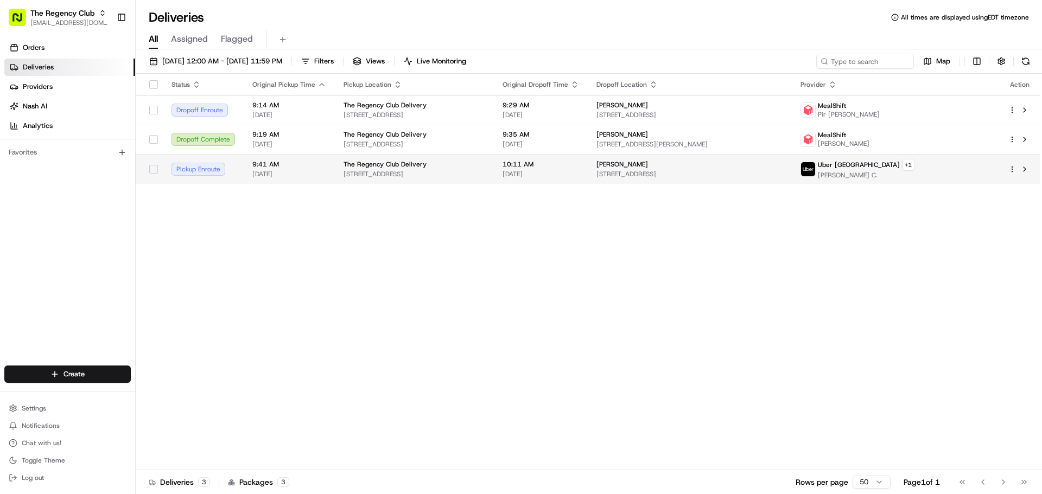
click at [421, 180] on td "The Regency Club Delivery 18-21 Queensbury Station Parade, Edgware HA8 5NR, UK" at bounding box center [414, 169] width 159 height 30
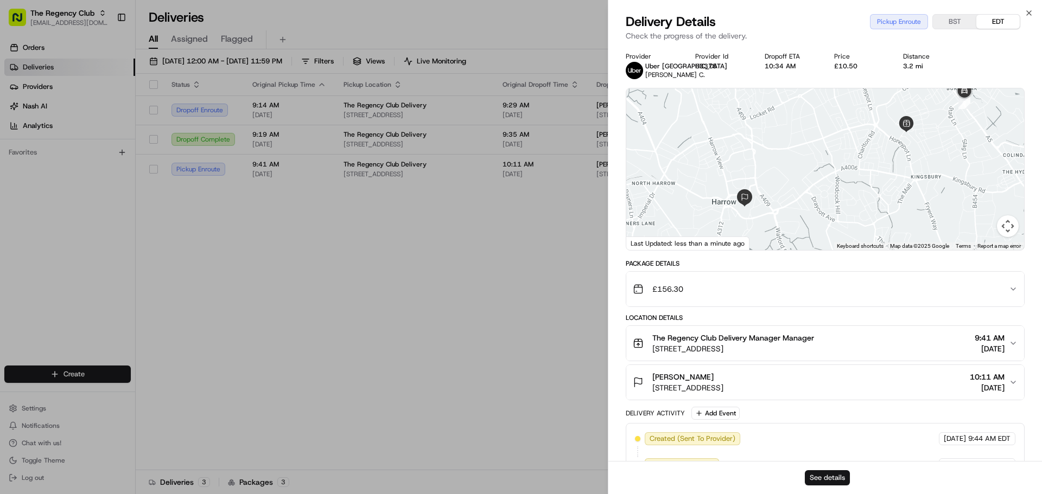
click at [814, 480] on button "See details" at bounding box center [827, 477] width 45 height 15
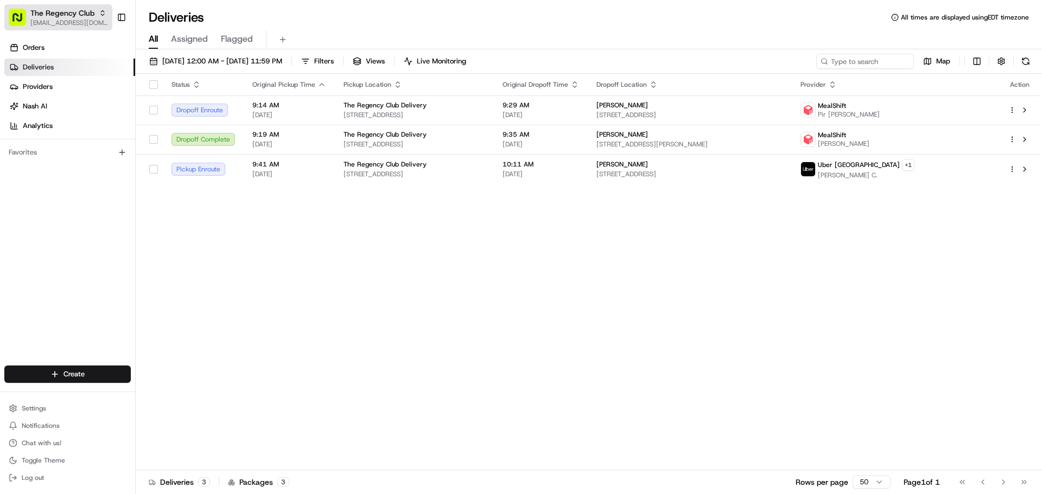
click at [72, 26] on span "[EMAIL_ADDRESS][DOMAIN_NAME]" at bounding box center [69, 22] width 78 height 9
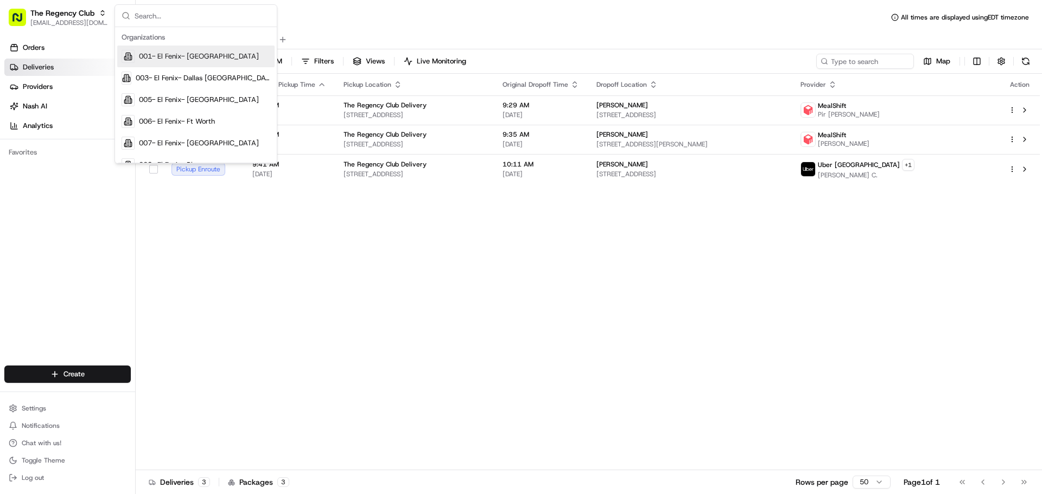
click at [356, 194] on div "Status Original Pickup Time Pickup Location Original Dropoff Time Dropoff Locat…" at bounding box center [588, 272] width 904 height 397
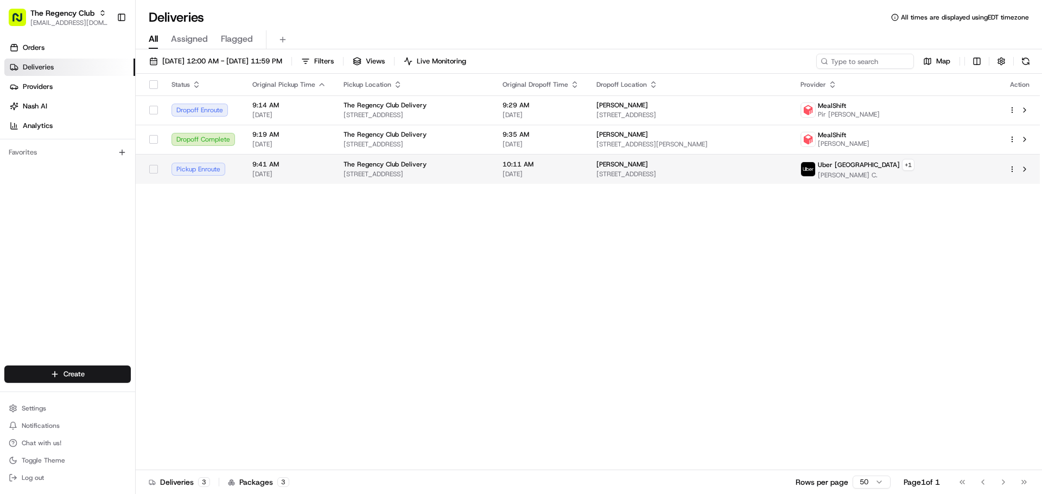
click at [361, 167] on span "The Regency Club Delivery" at bounding box center [384, 164] width 83 height 9
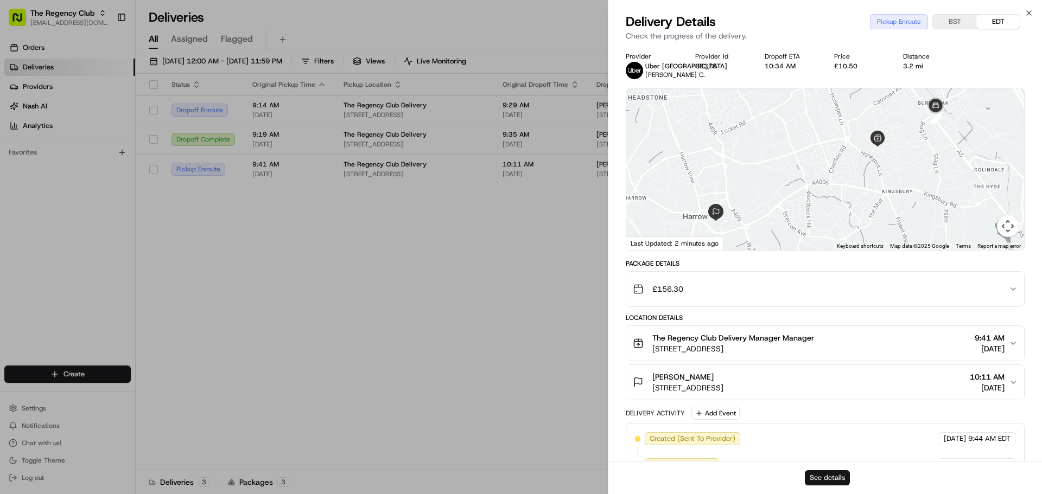
click at [824, 476] on button "See details" at bounding box center [827, 477] width 45 height 15
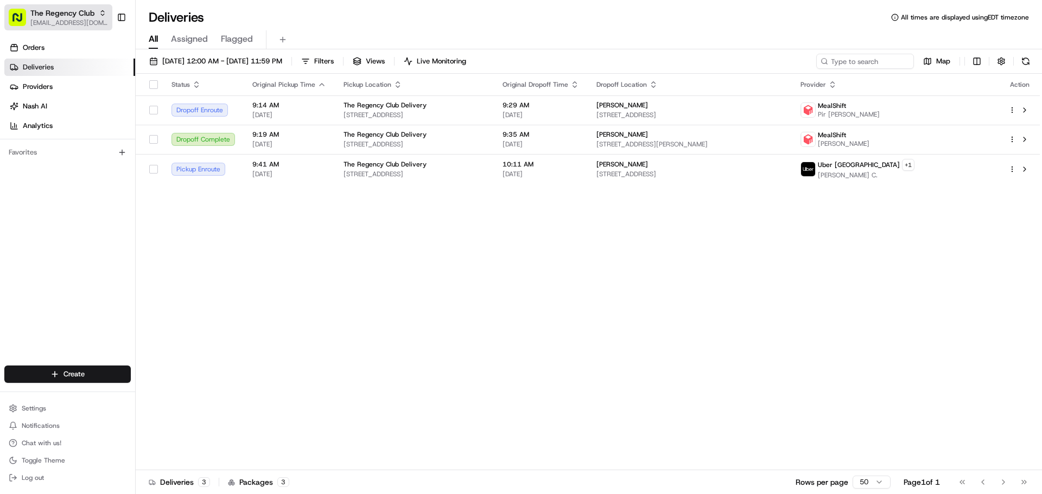
click at [67, 21] on span "[EMAIL_ADDRESS][DOMAIN_NAME]" at bounding box center [69, 22] width 78 height 9
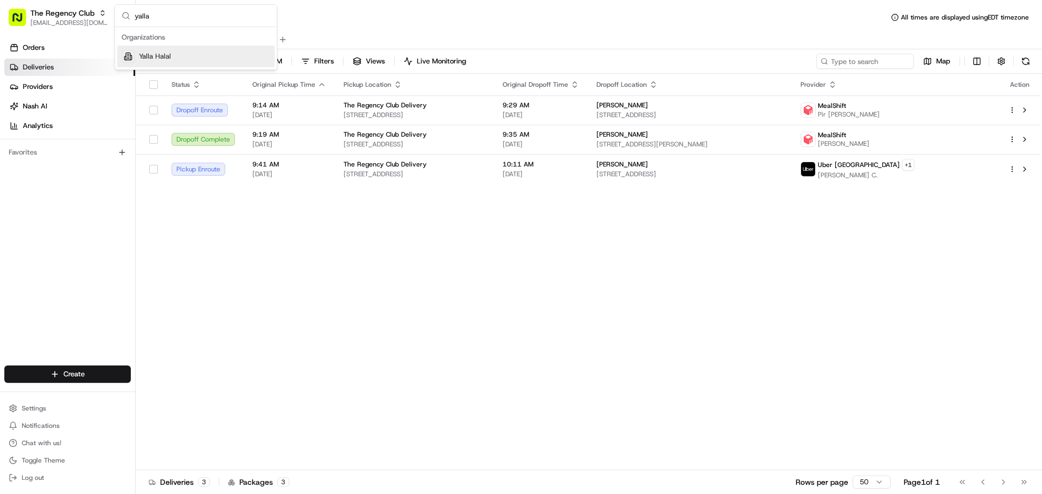
type input "yalla"
click at [193, 56] on div "Yalla Halal" at bounding box center [195, 57] width 157 height 22
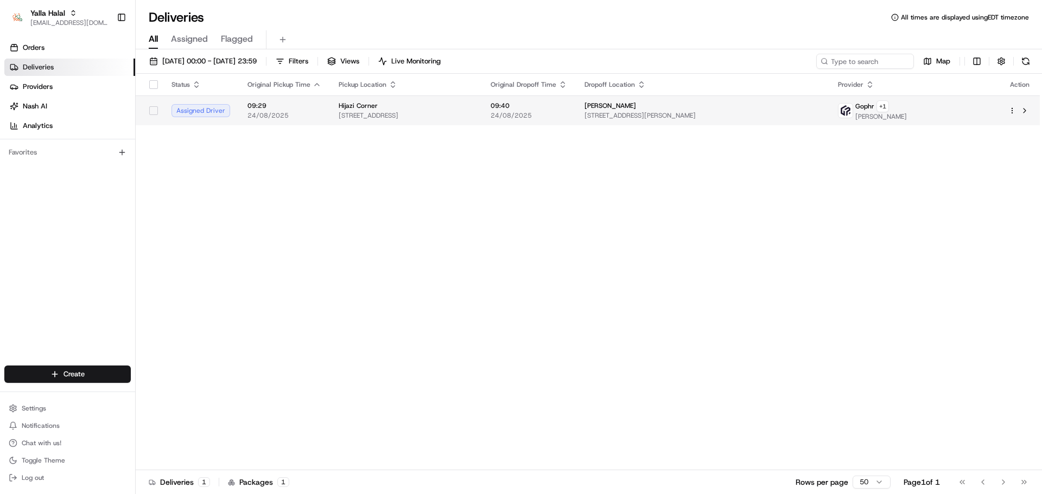
click at [371, 117] on span "332 Old Marylebone Rd, London NW1 5RE, UK" at bounding box center [406, 115] width 135 height 9
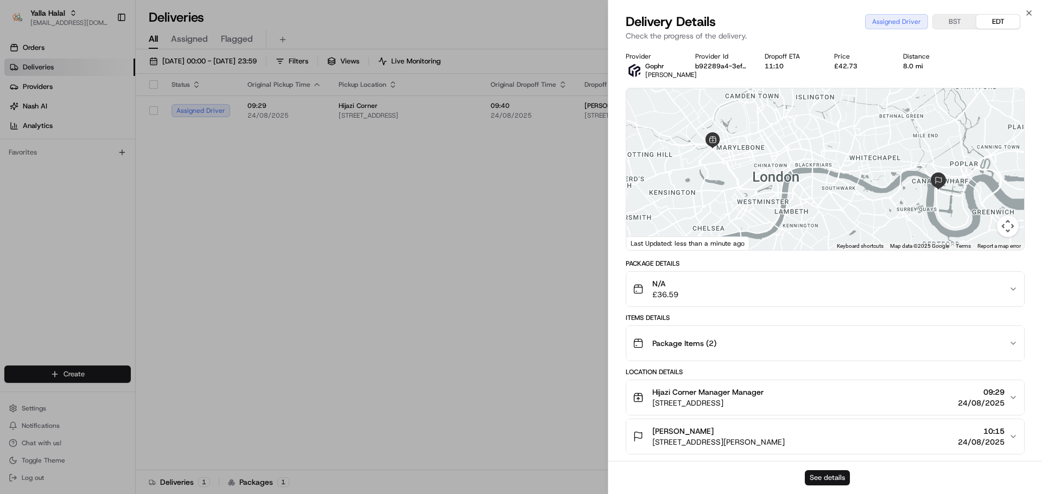
click at [831, 481] on button "See details" at bounding box center [827, 477] width 45 height 15
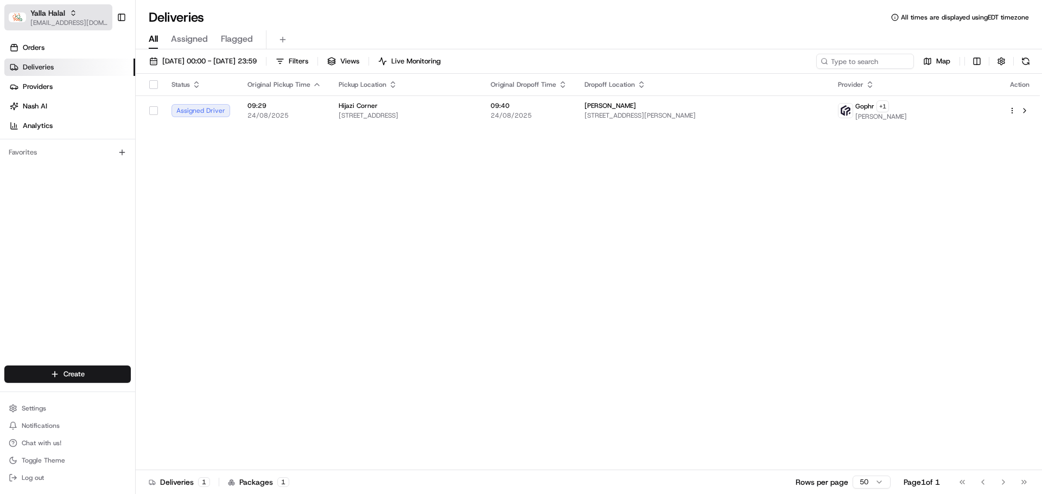
click at [53, 16] on span "Yalla Halal" at bounding box center [47, 13] width 35 height 11
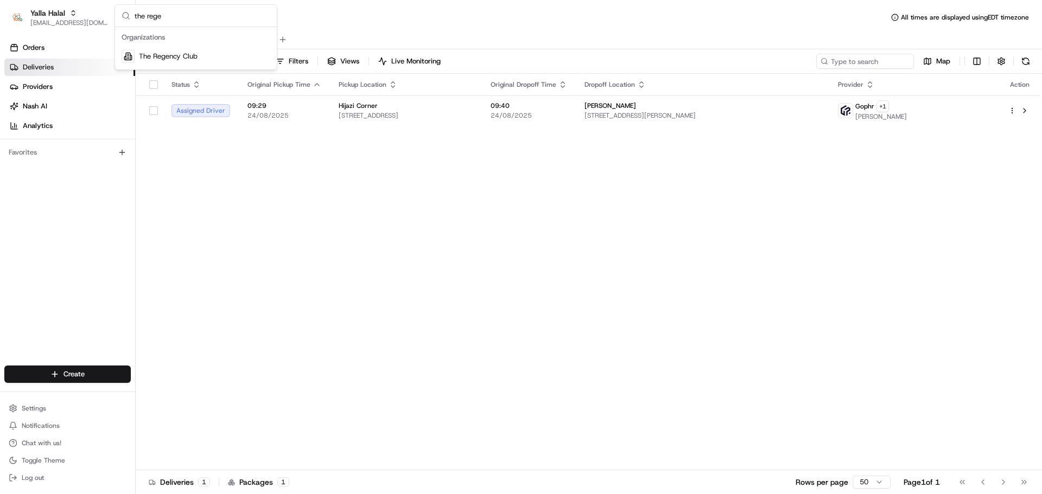
type input "the rege"
click at [176, 57] on span "The Regency Club" at bounding box center [168, 57] width 59 height 10
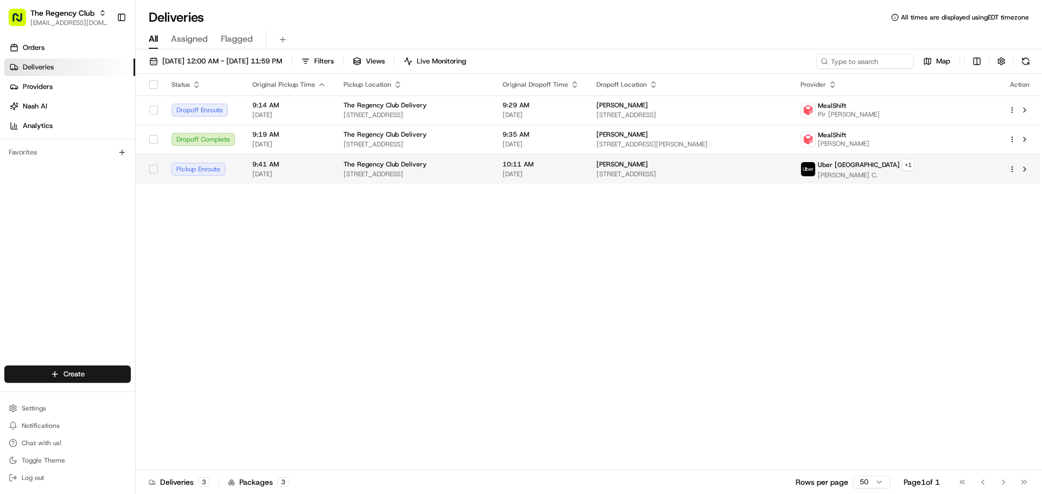
click at [469, 175] on span "[STREET_ADDRESS]" at bounding box center [414, 174] width 142 height 9
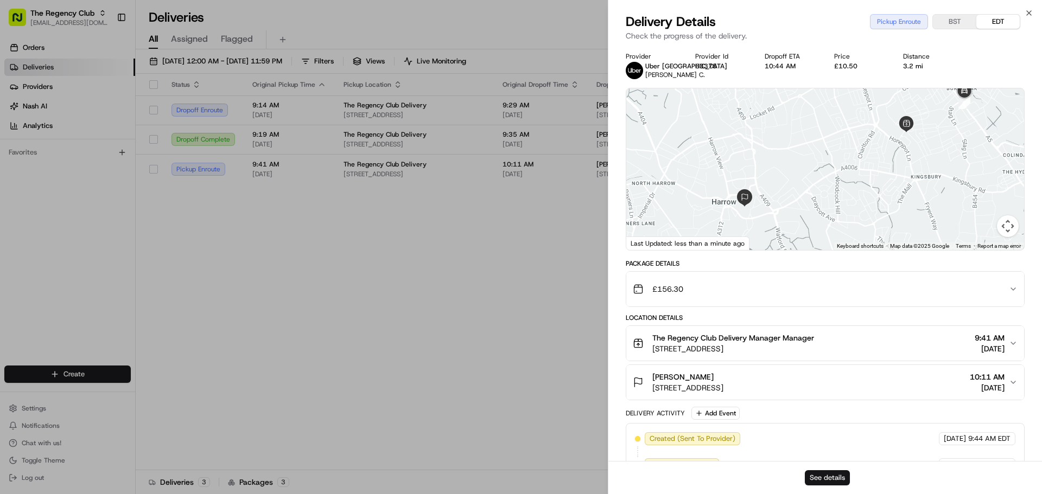
click at [820, 485] on button "See details" at bounding box center [827, 477] width 45 height 15
drag, startPoint x: 901, startPoint y: 175, endPoint x: 887, endPoint y: 205, distance: 33.2
click at [889, 203] on div at bounding box center [825, 169] width 398 height 162
drag, startPoint x: 818, startPoint y: 190, endPoint x: 811, endPoint y: 202, distance: 13.7
click at [812, 202] on div at bounding box center [825, 169] width 398 height 162
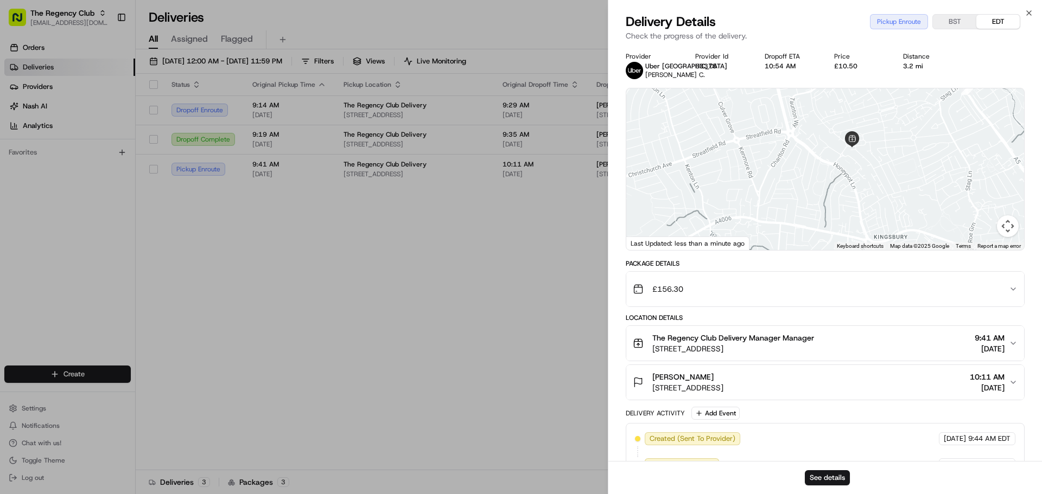
drag, startPoint x: 833, startPoint y: 183, endPoint x: 792, endPoint y: 206, distance: 46.6
click at [792, 206] on div at bounding box center [825, 169] width 398 height 162
drag, startPoint x: 763, startPoint y: 216, endPoint x: 783, endPoint y: 211, distance: 20.7
click at [783, 211] on div at bounding box center [825, 169] width 398 height 162
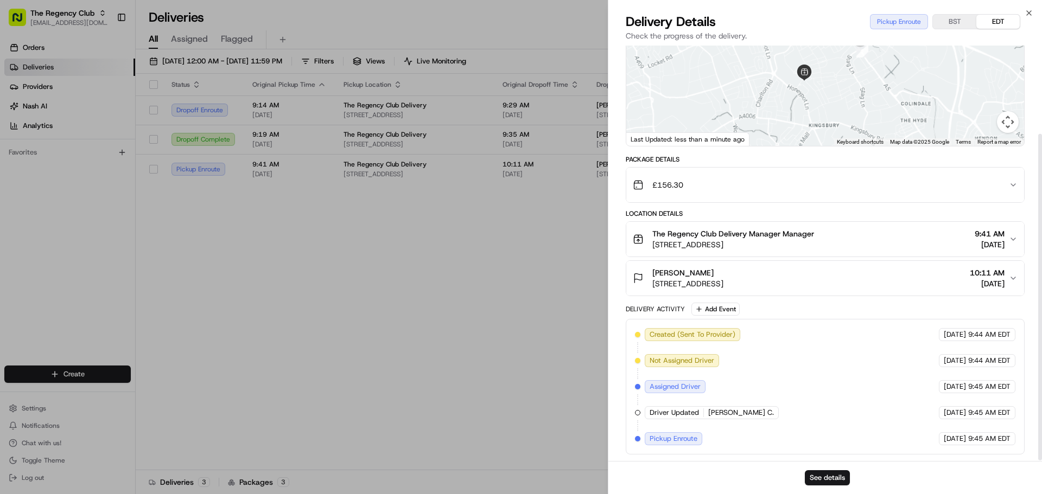
scroll to position [113, 0]
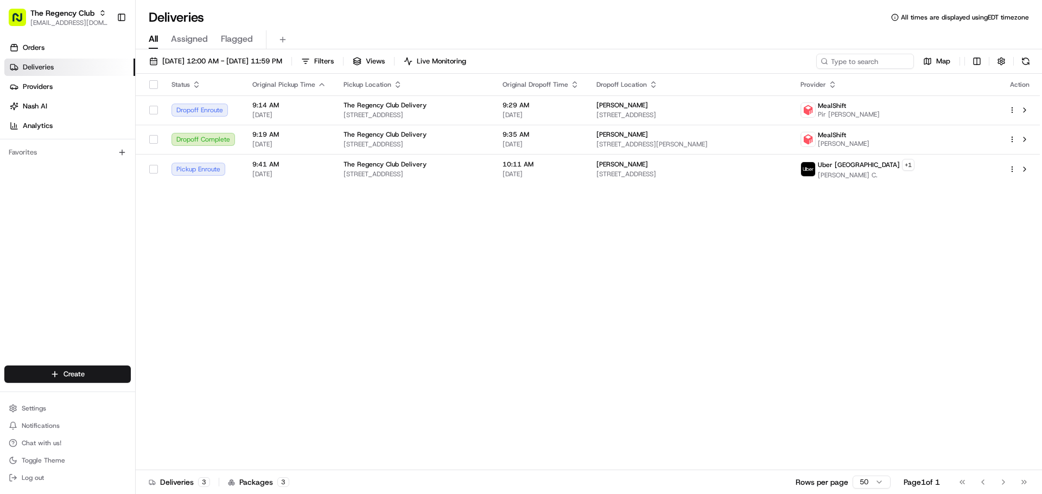
click at [56, 32] on div "The Regency Club blacdao@nashhelp.com Toggle Sidebar" at bounding box center [67, 17] width 135 height 35
click at [65, 21] on span "[EMAIL_ADDRESS][DOMAIN_NAME]" at bounding box center [69, 22] width 78 height 9
type input "yalla"
click at [170, 55] on span "Yalla Halal" at bounding box center [155, 57] width 32 height 10
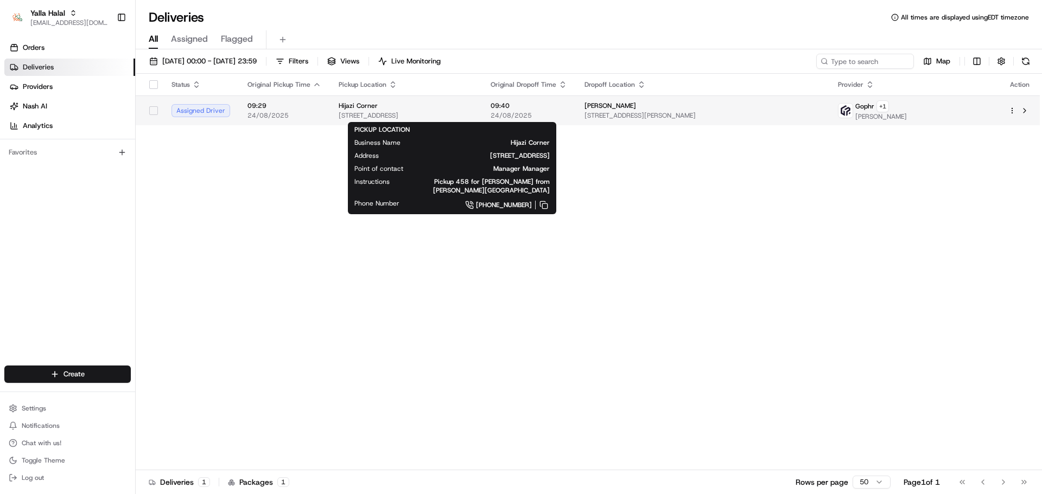
click at [426, 109] on div "Hijazi Corner" at bounding box center [406, 105] width 135 height 9
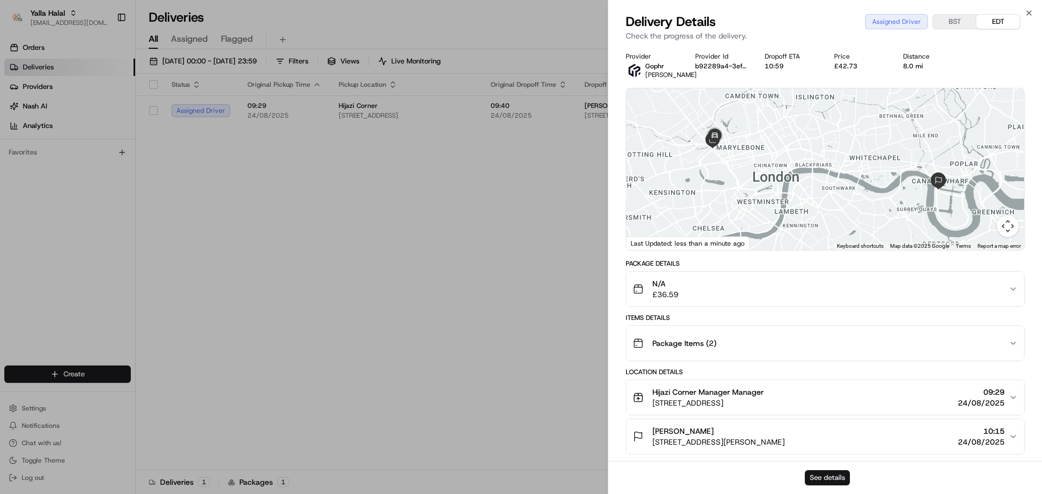
click at [839, 477] on button "See details" at bounding box center [827, 477] width 45 height 15
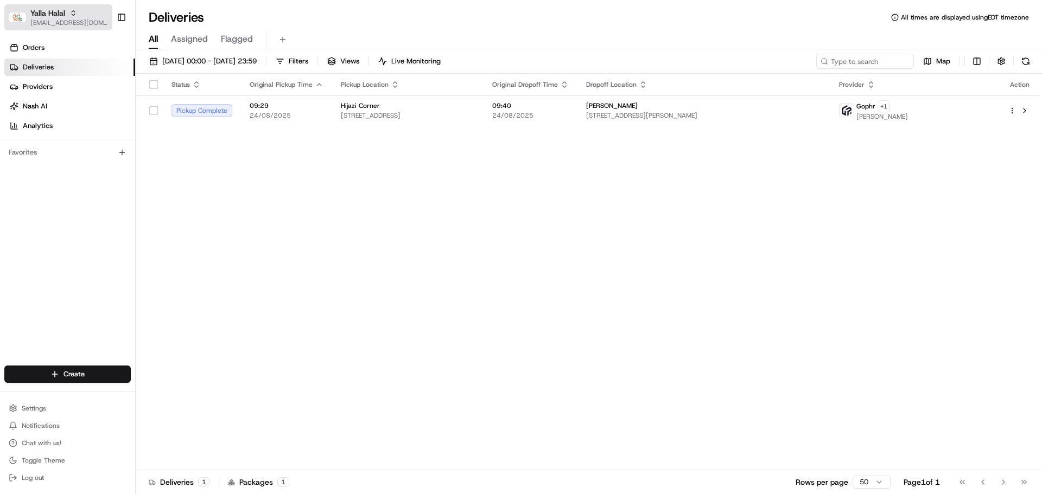
click at [21, 9] on div "button" at bounding box center [17, 17] width 17 height 17
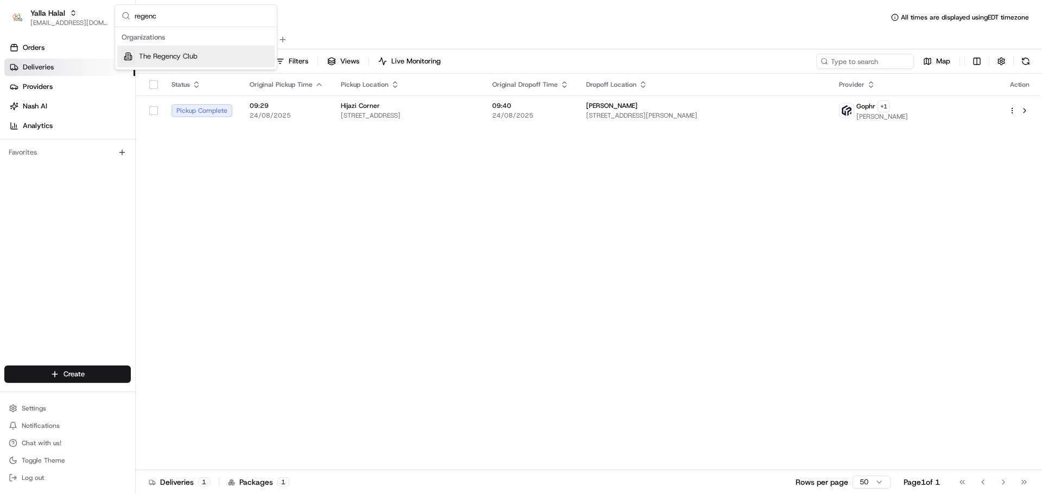
type input "regenc"
click at [164, 52] on span "The Regency Club" at bounding box center [168, 57] width 59 height 10
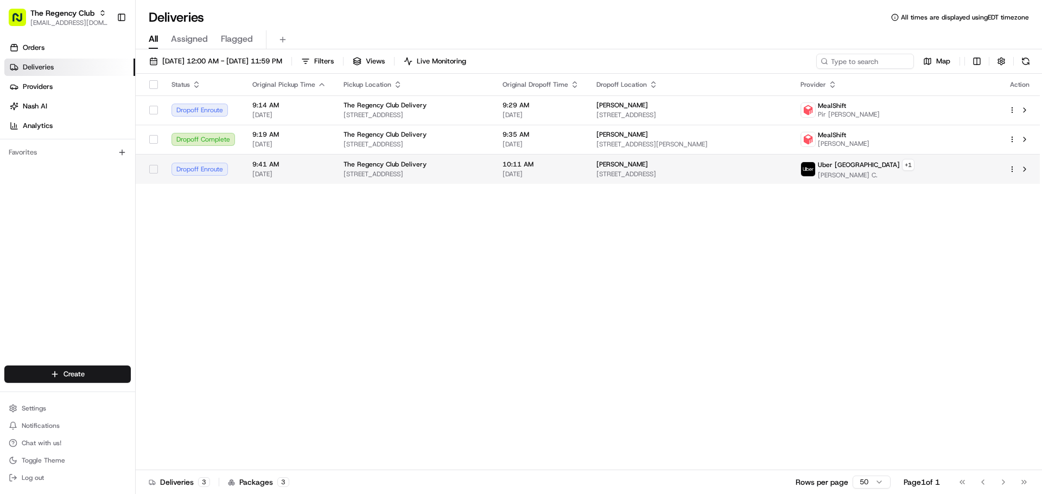
click at [588, 156] on td "10:11 AM 08/24/2025" at bounding box center [541, 169] width 94 height 30
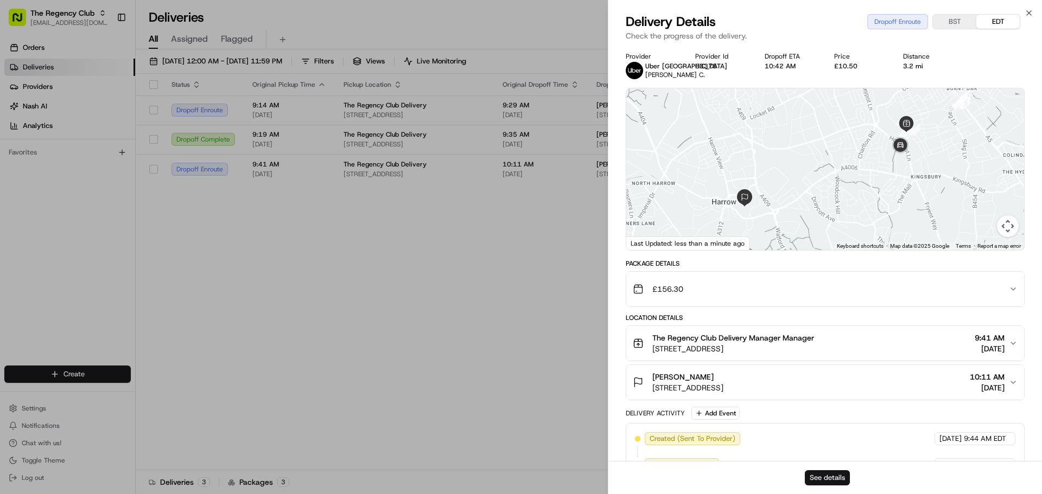
click at [839, 477] on button "See details" at bounding box center [827, 477] width 45 height 15
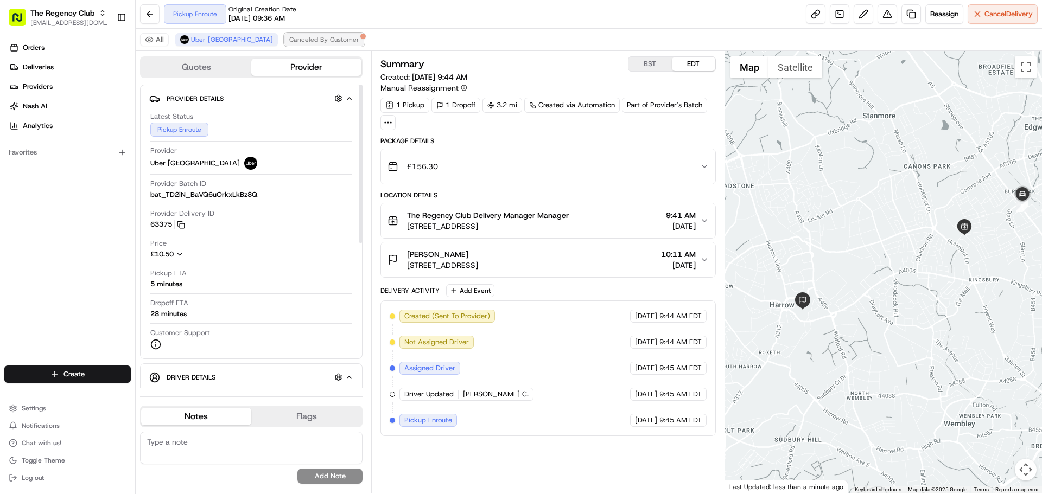
click at [289, 39] on span "Canceled By Customer" at bounding box center [324, 39] width 70 height 9
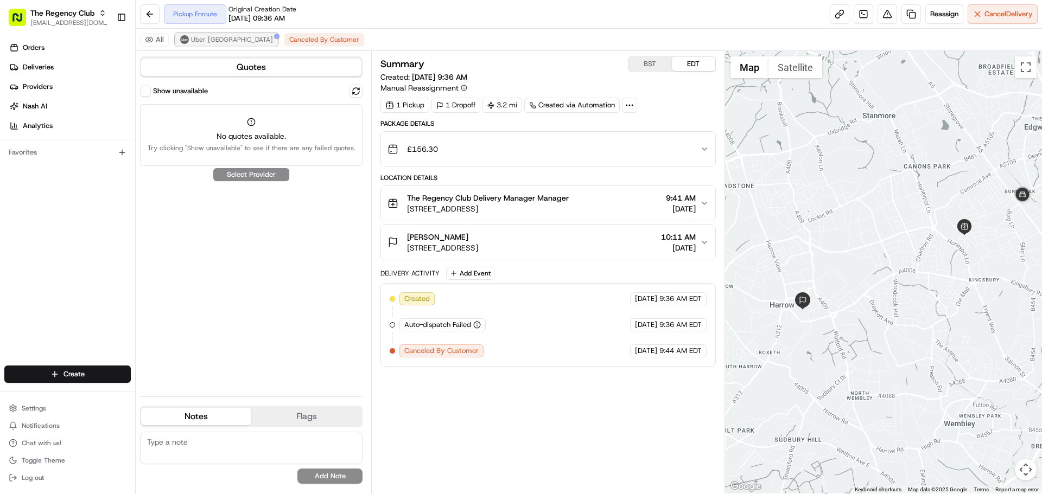
click at [183, 36] on img at bounding box center [184, 39] width 9 height 9
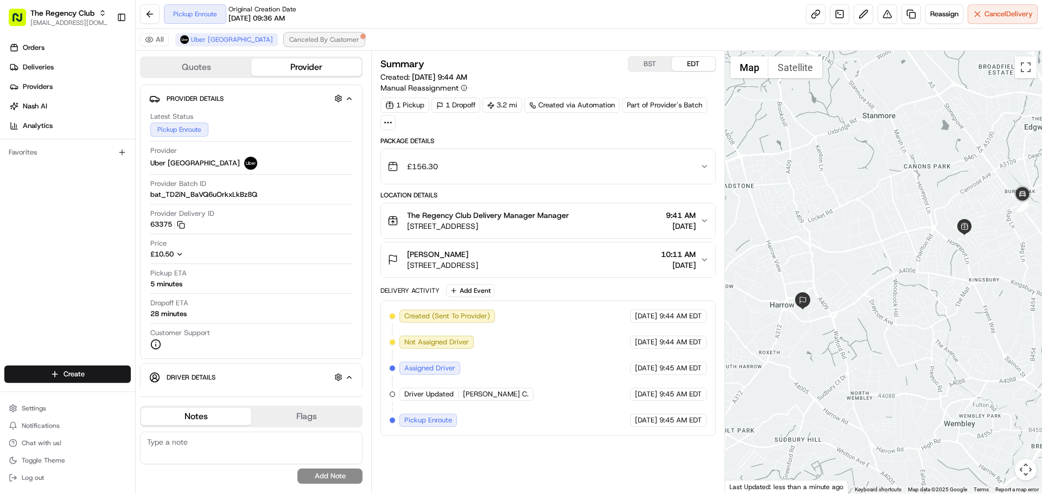
click at [302, 41] on button "Canceled By Customer" at bounding box center [324, 39] width 80 height 13
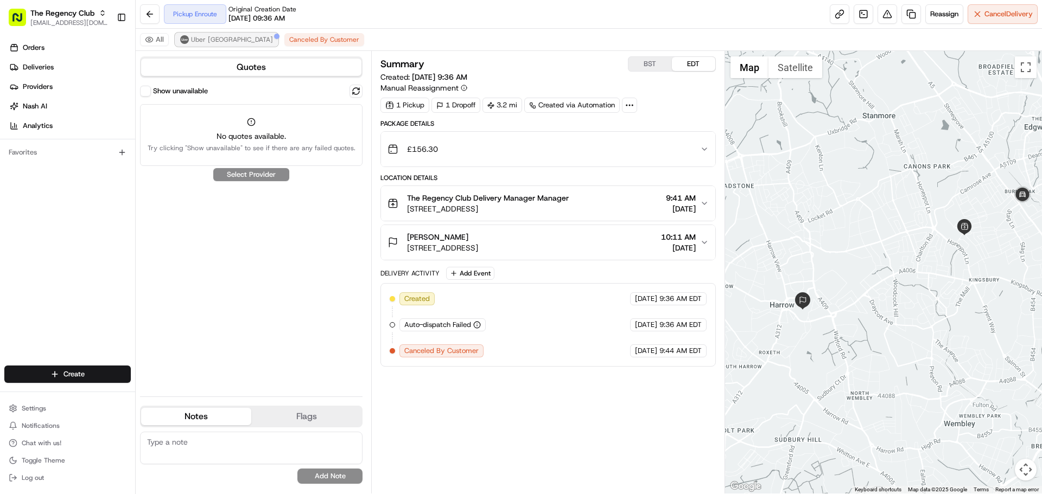
click at [198, 34] on button "Uber [GEOGRAPHIC_DATA]" at bounding box center [226, 39] width 103 height 13
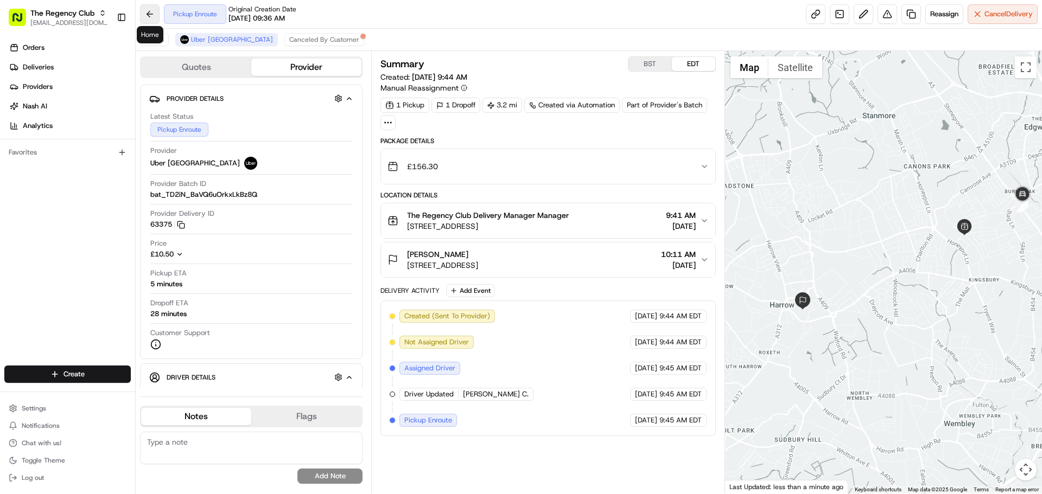
click at [148, 17] on button at bounding box center [150, 14] width 20 height 20
click at [178, 295] on div "Latest Status Pickup Enroute Provider Uber UK Provider Batch ID bat_TD2iN_BaVQ6…" at bounding box center [251, 230] width 204 height 247
click at [174, 285] on div "6 minutes" at bounding box center [166, 284] width 32 height 10
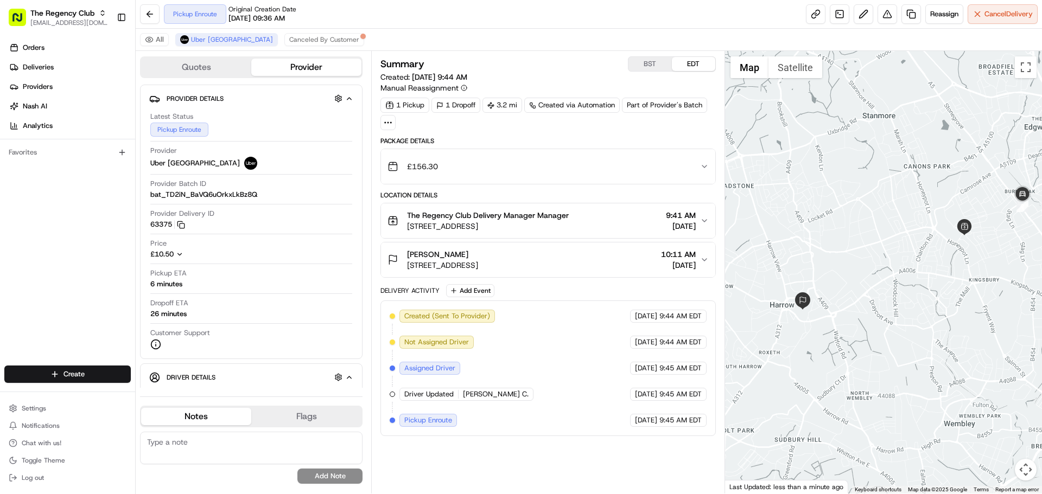
click at [441, 421] on span "Pickup Enroute" at bounding box center [428, 421] width 48 height 10
click at [512, 419] on div "Created (Sent To Provider) Uber UK 08/24/2025 9:44 AM EDT Not Assigned Driver U…" at bounding box center [548, 368] width 316 height 117
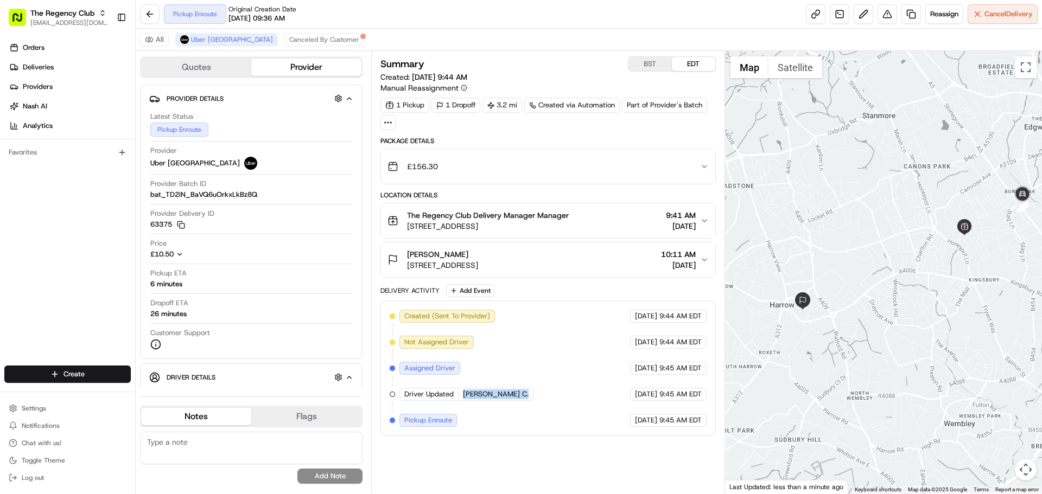
click at [512, 419] on div "Created (Sent To Provider) Uber UK 08/24/2025 9:44 AM EDT Not Assigned Driver U…" at bounding box center [548, 368] width 316 height 117
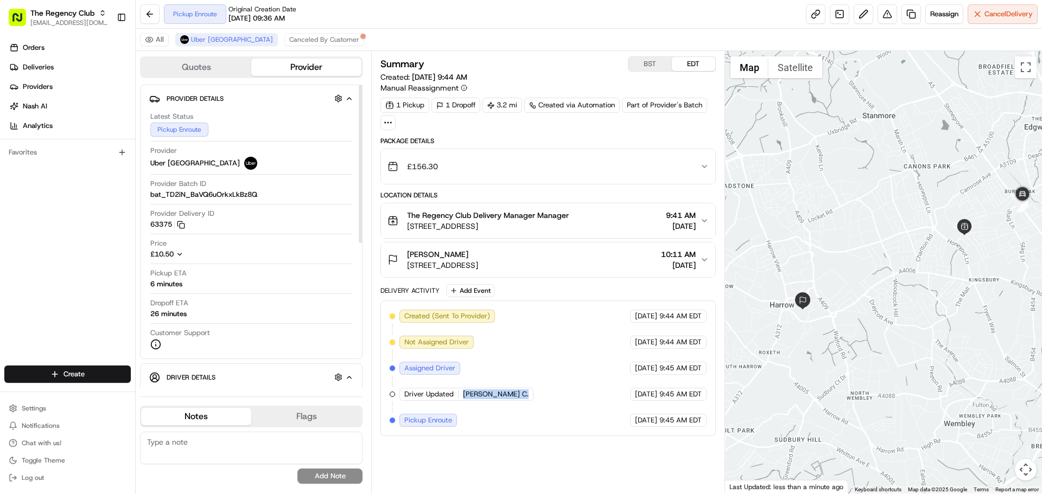
click at [489, 428] on div "Created (Sent To Provider) Uber UK 08/24/2025 9:44 AM EDT Not Assigned Driver U…" at bounding box center [547, 369] width 335 height 136
click at [460, 425] on div "Created (Sent To Provider) Uber UK 08/24/2025 9:44 AM EDT Not Assigned Driver U…" at bounding box center [548, 368] width 316 height 117
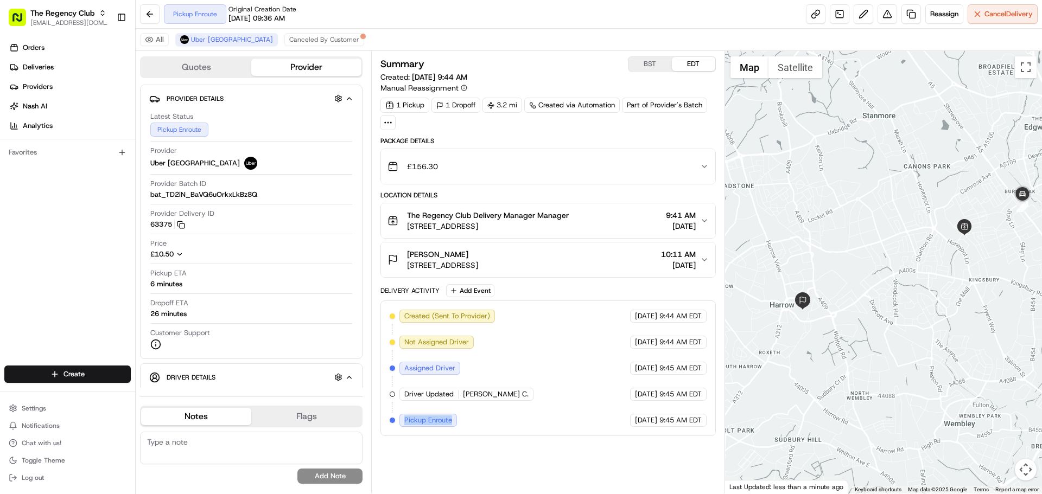
click at [460, 425] on div "Created (Sent To Provider) Uber UK 08/24/2025 9:44 AM EDT Not Assigned Driver U…" at bounding box center [548, 368] width 316 height 117
click at [437, 424] on span "Pickup Enroute" at bounding box center [428, 421] width 48 height 10
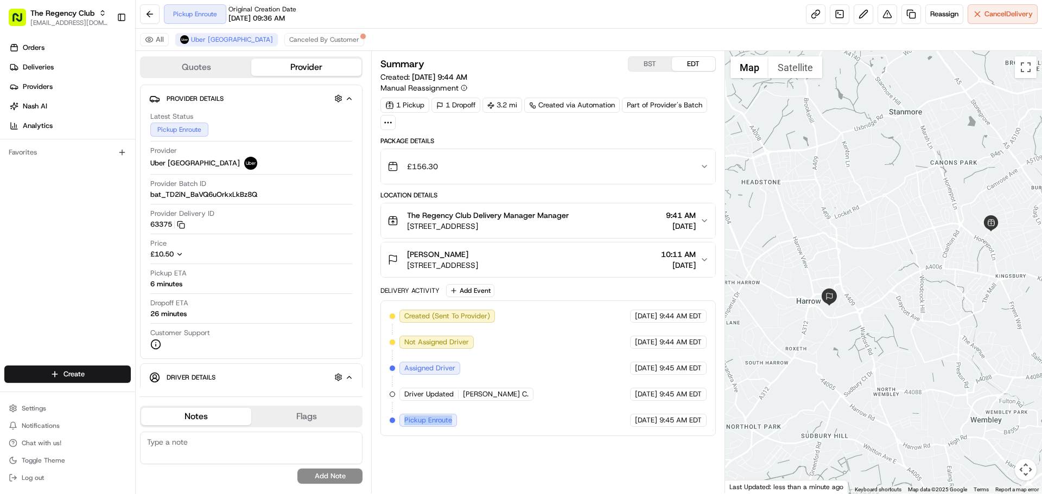
drag, startPoint x: 925, startPoint y: 311, endPoint x: 906, endPoint y: 315, distance: 19.5
click at [917, 311] on div at bounding box center [883, 272] width 317 height 443
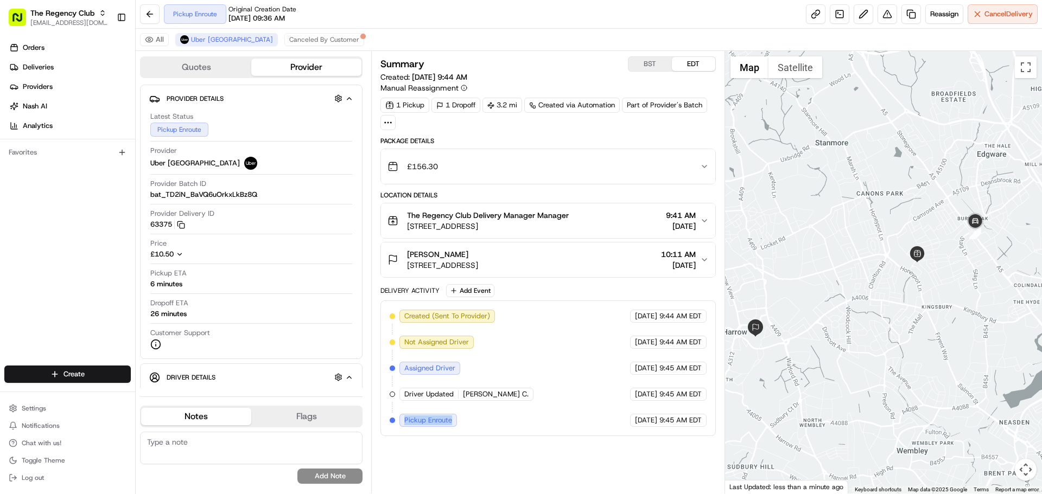
drag, startPoint x: 883, startPoint y: 328, endPoint x: 823, endPoint y: 360, distance: 68.2
click at [823, 360] on div at bounding box center [883, 272] width 317 height 443
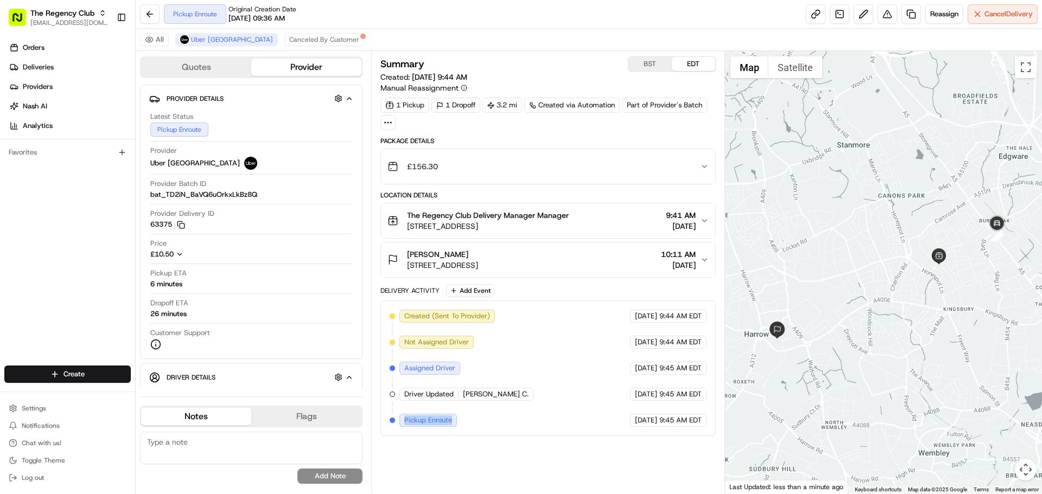
drag, startPoint x: 902, startPoint y: 334, endPoint x: 933, endPoint y: 335, distance: 30.9
click at [933, 335] on div at bounding box center [883, 272] width 317 height 443
click at [653, 62] on button "BST" at bounding box center [649, 64] width 43 height 14
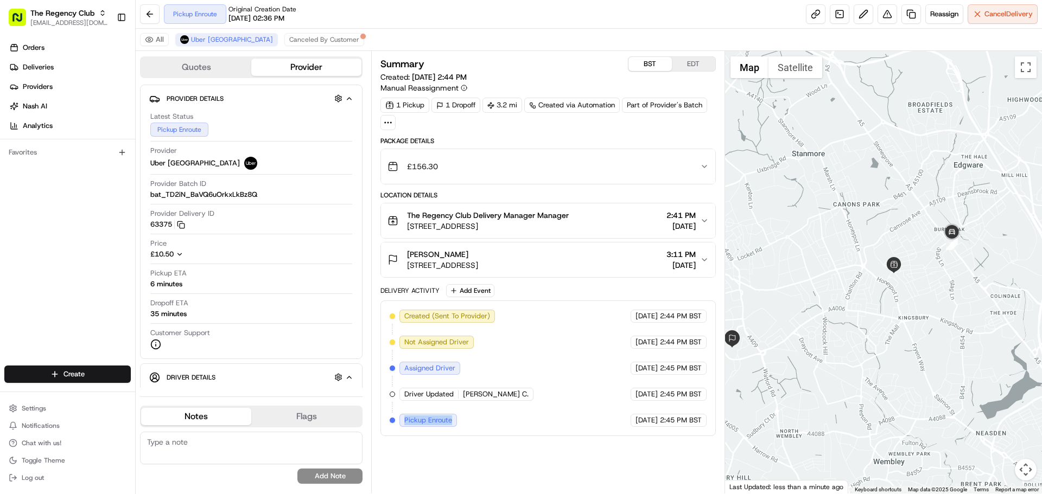
drag, startPoint x: 875, startPoint y: 347, endPoint x: 860, endPoint y: 343, distance: 15.7
click at [820, 356] on div at bounding box center [883, 272] width 317 height 443
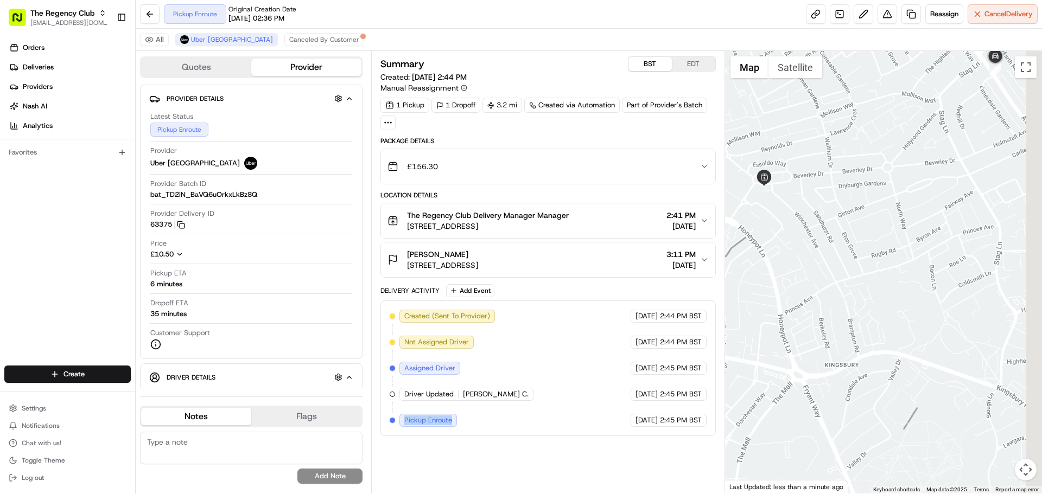
drag, startPoint x: 906, startPoint y: 273, endPoint x: 803, endPoint y: 383, distance: 150.9
click at [803, 382] on div at bounding box center [883, 272] width 317 height 443
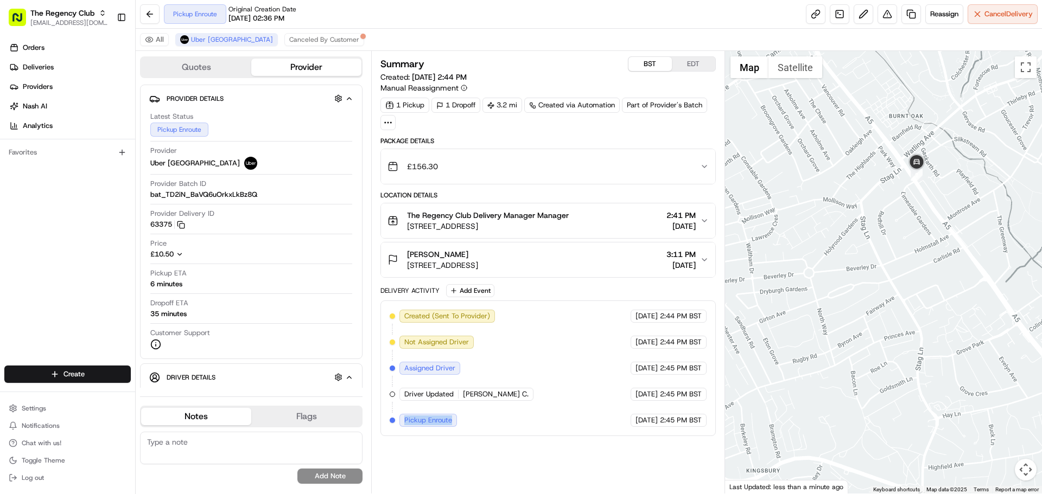
drag, startPoint x: 814, startPoint y: 326, endPoint x: 825, endPoint y: 349, distance: 25.5
click at [825, 349] on div at bounding box center [883, 272] width 317 height 443
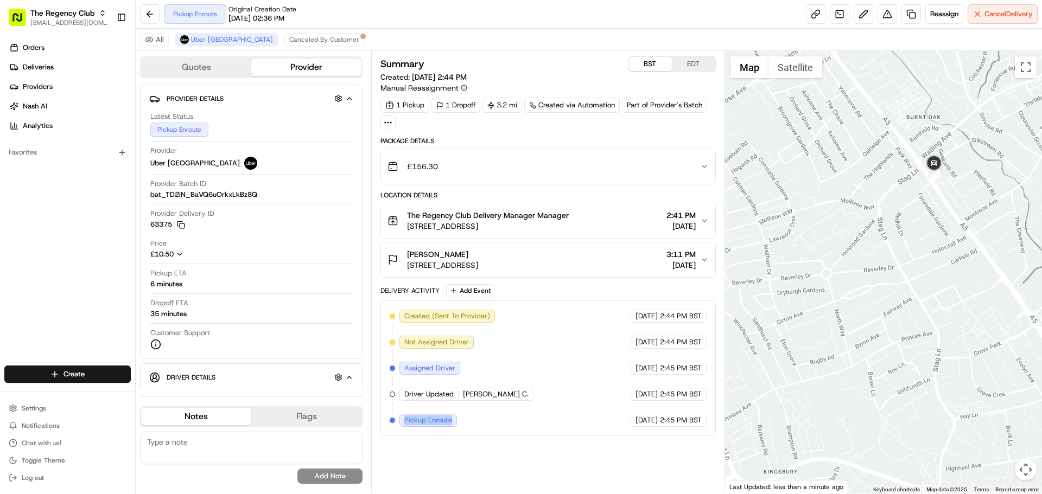
drag, startPoint x: 913, startPoint y: 264, endPoint x: 947, endPoint y: 142, distance: 127.5
click at [947, 148] on div at bounding box center [883, 272] width 317 height 443
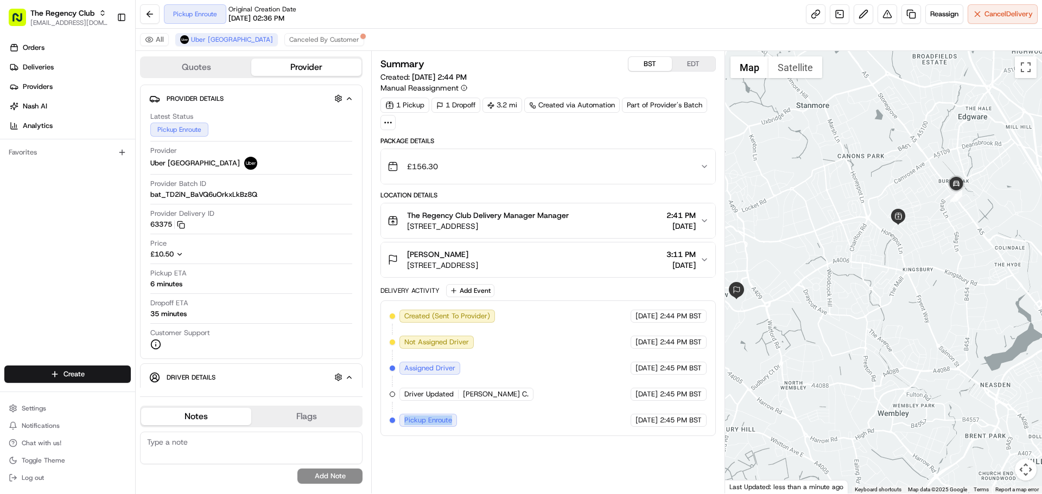
drag, startPoint x: 911, startPoint y: 189, endPoint x: 922, endPoint y: 265, distance: 77.4
click at [922, 265] on div at bounding box center [883, 272] width 317 height 443
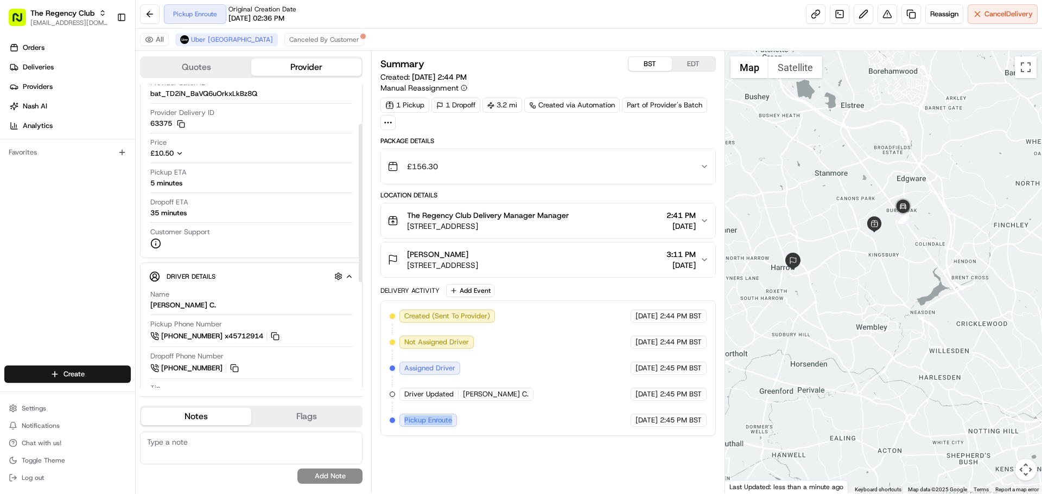
scroll to position [109, 0]
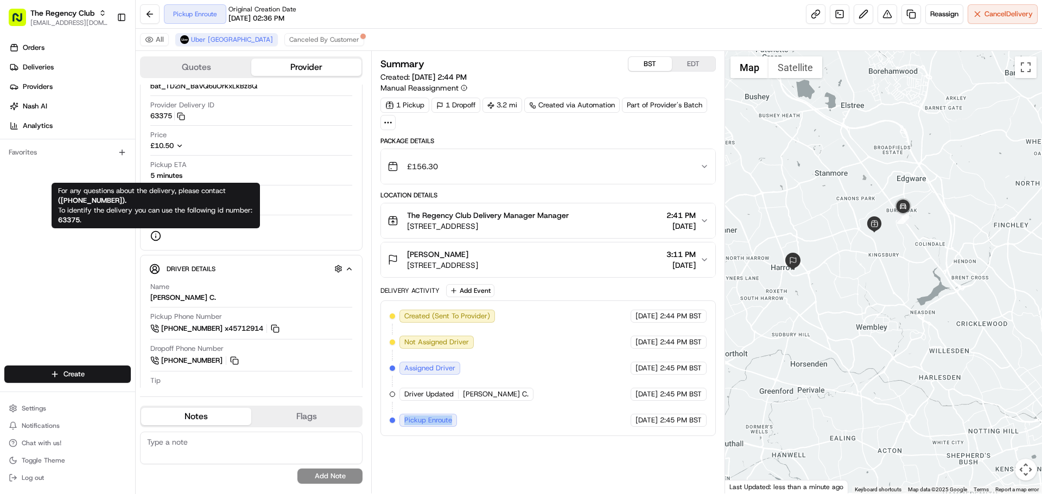
drag, startPoint x: 61, startPoint y: 201, endPoint x: 124, endPoint y: 201, distance: 62.9
click at [124, 201] on strong "( +44808 175 1951 )." at bounding box center [92, 200] width 68 height 9
copy strong "+44808 175 1951"
drag, startPoint x: 133, startPoint y: 200, endPoint x: 62, endPoint y: 203, distance: 71.2
click at [62, 203] on div "For any questions about the delivery, please contact ( +44808 175 1951 ). To id…" at bounding box center [155, 205] width 195 height 39
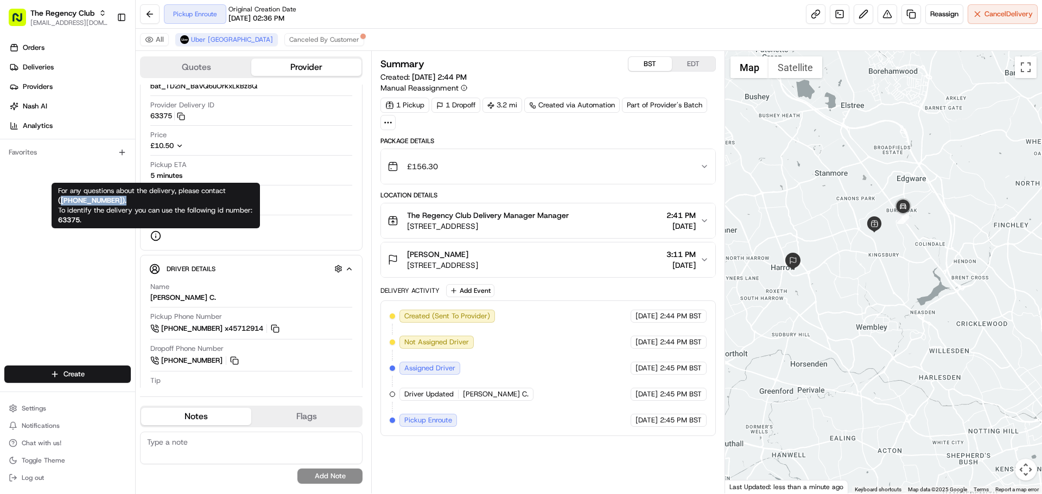
copy strong "+44808 175 1951 )."
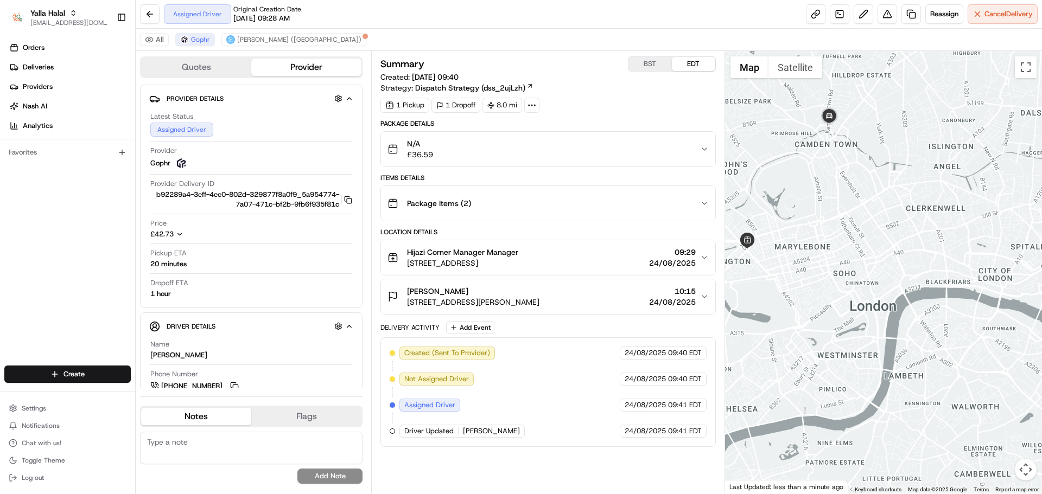
drag, startPoint x: 814, startPoint y: 246, endPoint x: 890, endPoint y: 246, distance: 76.0
click at [890, 246] on div at bounding box center [883, 272] width 317 height 443
click at [184, 269] on div "20 minutes" at bounding box center [168, 264] width 36 height 10
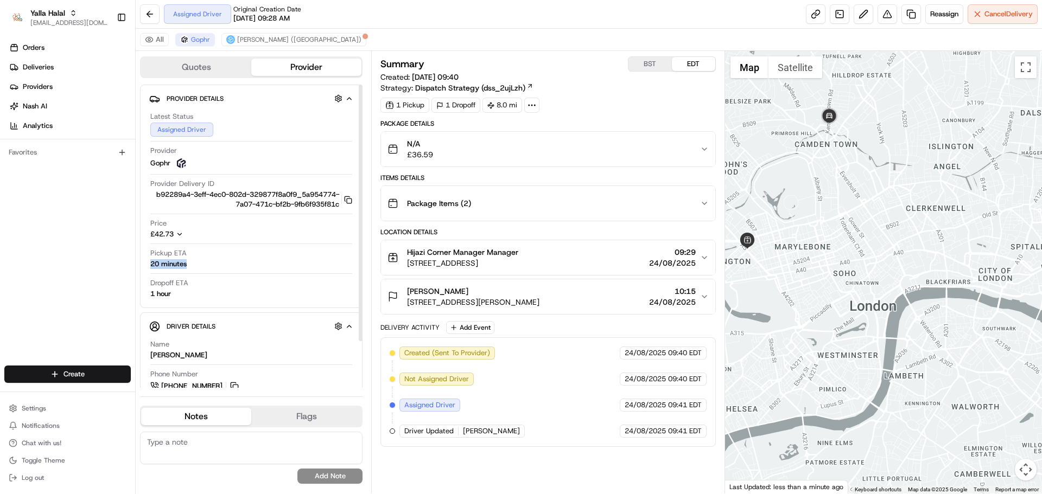
click at [196, 274] on div "Pickup ETA 20 minutes" at bounding box center [251, 262] width 202 height 26
click at [187, 269] on div "Pickup ETA 20 minutes" at bounding box center [251, 259] width 202 height 21
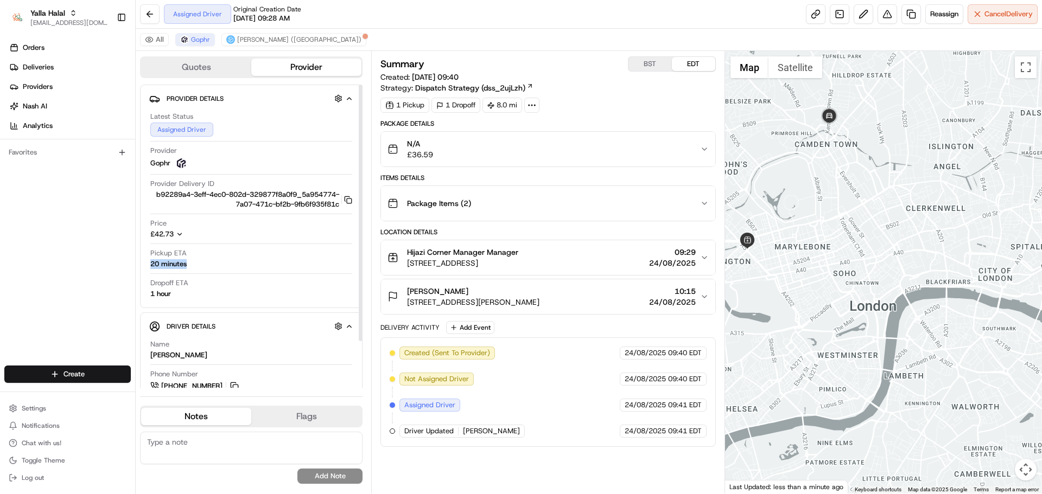
click at [187, 269] on div "Pickup ETA 20 minutes" at bounding box center [251, 259] width 202 height 21
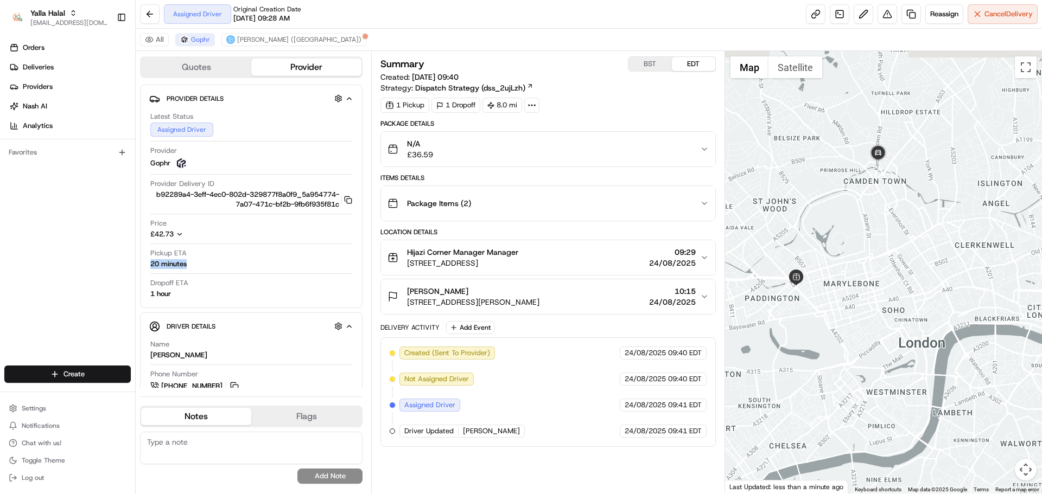
drag, startPoint x: 827, startPoint y: 177, endPoint x: 877, endPoint y: 220, distance: 66.2
click at [878, 217] on div at bounding box center [883, 272] width 317 height 443
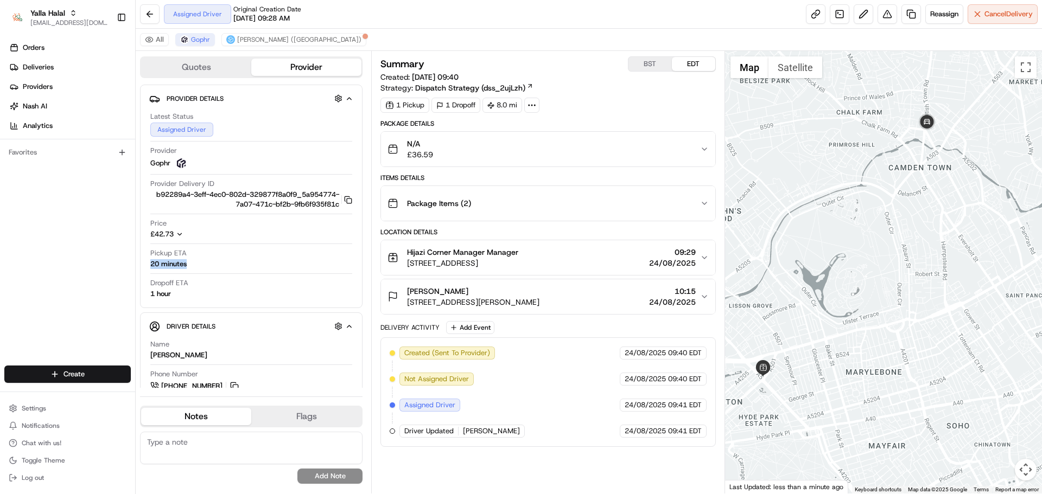
drag, startPoint x: 843, startPoint y: 227, endPoint x: 883, endPoint y: 222, distance: 40.4
click at [883, 223] on div at bounding box center [883, 272] width 317 height 443
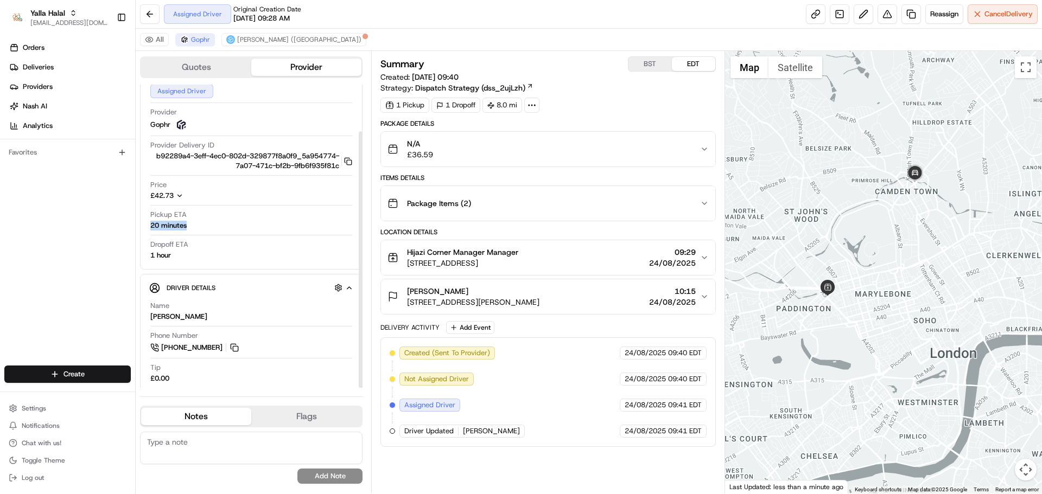
scroll to position [55, 0]
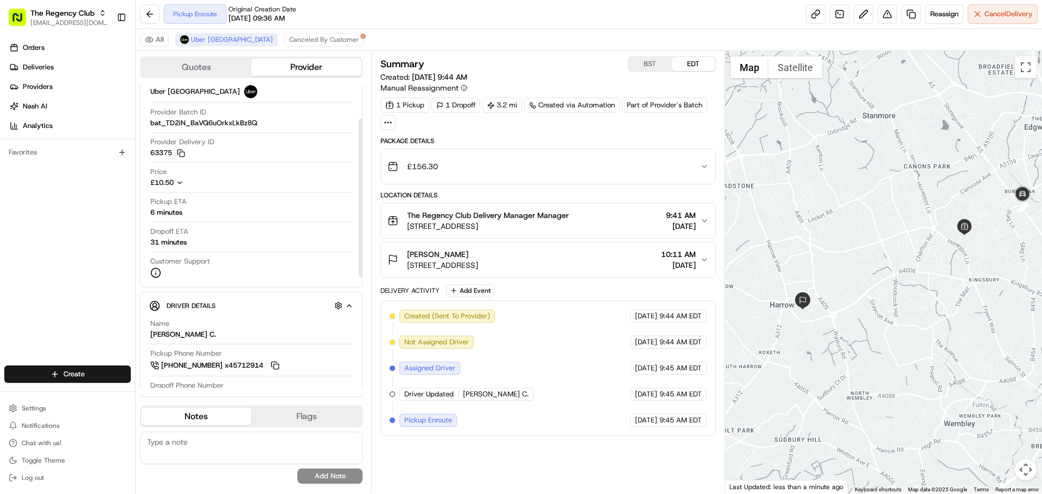
scroll to position [54, 0]
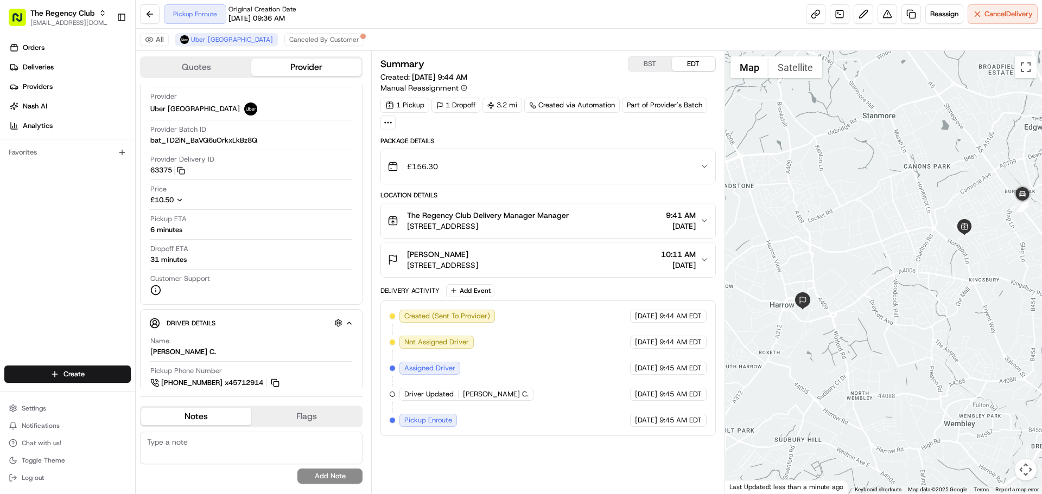
click at [487, 224] on span "18-21 Queensbury Station Parade, Edgware HA8 5NR, UK" at bounding box center [488, 226] width 162 height 11
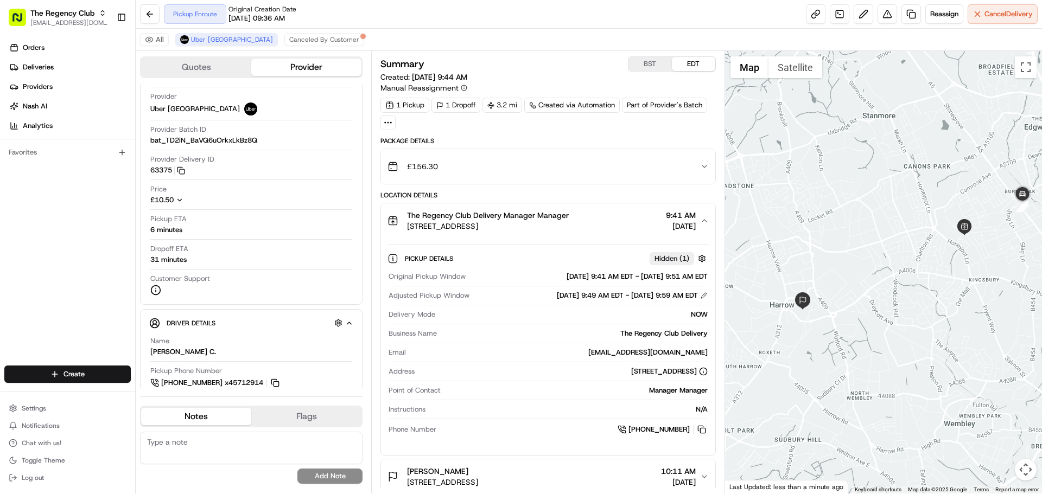
click at [486, 224] on span "18-21 Queensbury Station Parade, Edgware HA8 5NR, UK" at bounding box center [488, 226] width 162 height 11
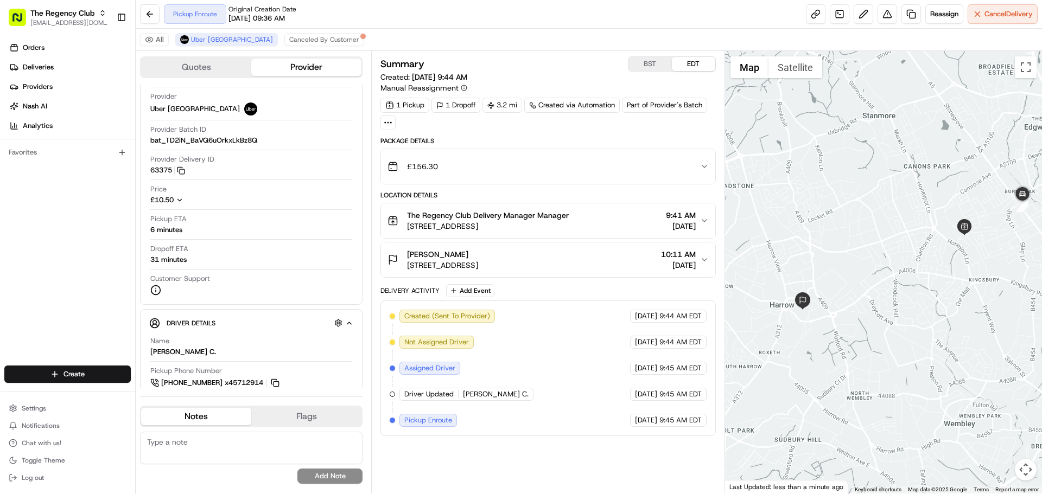
click at [485, 224] on span "[STREET_ADDRESS]" at bounding box center [488, 226] width 162 height 11
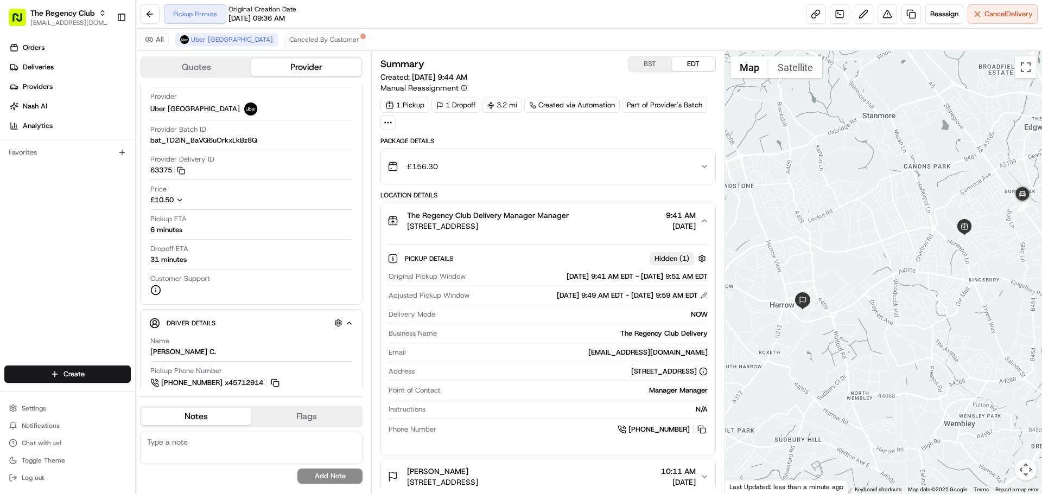
click at [484, 224] on span "[STREET_ADDRESS]" at bounding box center [488, 226] width 162 height 11
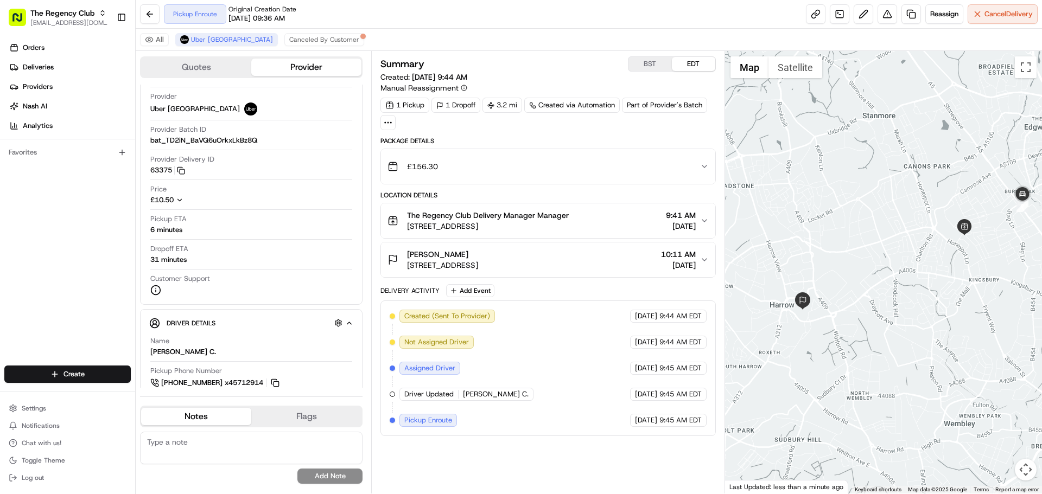
click at [484, 224] on span "[STREET_ADDRESS]" at bounding box center [488, 226] width 162 height 11
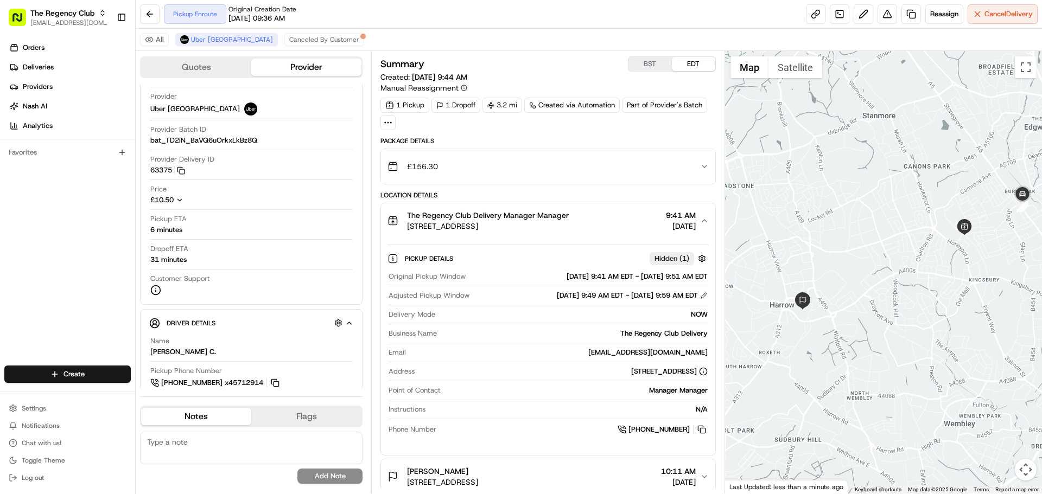
click at [483, 224] on span "[STREET_ADDRESS]" at bounding box center [488, 226] width 162 height 11
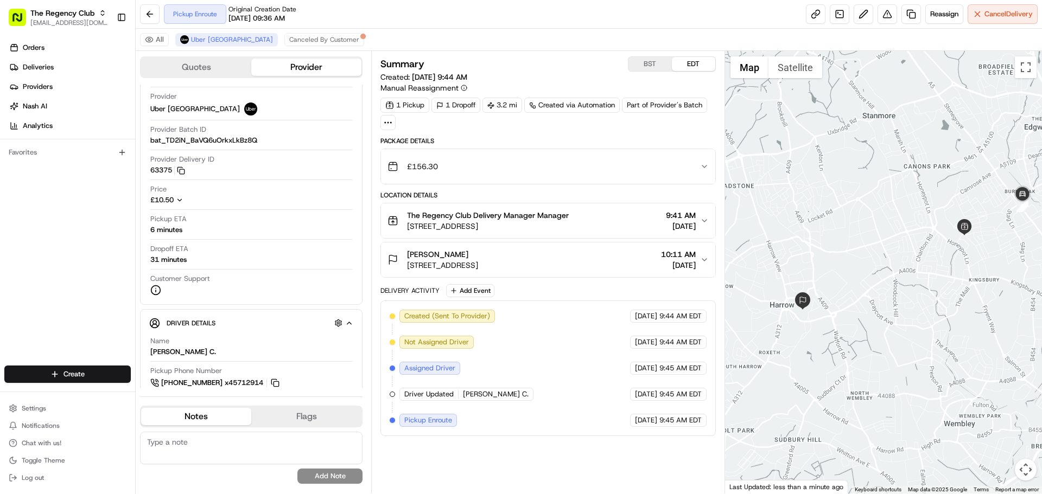
click at [482, 223] on span "[STREET_ADDRESS]" at bounding box center [488, 226] width 162 height 11
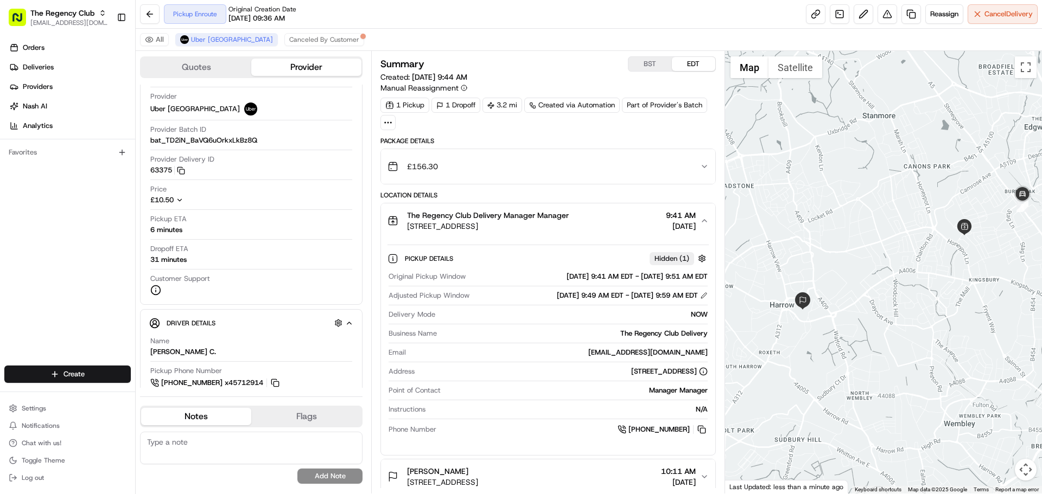
click at [469, 223] on span "[STREET_ADDRESS]" at bounding box center [488, 226] width 162 height 11
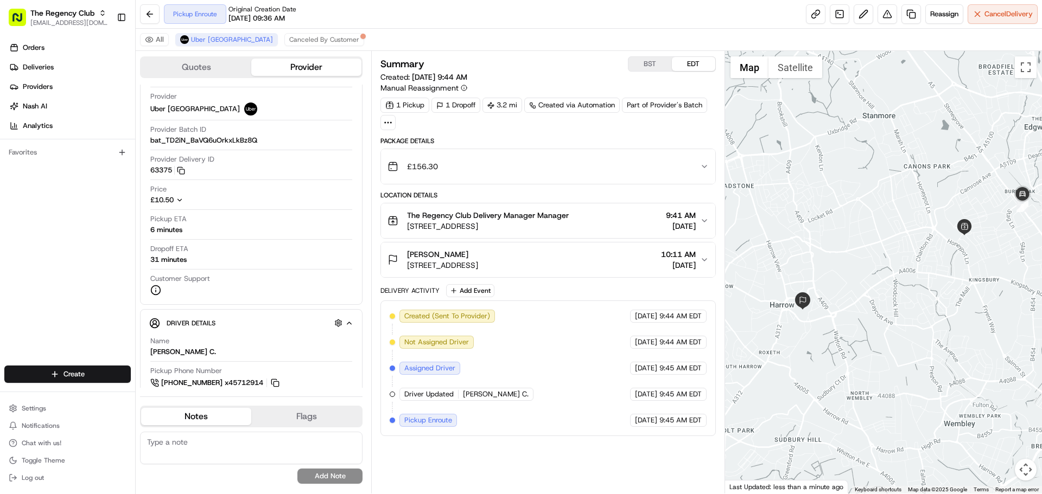
click at [469, 223] on span "[STREET_ADDRESS]" at bounding box center [488, 226] width 162 height 11
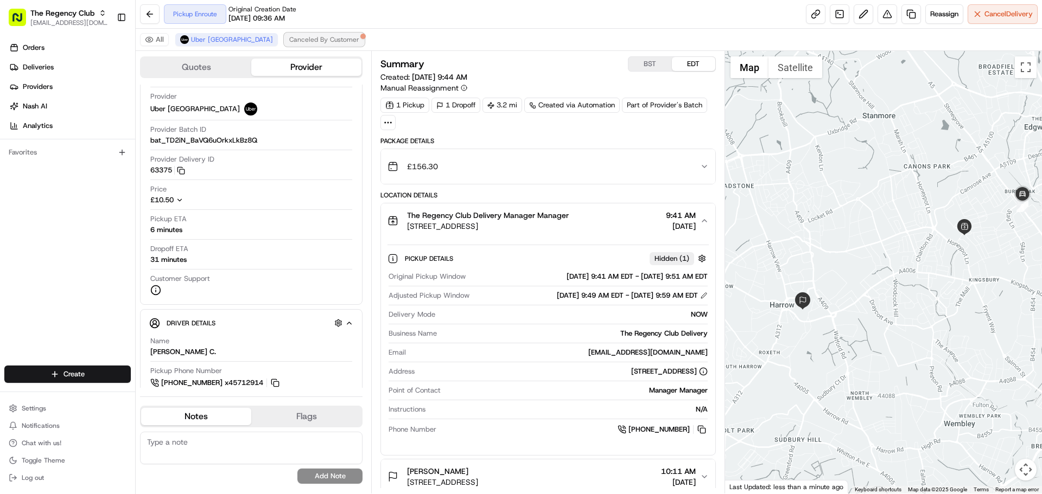
click at [289, 43] on span "Canceled By Customer" at bounding box center [324, 39] width 70 height 9
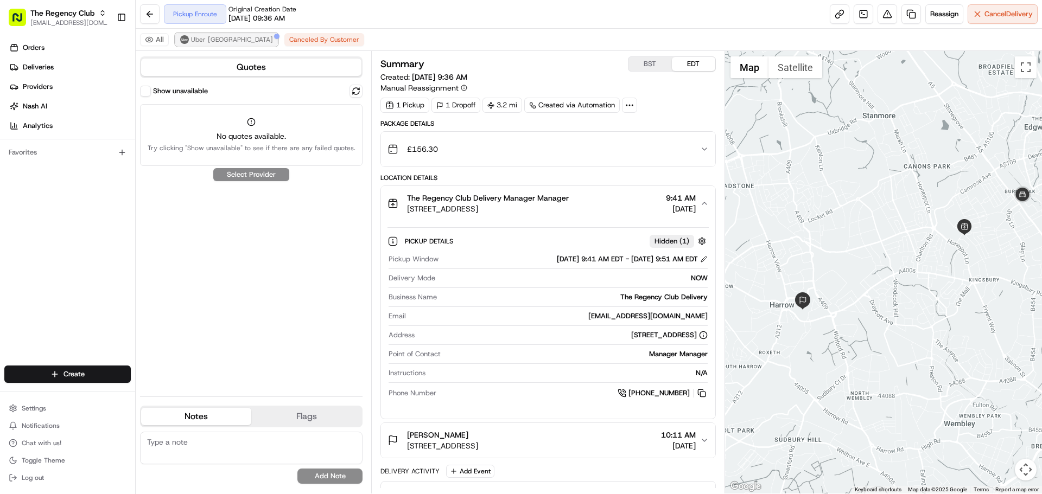
click at [181, 43] on img at bounding box center [184, 39] width 9 height 9
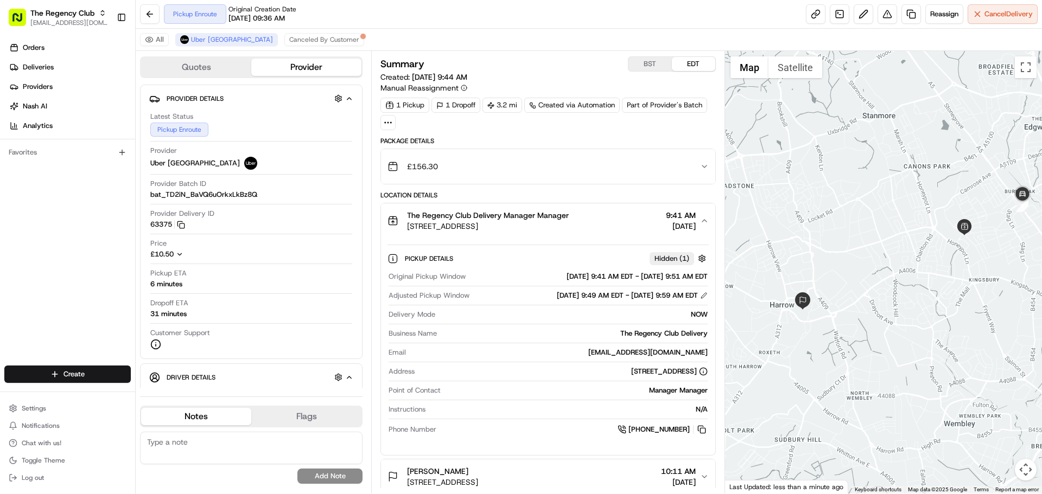
click at [511, 221] on span "[STREET_ADDRESS]" at bounding box center [488, 226] width 162 height 11
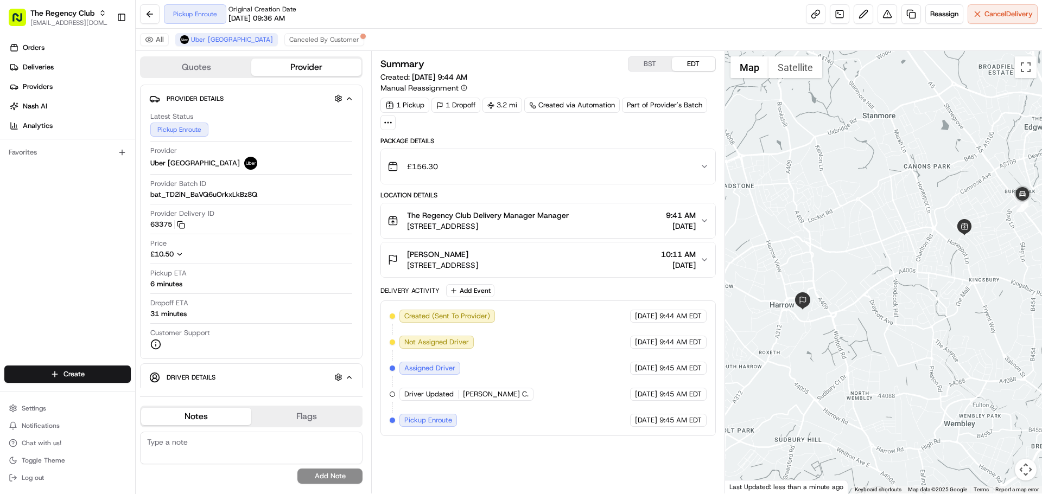
click at [511, 221] on span "[STREET_ADDRESS]" at bounding box center [488, 226] width 162 height 11
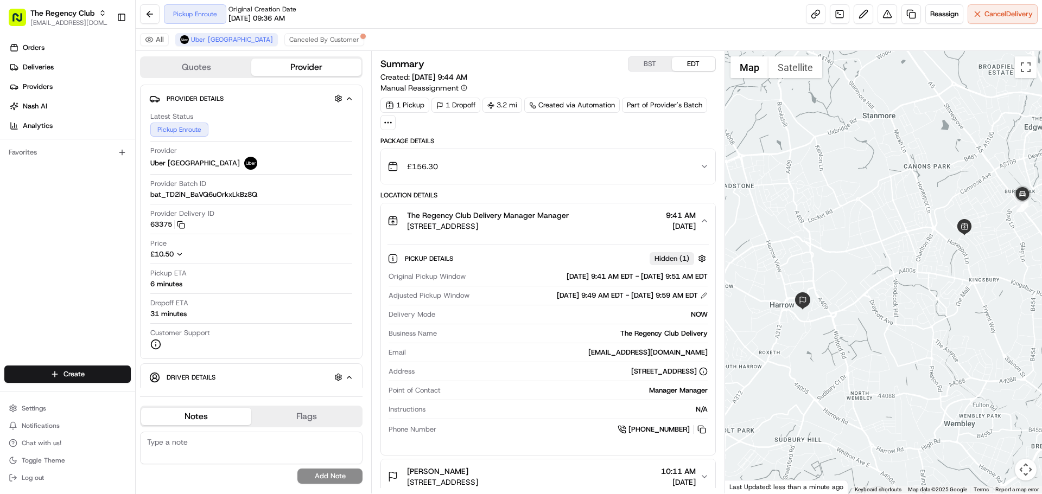
click at [511, 221] on span "[STREET_ADDRESS]" at bounding box center [488, 226] width 162 height 11
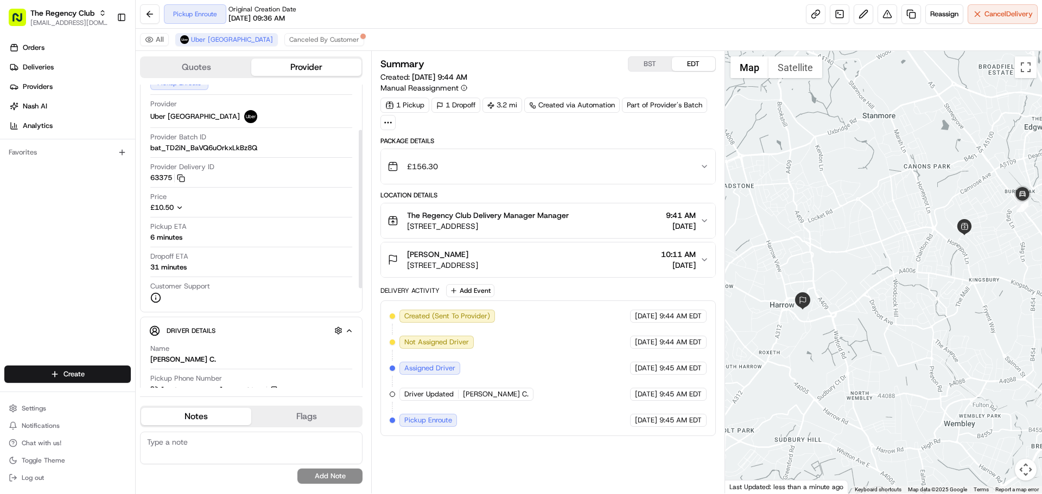
scroll to position [109, 0]
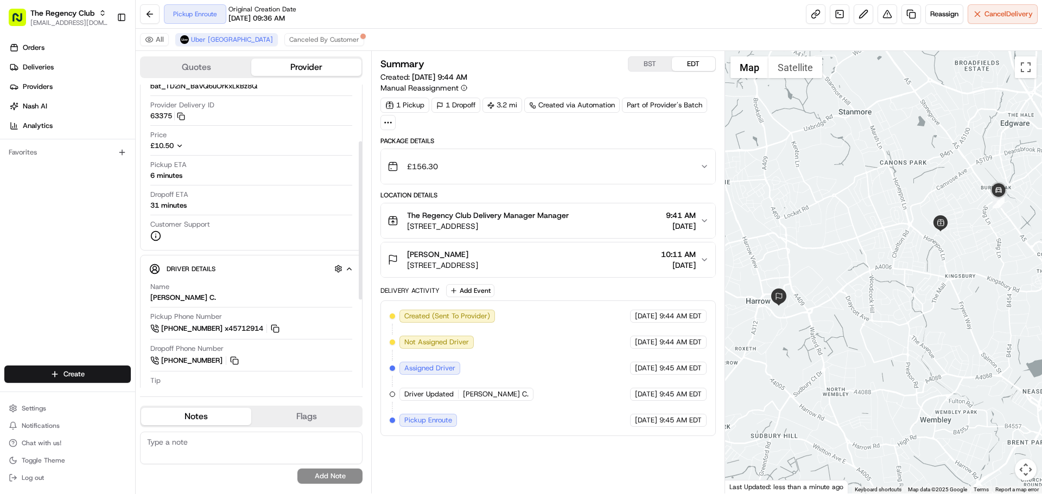
drag, startPoint x: 1032, startPoint y: 281, endPoint x: 980, endPoint y: 276, distance: 51.8
click at [980, 276] on div at bounding box center [883, 272] width 317 height 443
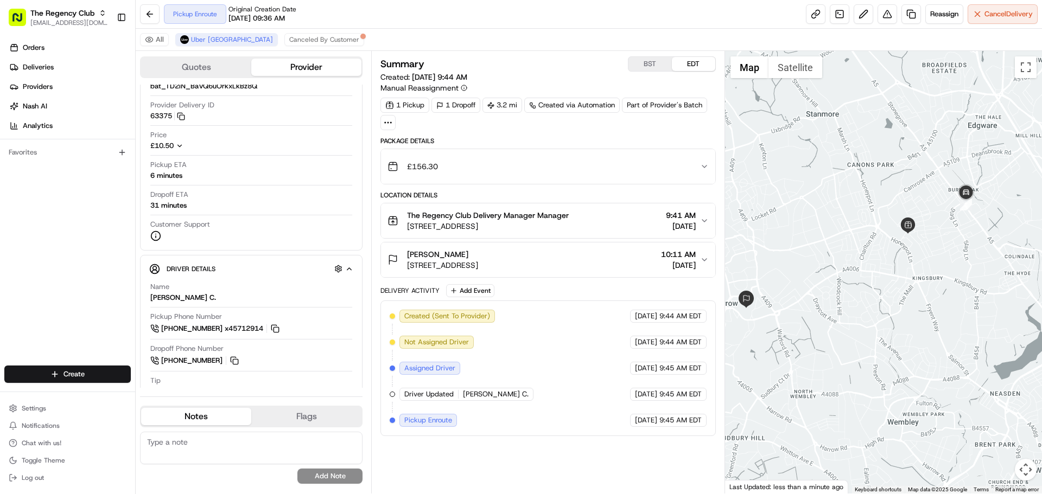
drag, startPoint x: 871, startPoint y: 304, endPoint x: 882, endPoint y: 327, distance: 24.5
click at [882, 327] on div at bounding box center [883, 272] width 317 height 443
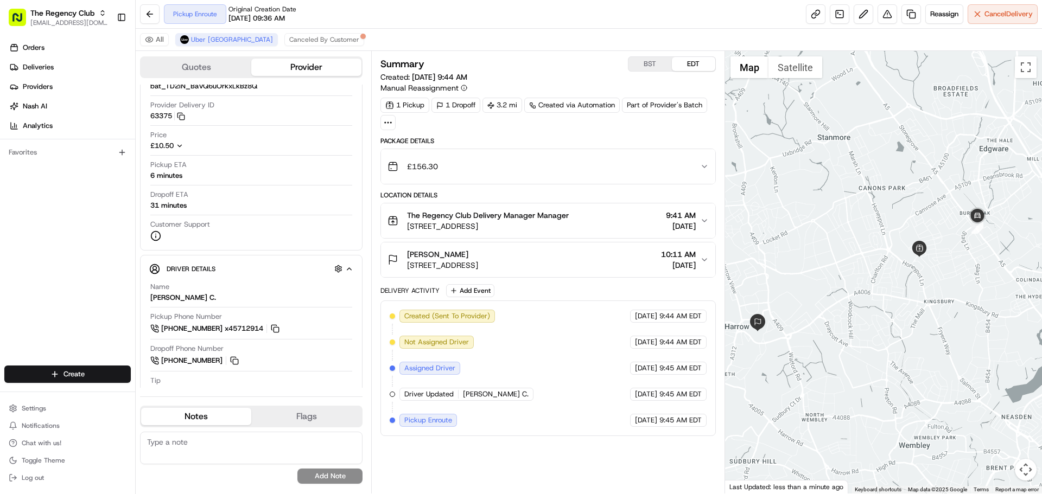
drag, startPoint x: 839, startPoint y: 352, endPoint x: 858, endPoint y: 345, distance: 20.3
click at [858, 345] on div at bounding box center [883, 272] width 317 height 443
drag, startPoint x: 843, startPoint y: 341, endPoint x: 827, endPoint y: 347, distance: 16.6
click at [827, 347] on div at bounding box center [883, 272] width 317 height 443
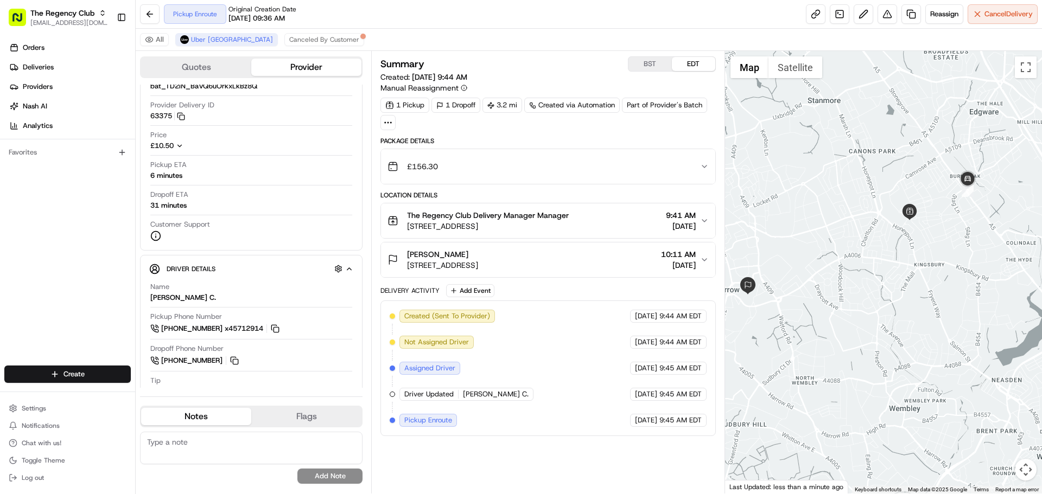
drag, startPoint x: 861, startPoint y: 332, endPoint x: 851, endPoint y: 296, distance: 37.8
click at [851, 296] on div at bounding box center [883, 272] width 317 height 443
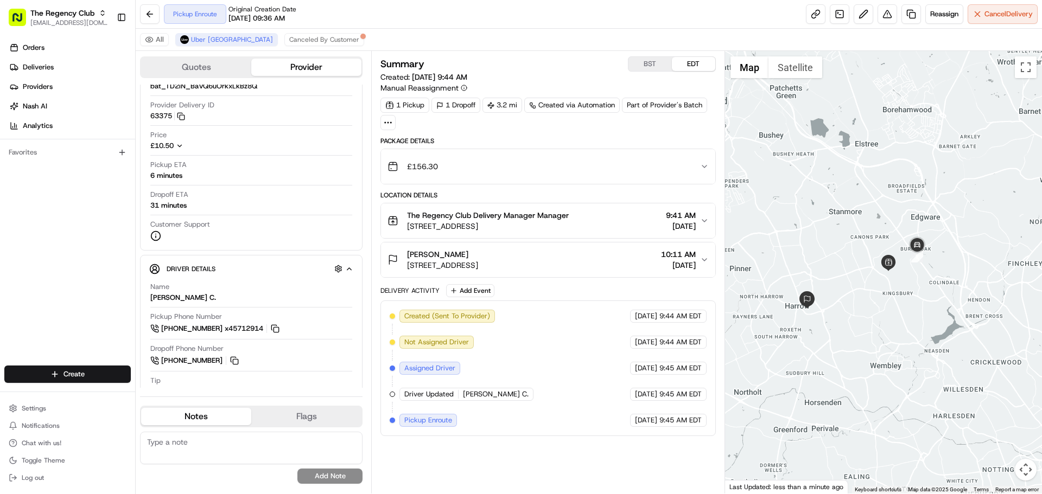
drag, startPoint x: 842, startPoint y: 310, endPoint x: 849, endPoint y: 320, distance: 12.0
click at [849, 320] on div at bounding box center [883, 272] width 317 height 443
drag, startPoint x: 843, startPoint y: 313, endPoint x: 851, endPoint y: 319, distance: 10.4
click at [851, 319] on div at bounding box center [883, 272] width 317 height 443
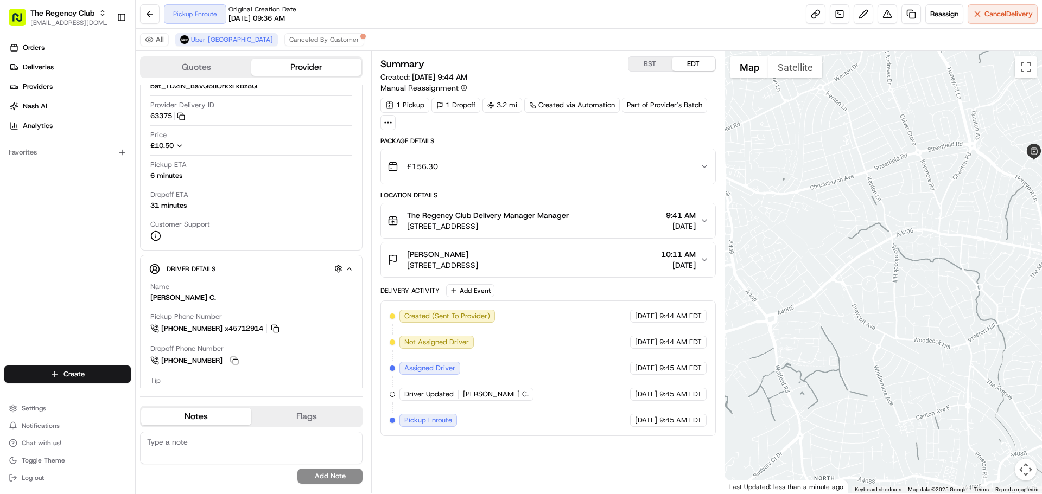
drag, startPoint x: 851, startPoint y: 318, endPoint x: 831, endPoint y: 320, distance: 20.7
click at [831, 320] on div at bounding box center [883, 272] width 317 height 443
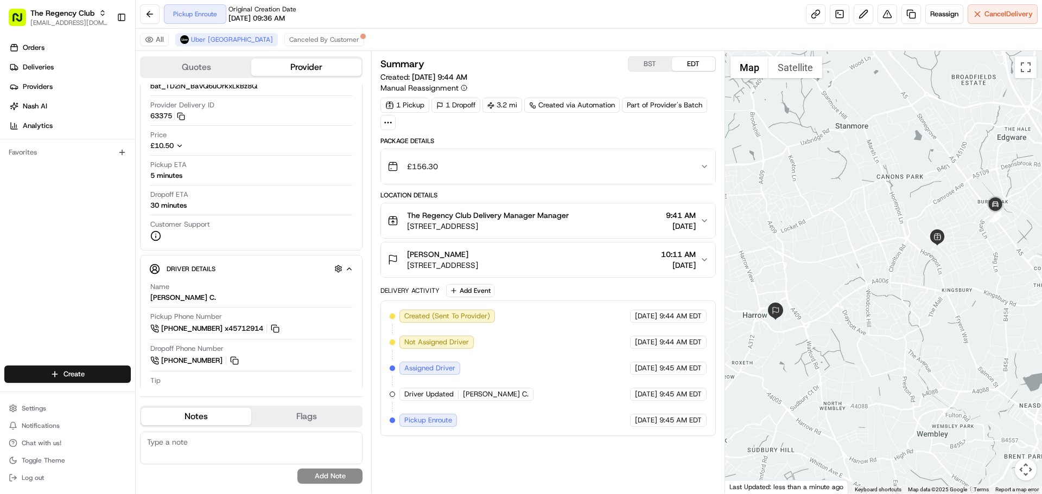
drag, startPoint x: 901, startPoint y: 279, endPoint x: 912, endPoint y: 284, distance: 12.4
click at [912, 284] on div at bounding box center [883, 272] width 317 height 443
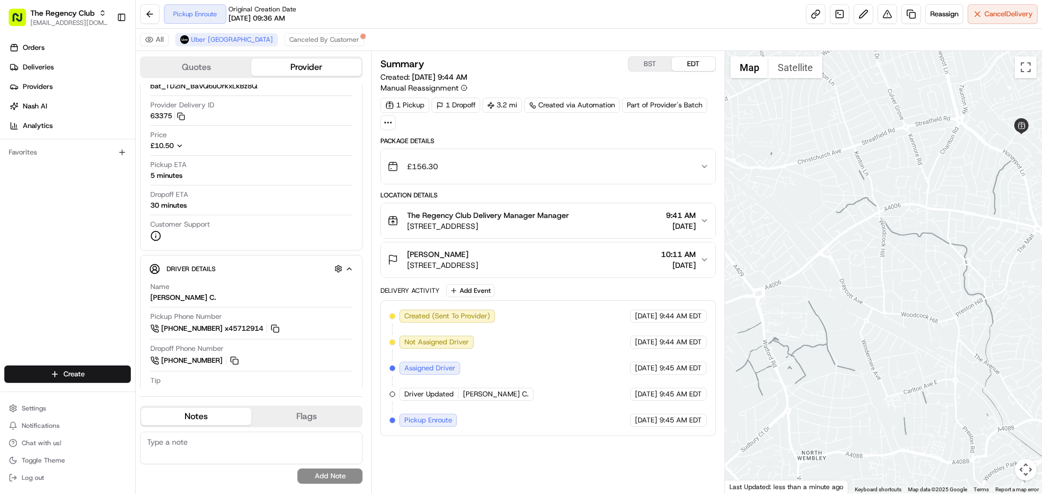
click at [852, 352] on div at bounding box center [883, 272] width 317 height 443
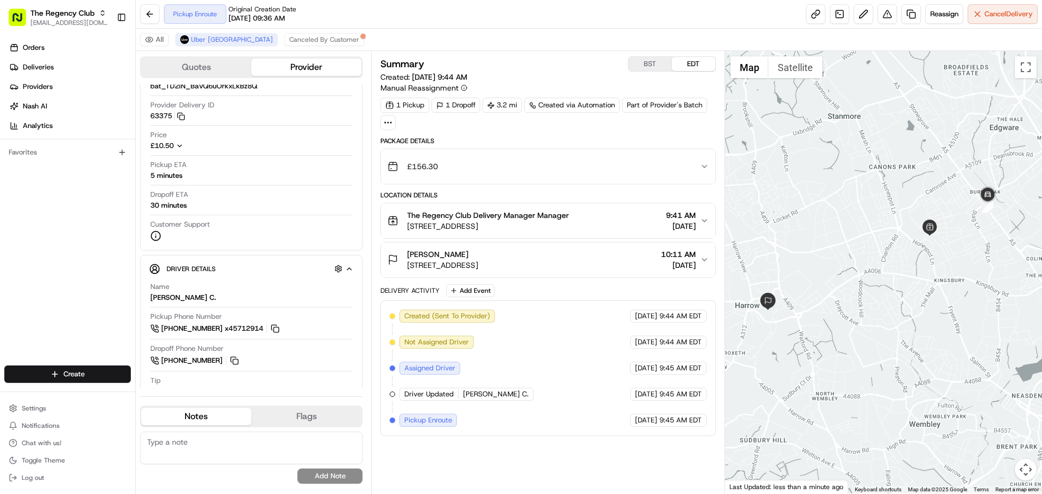
drag, startPoint x: 849, startPoint y: 335, endPoint x: 842, endPoint y: 329, distance: 9.2
click at [842, 329] on div at bounding box center [883, 272] width 317 height 443
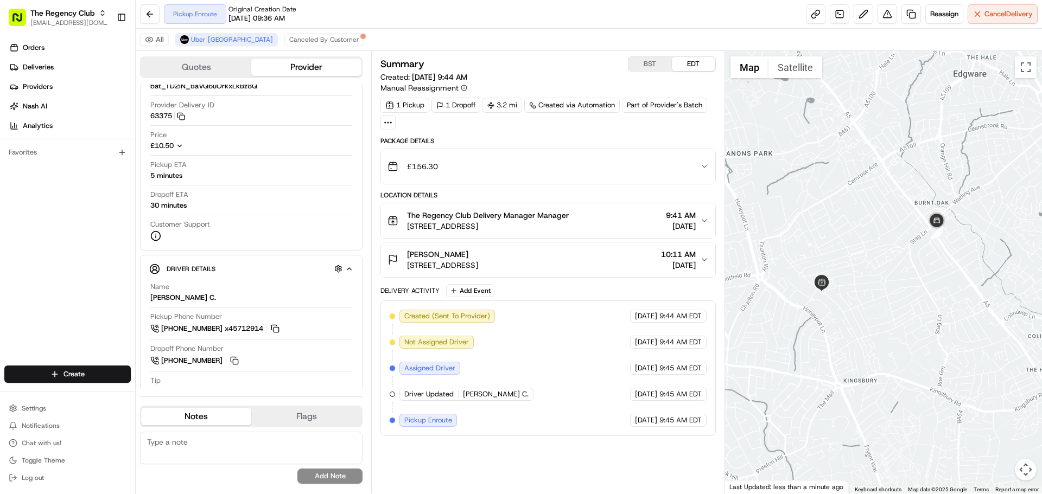
drag, startPoint x: 984, startPoint y: 233, endPoint x: 921, endPoint y: 266, distance: 71.1
click at [925, 265] on div at bounding box center [883, 272] width 317 height 443
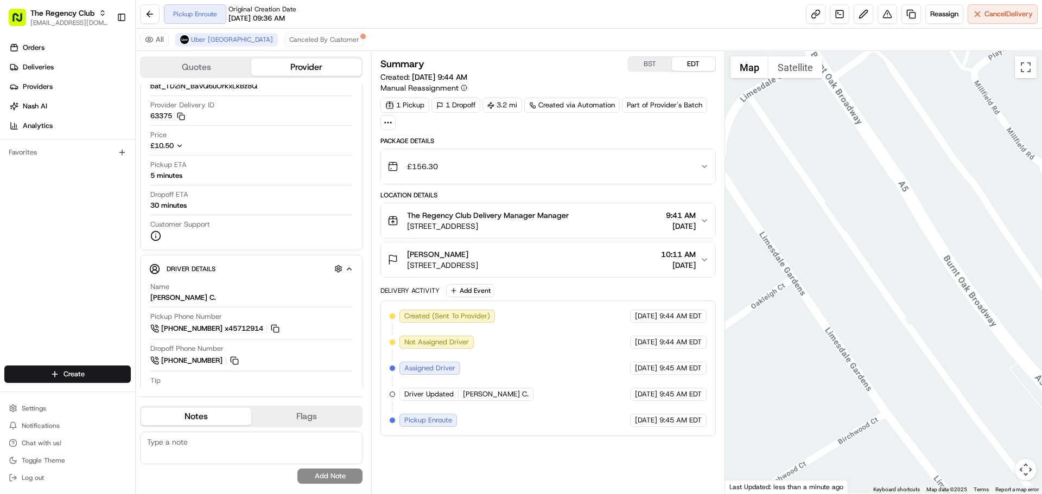
drag, startPoint x: 843, startPoint y: 177, endPoint x: 895, endPoint y: 311, distance: 144.5
click at [895, 309] on div at bounding box center [883, 272] width 317 height 443
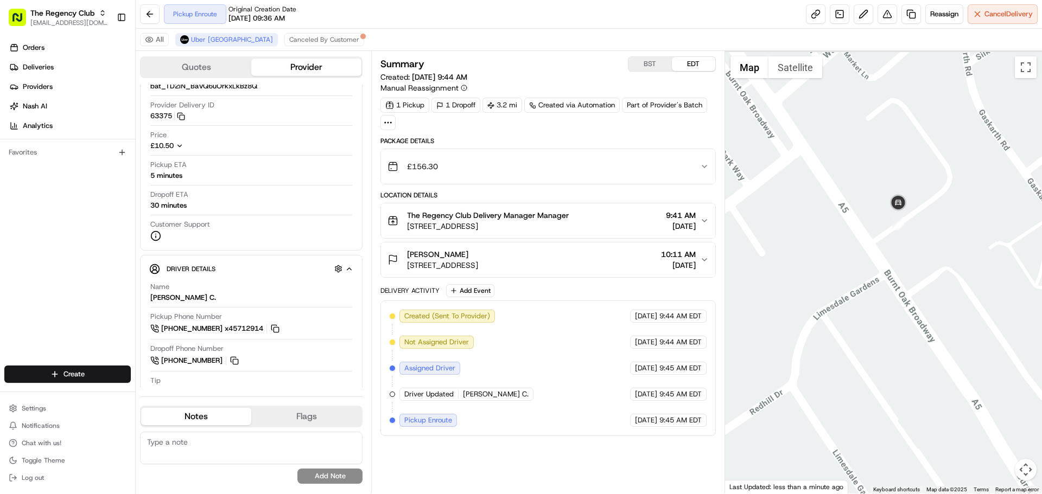
drag, startPoint x: 838, startPoint y: 251, endPoint x: 838, endPoint y: 293, distance: 42.3
click at [838, 293] on div at bounding box center [883, 272] width 317 height 443
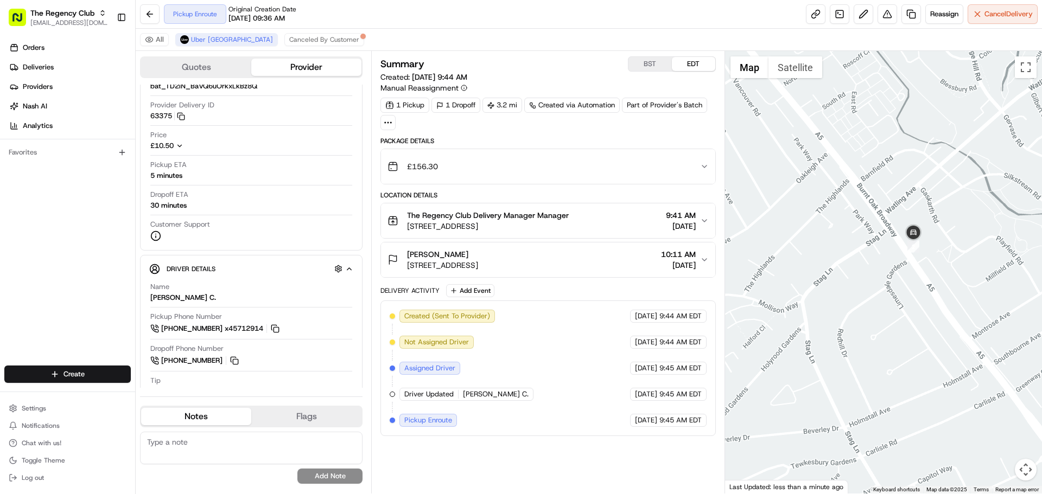
drag, startPoint x: 800, startPoint y: 314, endPoint x: 859, endPoint y: 290, distance: 63.8
click at [859, 290] on div at bounding box center [883, 272] width 317 height 443
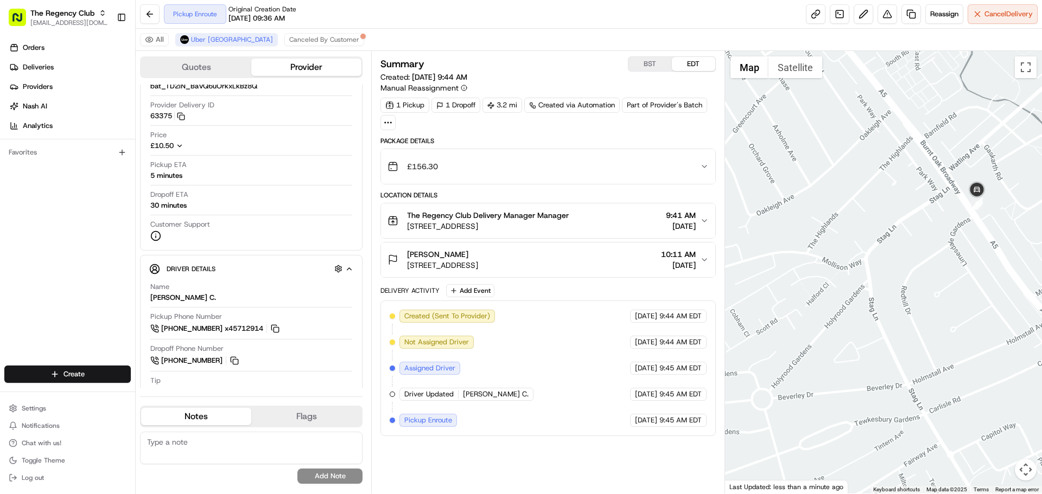
drag, startPoint x: 832, startPoint y: 322, endPoint x: 894, endPoint y: 281, distance: 75.1
click at [894, 281] on div at bounding box center [883, 272] width 317 height 443
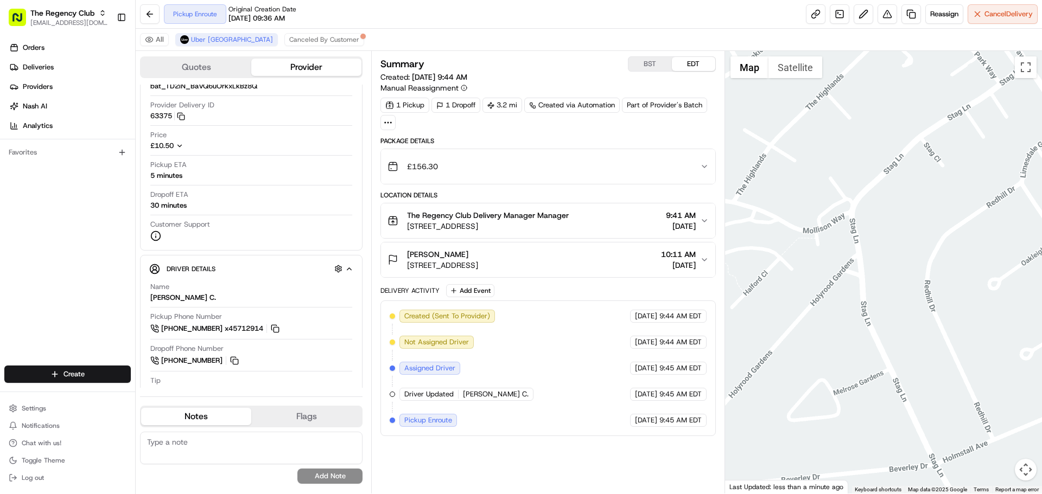
drag, startPoint x: 851, startPoint y: 313, endPoint x: 946, endPoint y: 282, distance: 99.4
click at [946, 282] on div at bounding box center [883, 272] width 317 height 443
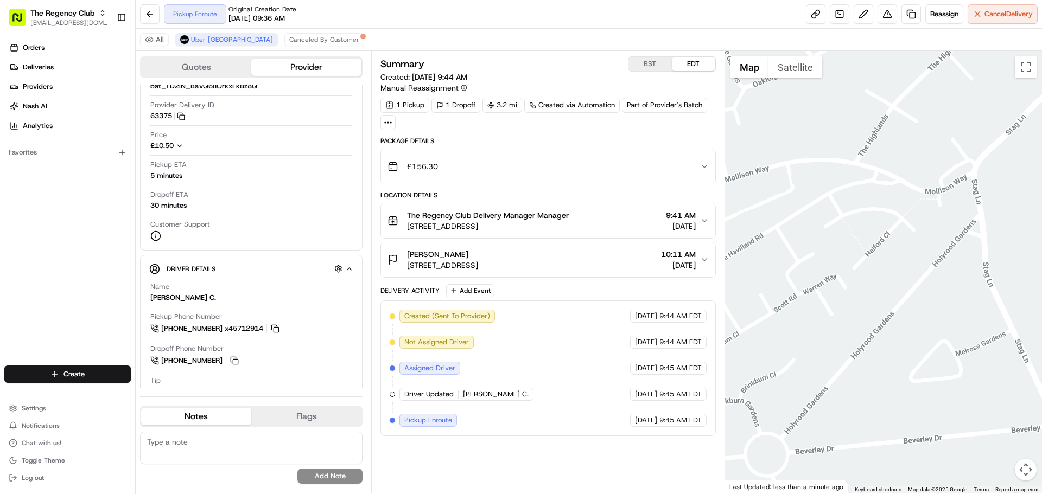
drag, startPoint x: 846, startPoint y: 320, endPoint x: 938, endPoint y: 294, distance: 94.8
click at [937, 294] on div at bounding box center [883, 272] width 317 height 443
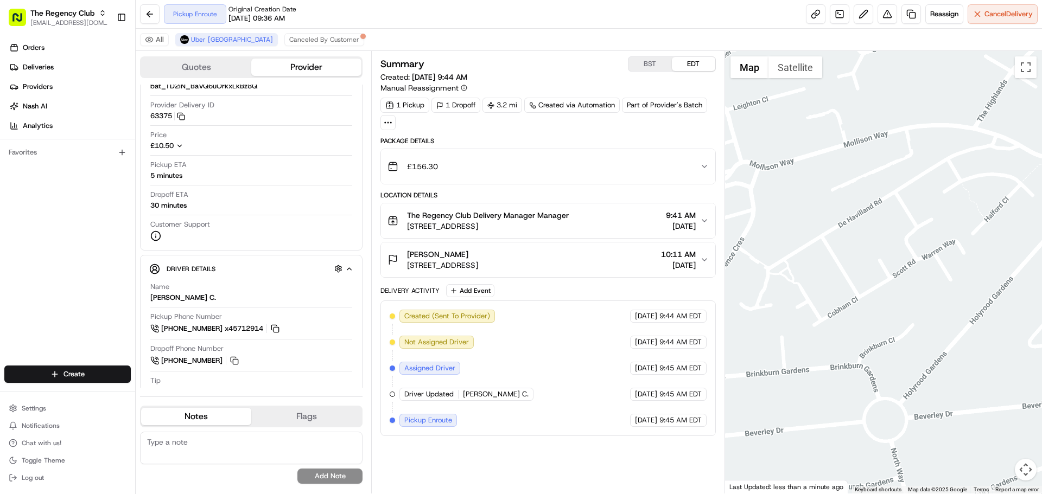
drag, startPoint x: 838, startPoint y: 326, endPoint x: 906, endPoint y: 314, distance: 68.3
click at [864, 321] on div at bounding box center [883, 272] width 317 height 443
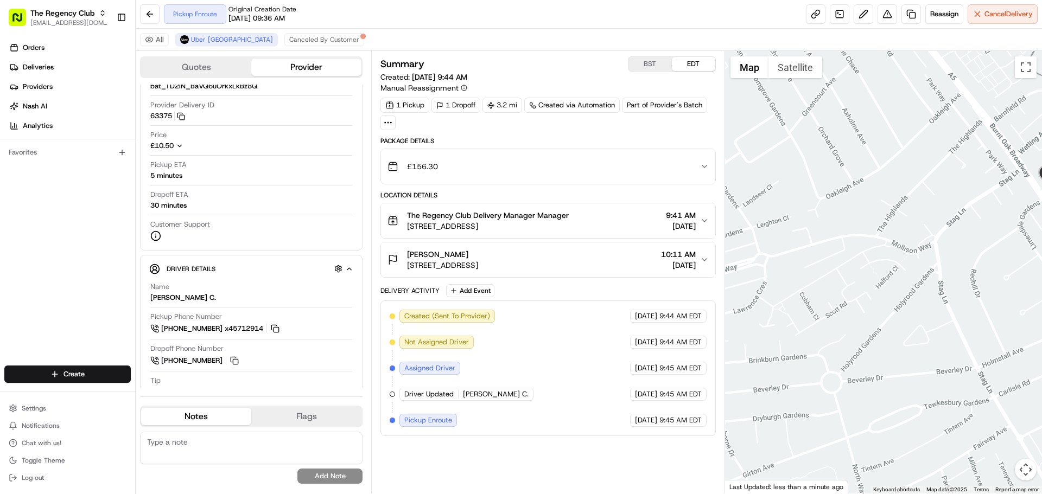
drag, startPoint x: 964, startPoint y: 284, endPoint x: 771, endPoint y: 327, distance: 197.9
click at [776, 331] on div at bounding box center [883, 272] width 317 height 443
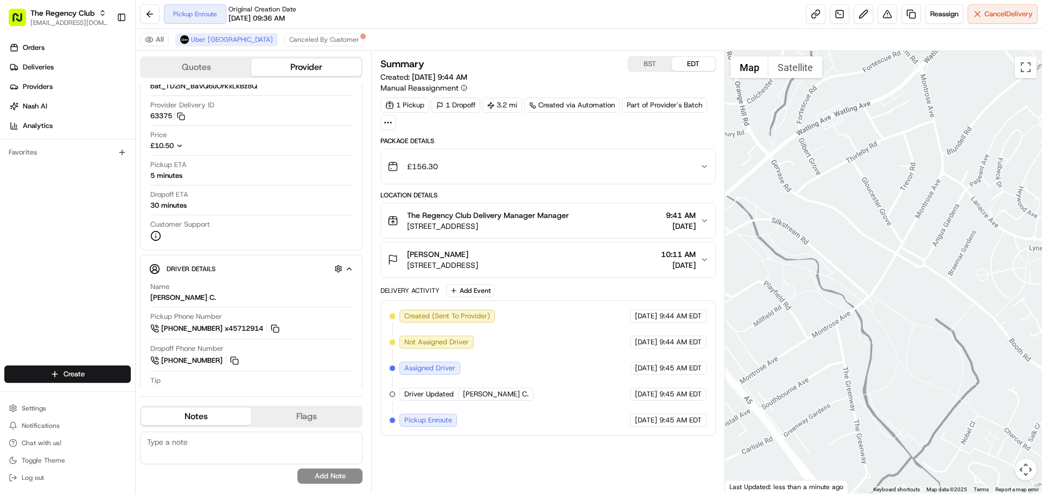
drag, startPoint x: 870, startPoint y: 309, endPoint x: 904, endPoint y: 305, distance: 34.5
click at [897, 305] on div at bounding box center [883, 272] width 317 height 443
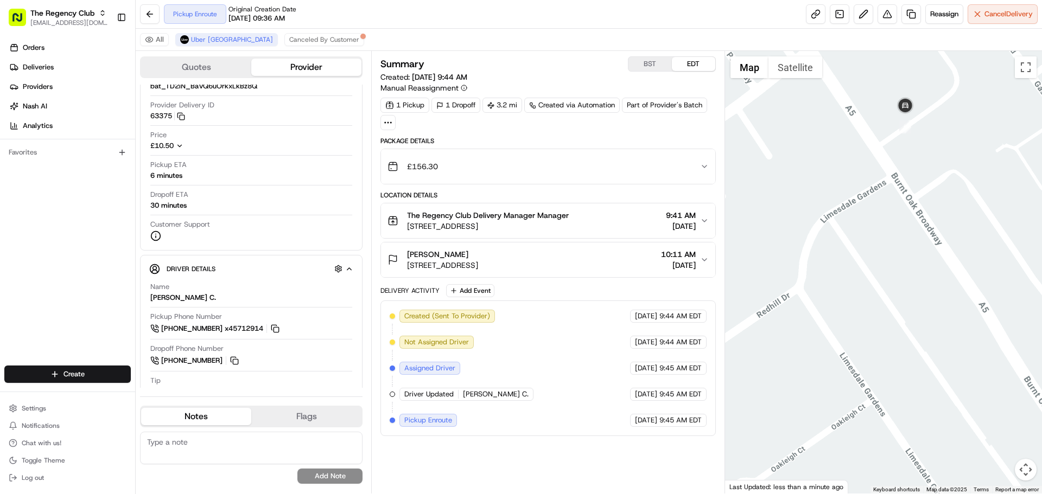
drag, startPoint x: 829, startPoint y: 220, endPoint x: 786, endPoint y: 250, distance: 53.0
click at [787, 250] on div at bounding box center [883, 272] width 317 height 443
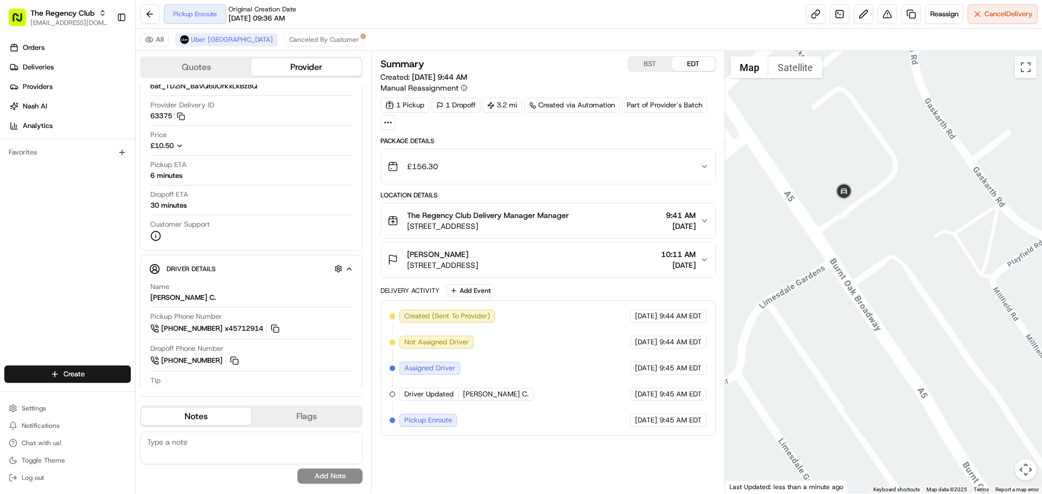
drag, startPoint x: 772, startPoint y: 212, endPoint x: 738, endPoint y: 283, distance: 78.4
click at [739, 288] on div at bounding box center [883, 272] width 317 height 443
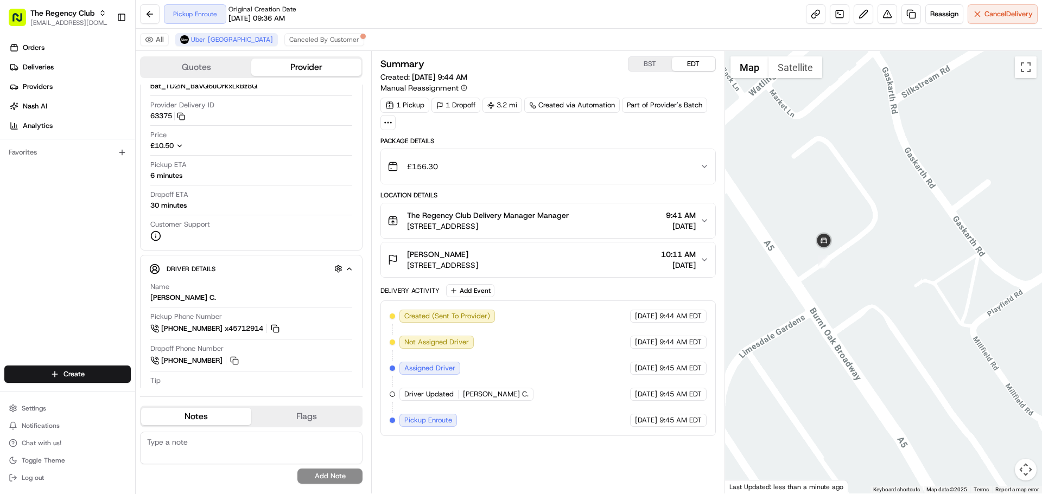
drag, startPoint x: 758, startPoint y: 243, endPoint x: 786, endPoint y: 262, distance: 34.0
click at [786, 262] on div at bounding box center [883, 272] width 317 height 443
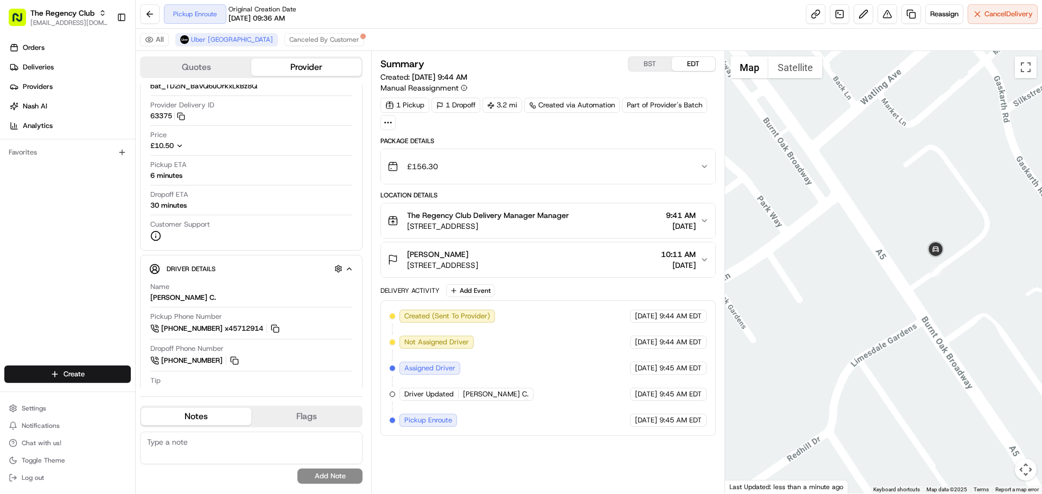
drag, startPoint x: 804, startPoint y: 304, endPoint x: 888, endPoint y: 292, distance: 84.3
click at [888, 292] on div at bounding box center [883, 272] width 317 height 443
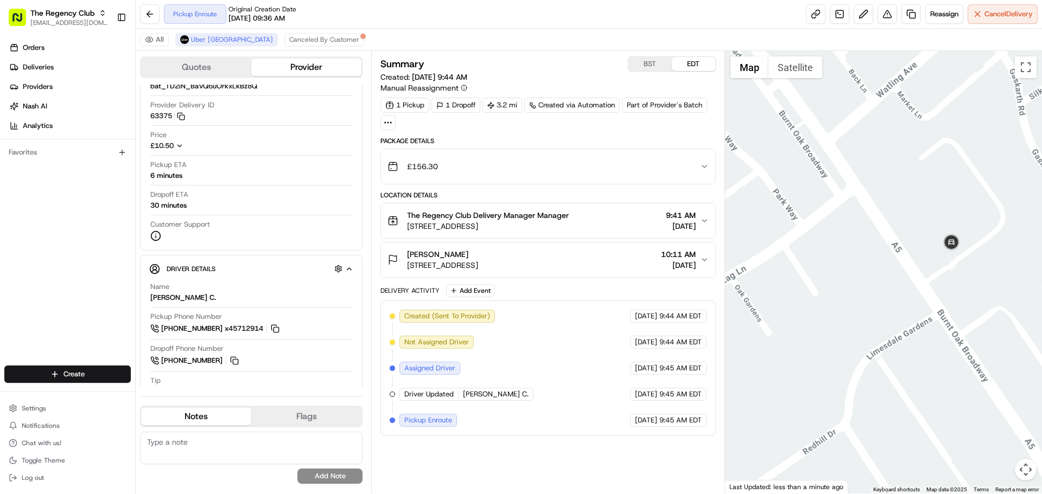
drag, startPoint x: 852, startPoint y: 288, endPoint x: 900, endPoint y: 273, distance: 50.3
click at [900, 273] on div at bounding box center [883, 272] width 317 height 443
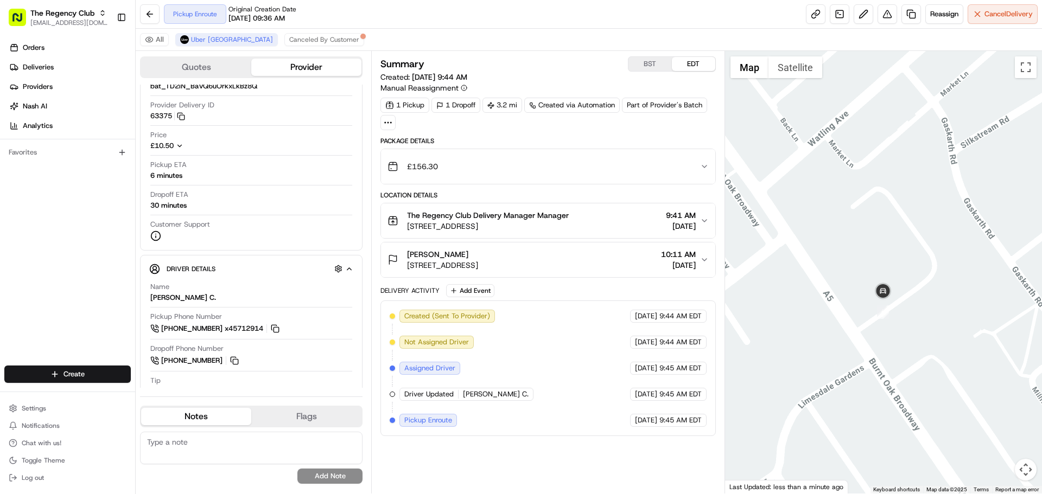
drag, startPoint x: 900, startPoint y: 273, endPoint x: 791, endPoint y: 330, distance: 122.8
click at [791, 330] on div at bounding box center [883, 272] width 317 height 443
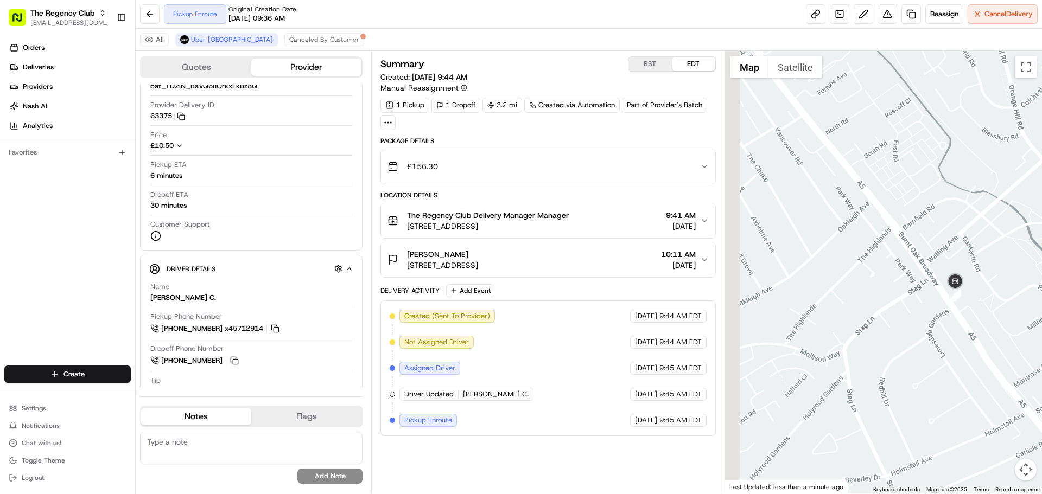
drag, startPoint x: 746, startPoint y: 336, endPoint x: 914, endPoint y: 305, distance: 171.0
click at [914, 305] on div at bounding box center [883, 272] width 317 height 443
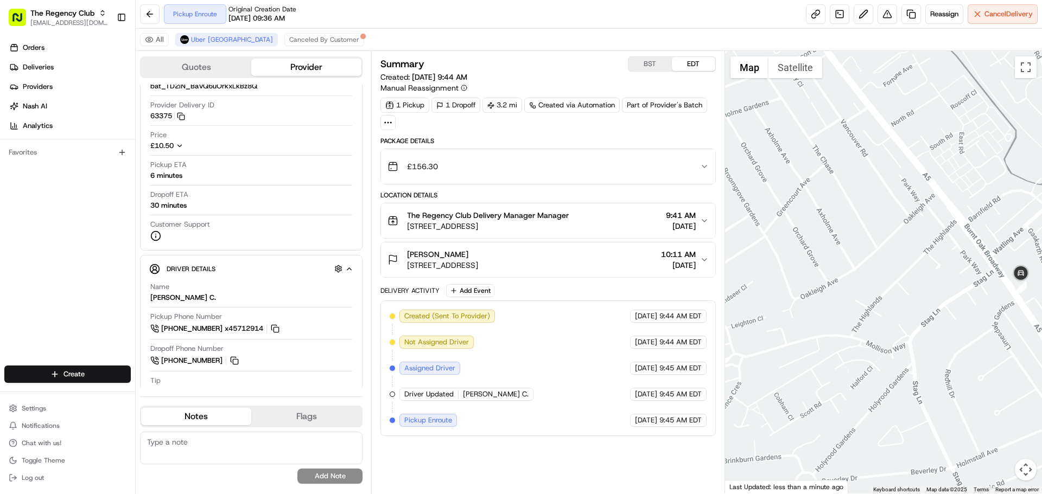
drag, startPoint x: 820, startPoint y: 348, endPoint x: 923, endPoint y: 259, distance: 136.5
click at [923, 259] on div at bounding box center [883, 272] width 317 height 443
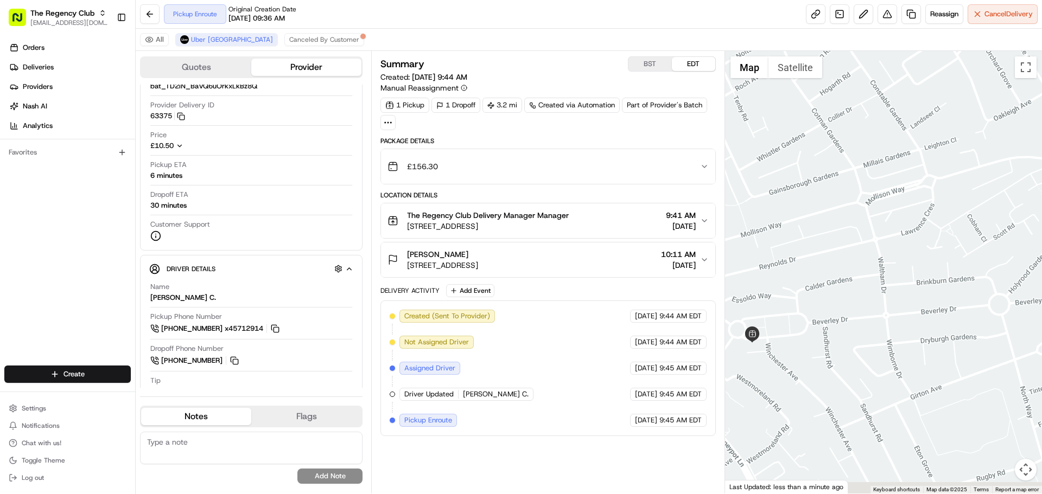
drag, startPoint x: 833, startPoint y: 342, endPoint x: 920, endPoint y: 269, distance: 113.2
click at [917, 272] on div at bounding box center [883, 272] width 317 height 443
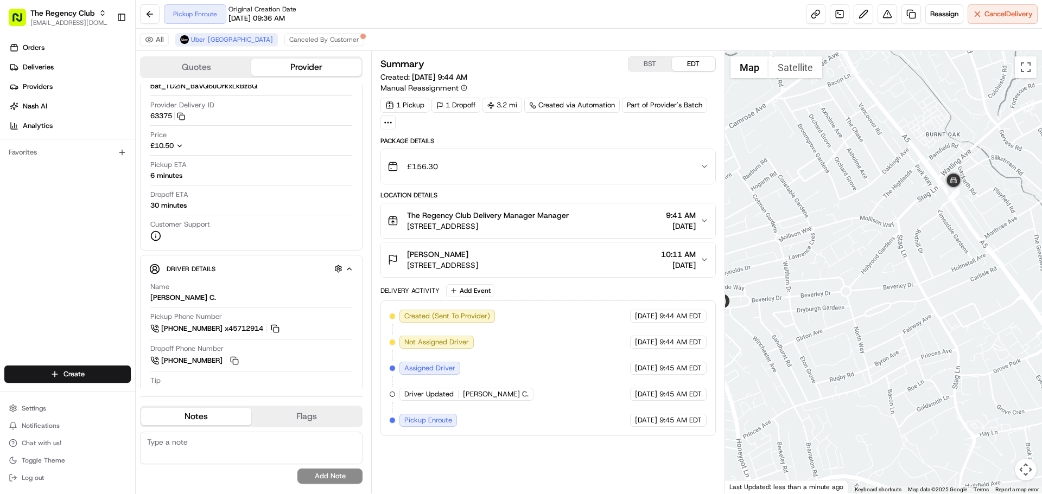
drag, startPoint x: 907, startPoint y: 288, endPoint x: 746, endPoint y: 329, distance: 166.9
click at [746, 329] on div at bounding box center [883, 272] width 317 height 443
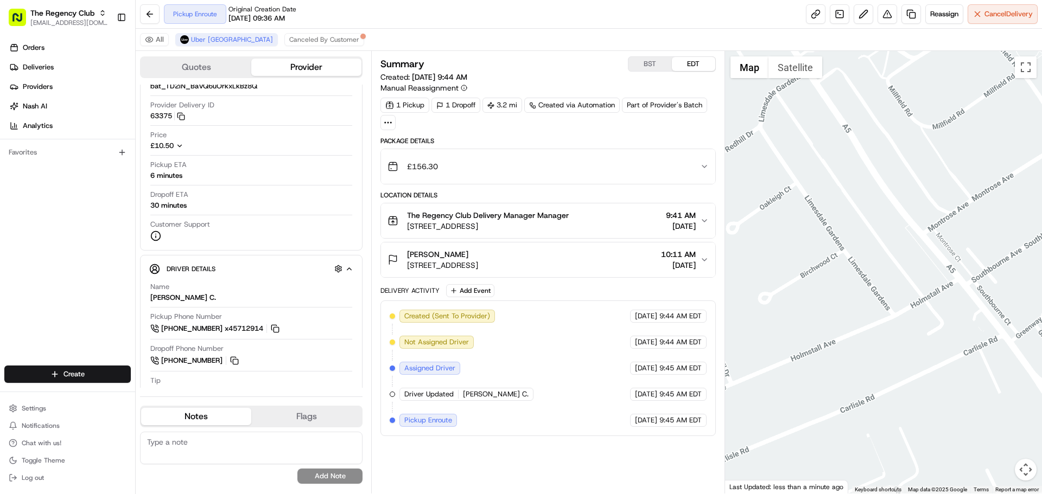
drag
click at [838, 275] on div at bounding box center [883, 272] width 317 height 443
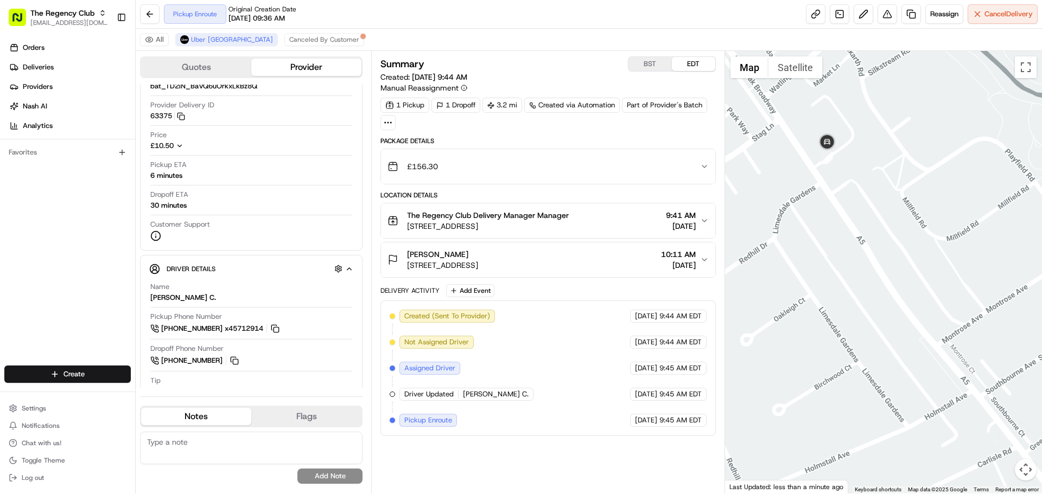
click at [844, 329] on div at bounding box center [883, 272] width 317 height 443
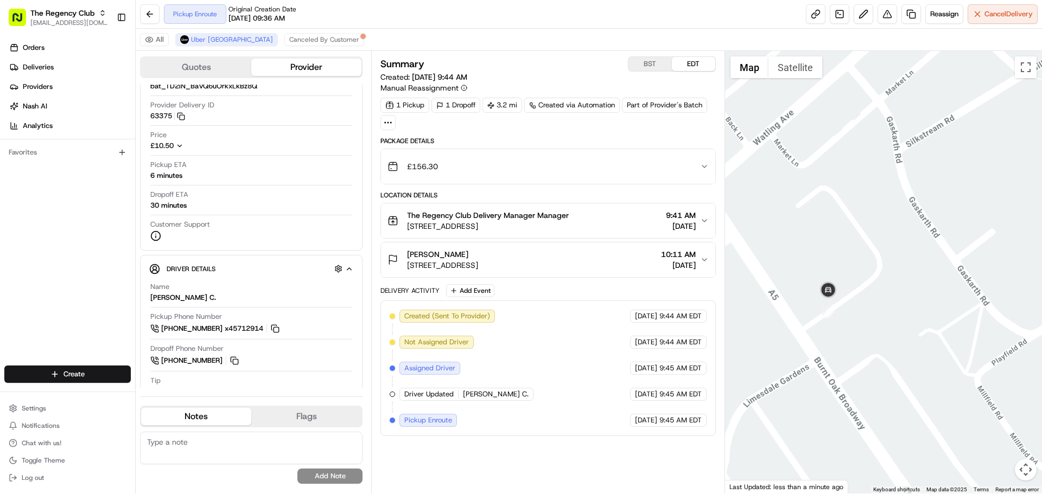
click at [784, 333] on div at bounding box center [883, 272] width 317 height 443
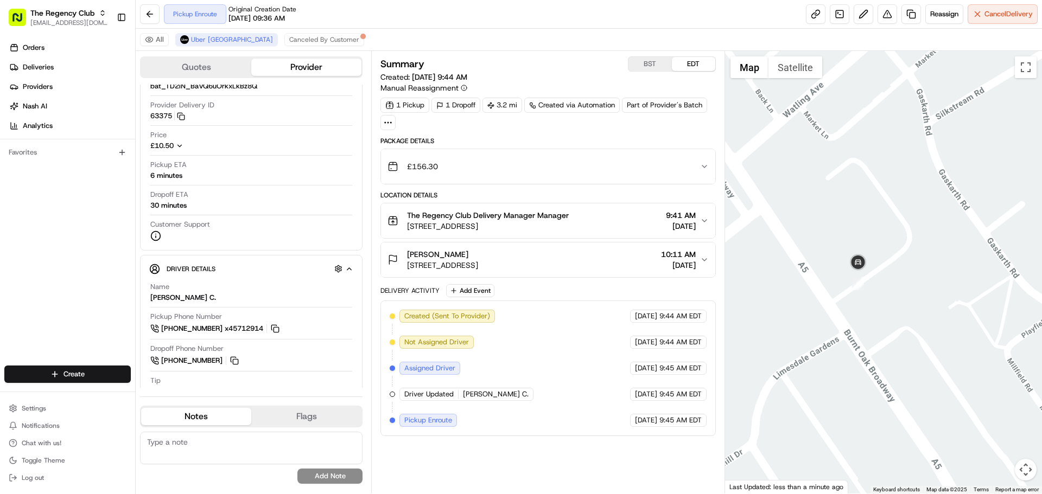
click at [866, 313] on div at bounding box center [883, 272] width 317 height 443
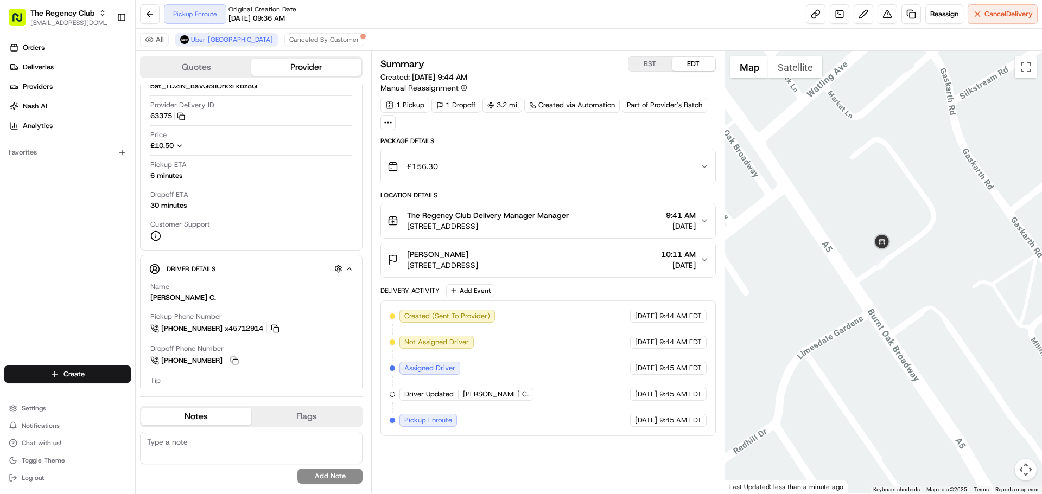
click at [841, 312] on div at bounding box center [883, 272] width 317 height 443
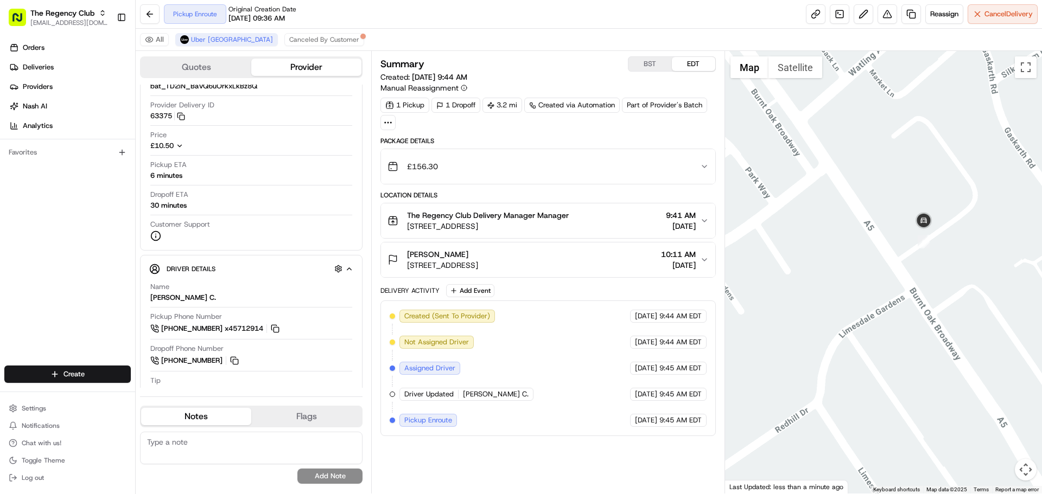
drag, startPoint x: 755, startPoint y: 316, endPoint x: 799, endPoint y: 296, distance: 48.3
click at [798, 297] on div at bounding box center [883, 272] width 317 height 443
click at [786, 330] on div at bounding box center [883, 272] width 317 height 443
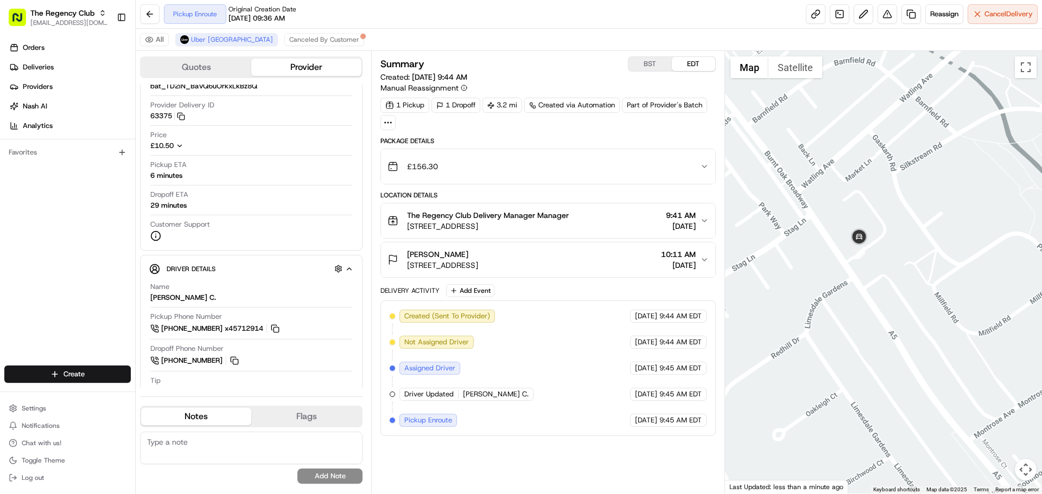
click at [660, 391] on span "9:45 AM EDT" at bounding box center [680, 395] width 42 height 10
click at [635, 392] on span "[DATE]" at bounding box center [646, 395] width 22 height 10
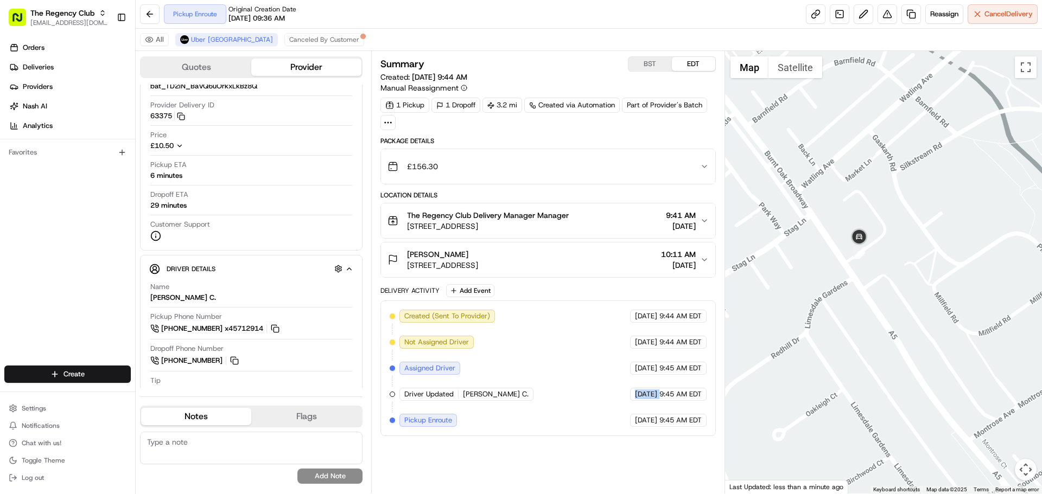
click at [635, 392] on span "[DATE]" at bounding box center [646, 395] width 22 height 10
click at [665, 392] on span "9:45 AM EDT" at bounding box center [680, 395] width 42 height 10
click at [666, 392] on span "9:45 AM EDT" at bounding box center [680, 395] width 42 height 10
drag, startPoint x: 920, startPoint y: 329, endPoint x: 888, endPoint y: 359, distance: 43.8
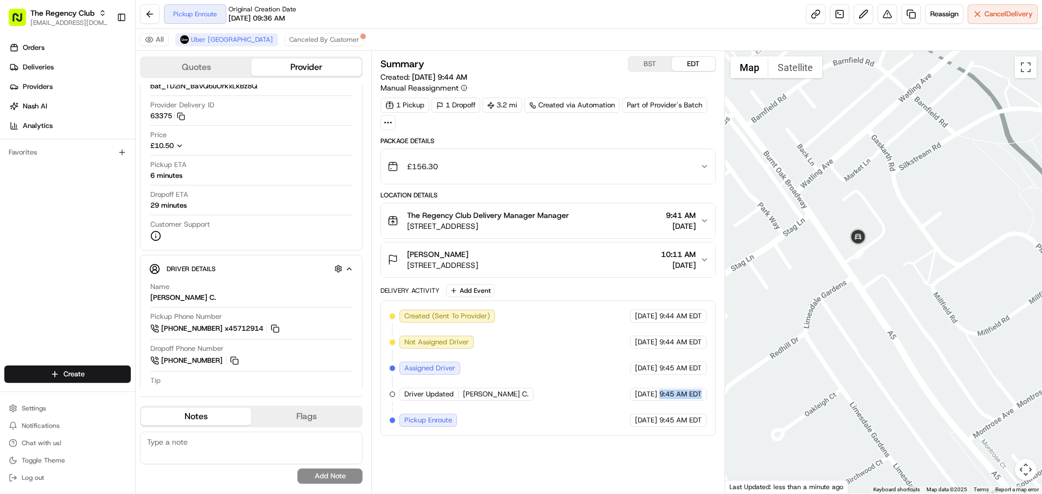
click at [888, 359] on div at bounding box center [883, 272] width 317 height 443
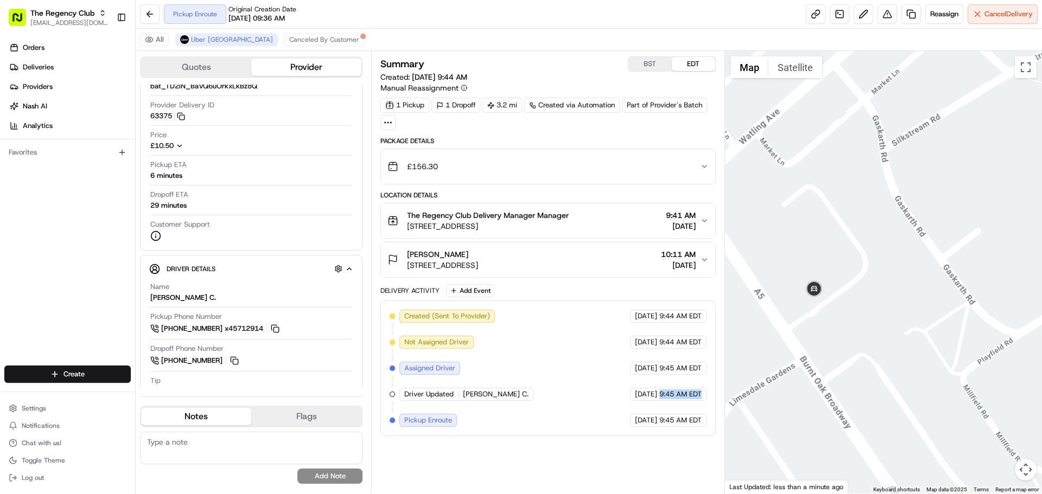
drag, startPoint x: 772, startPoint y: 315, endPoint x: 791, endPoint y: 343, distance: 34.0
click at [791, 343] on div at bounding box center [883, 272] width 317 height 443
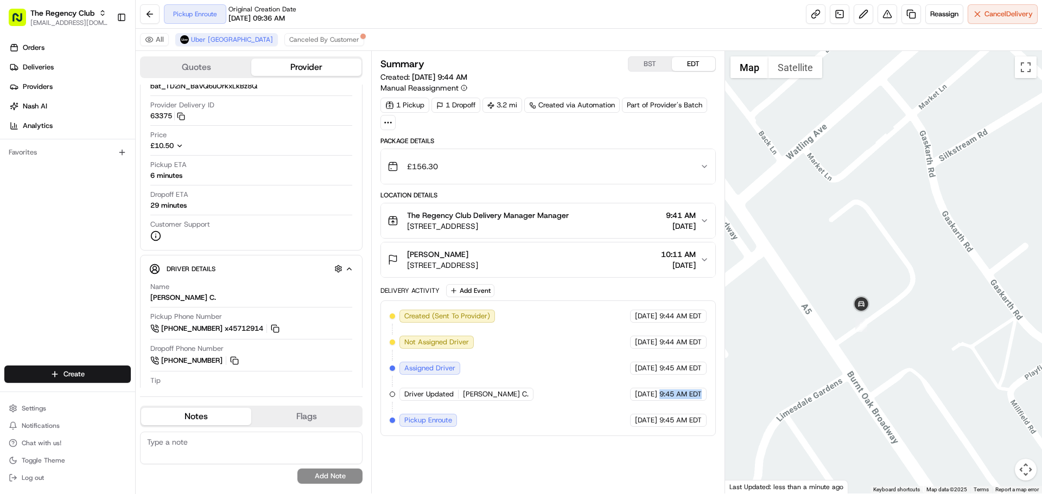
drag, startPoint x: 794, startPoint y: 348, endPoint x: 823, endPoint y: 348, distance: 28.8
click at [823, 348] on div at bounding box center [883, 272] width 317 height 443
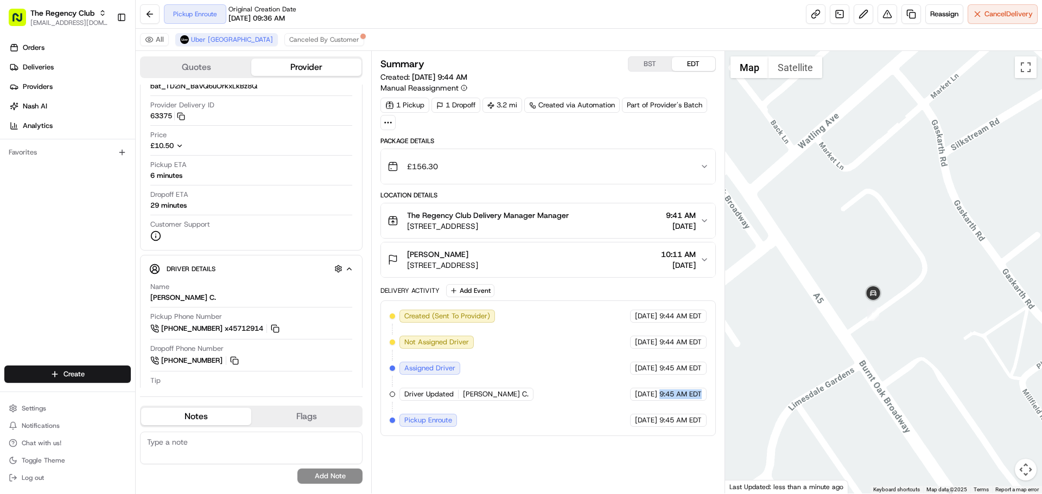
drag, startPoint x: 788, startPoint y: 344, endPoint x: 800, endPoint y: 330, distance: 18.1
click at [800, 330] on div at bounding box center [883, 272] width 317 height 443
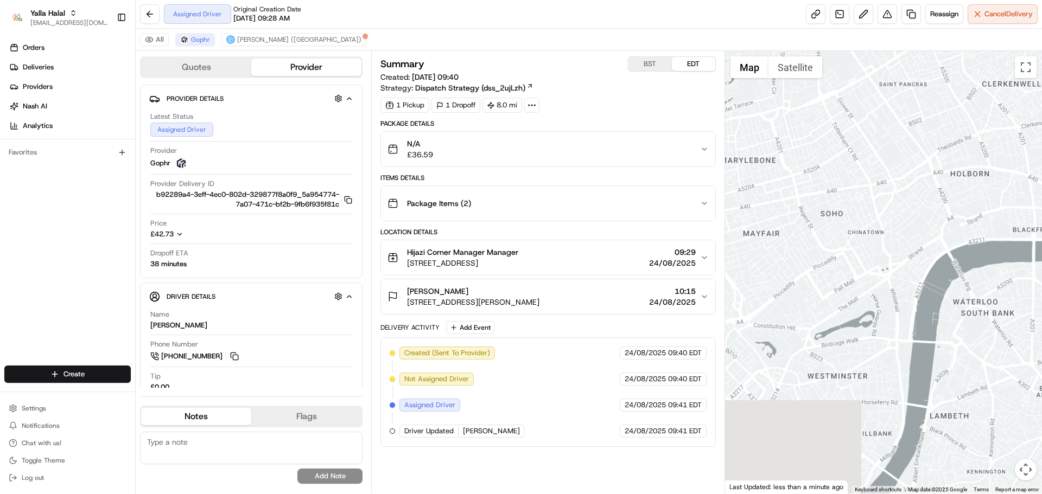
drag, startPoint x: 728, startPoint y: 249, endPoint x: 933, endPoint y: 375, distance: 240.8
click at [929, 373] on div at bounding box center [883, 272] width 317 height 443
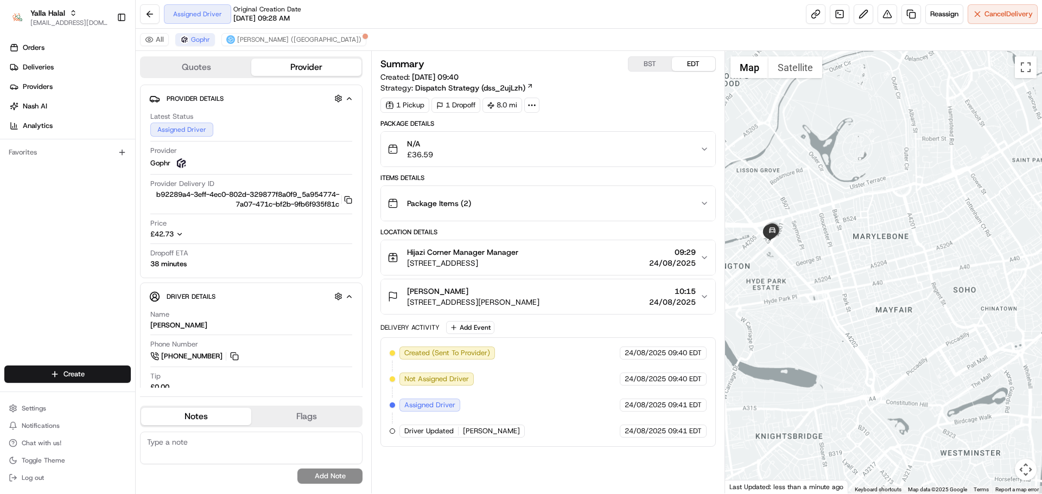
drag, startPoint x: 838, startPoint y: 284, endPoint x: 864, endPoint y: 323, distance: 46.2
click at [860, 319] on div at bounding box center [883, 272] width 317 height 443
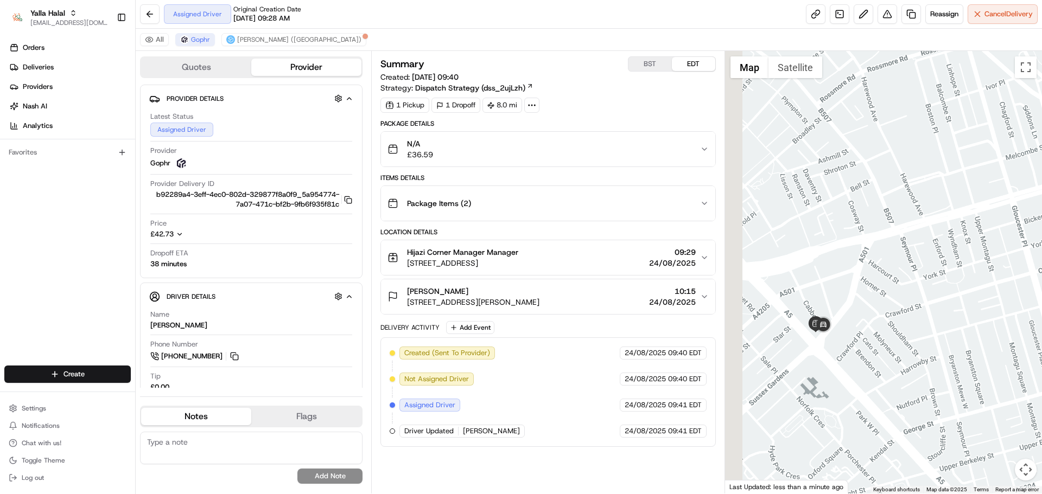
drag, startPoint x: 809, startPoint y: 377, endPoint x: 890, endPoint y: 377, distance: 81.4
click at [890, 377] on div at bounding box center [883, 272] width 317 height 443
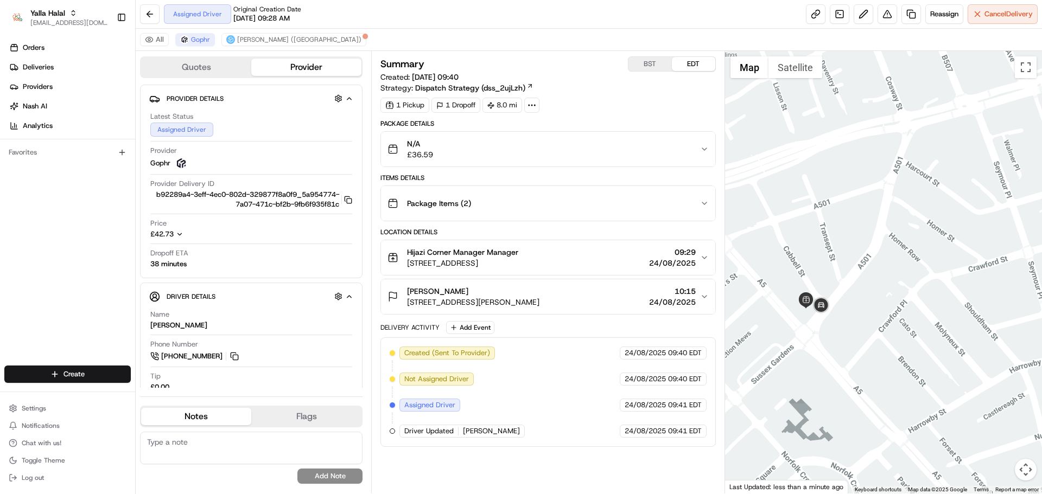
drag, startPoint x: 844, startPoint y: 358, endPoint x: 824, endPoint y: 379, distance: 29.2
click at [824, 379] on div at bounding box center [883, 272] width 317 height 443
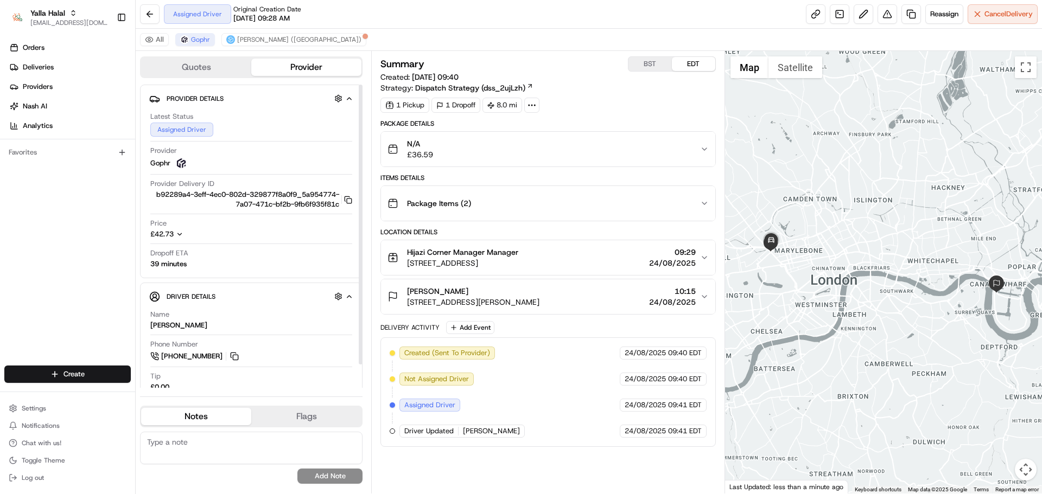
click at [250, 30] on div "All [PERSON_NAME] ([GEOGRAPHIC_DATA])" at bounding box center [589, 40] width 906 height 22
click at [248, 38] on span "[PERSON_NAME] ([GEOGRAPHIC_DATA])" at bounding box center [299, 39] width 124 height 9
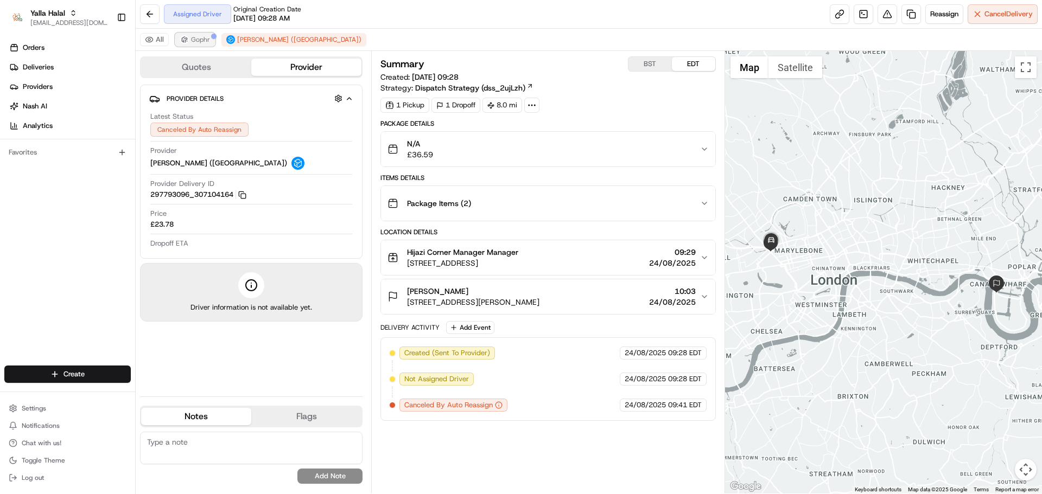
click at [195, 40] on span "Gophr" at bounding box center [200, 39] width 19 height 9
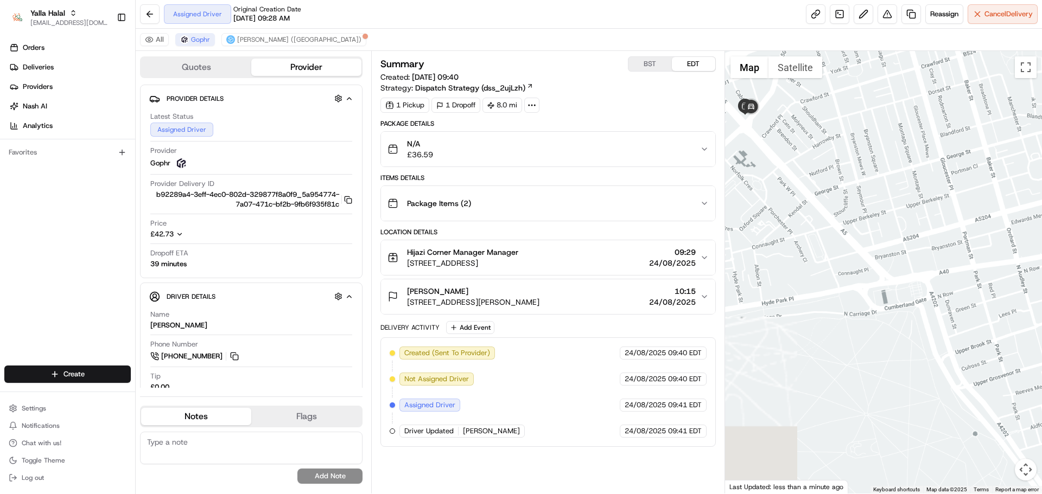
drag, startPoint x: 763, startPoint y: 241, endPoint x: 932, endPoint y: 358, distance: 205.3
click at [924, 360] on div at bounding box center [883, 272] width 317 height 443
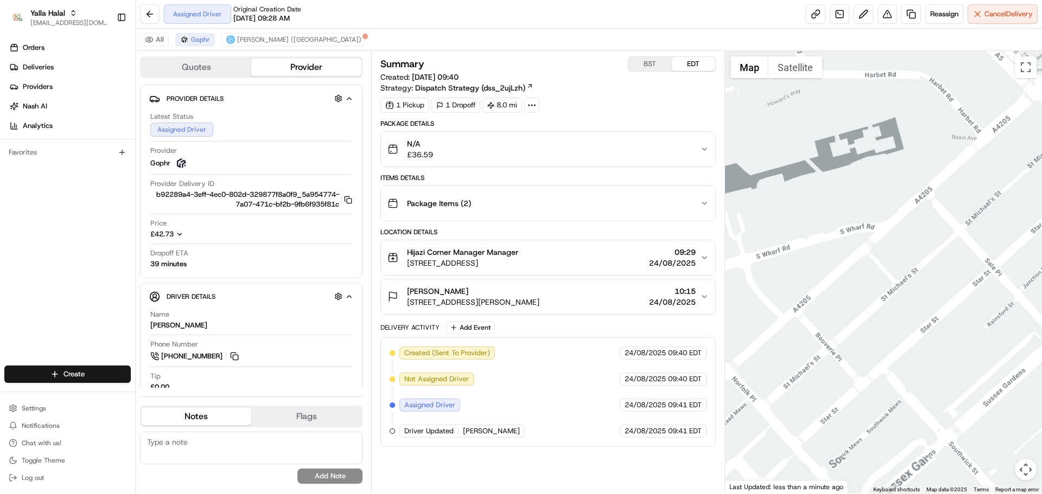
drag, startPoint x: 889, startPoint y: 303, endPoint x: 732, endPoint y: 231, distance: 173.3
click at [734, 232] on div at bounding box center [883, 272] width 317 height 443
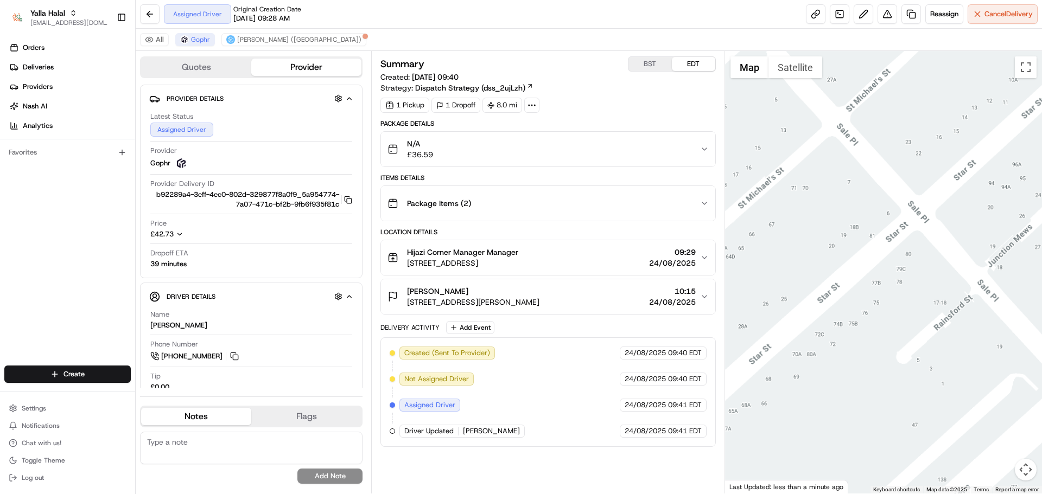
drag, startPoint x: 928, startPoint y: 276, endPoint x: 742, endPoint y: 256, distance: 187.3
click at [809, 252] on div at bounding box center [883, 272] width 317 height 443
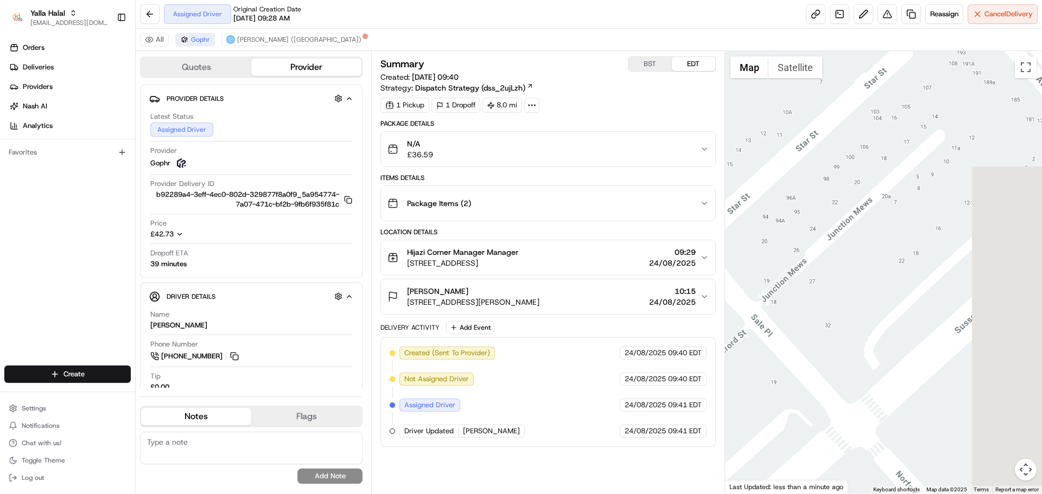
drag, startPoint x: 978, startPoint y: 254, endPoint x: 835, endPoint y: 336, distance: 165.0
click at [848, 324] on div at bounding box center [883, 272] width 317 height 443
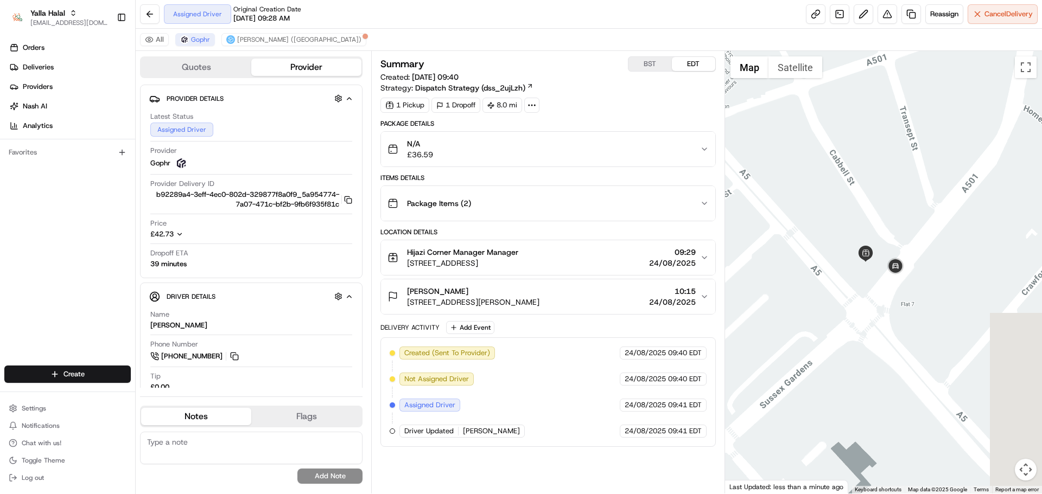
drag, startPoint x: 920, startPoint y: 308, endPoint x: 833, endPoint y: 331, distance: 89.4
click at [837, 330] on div at bounding box center [883, 272] width 317 height 443
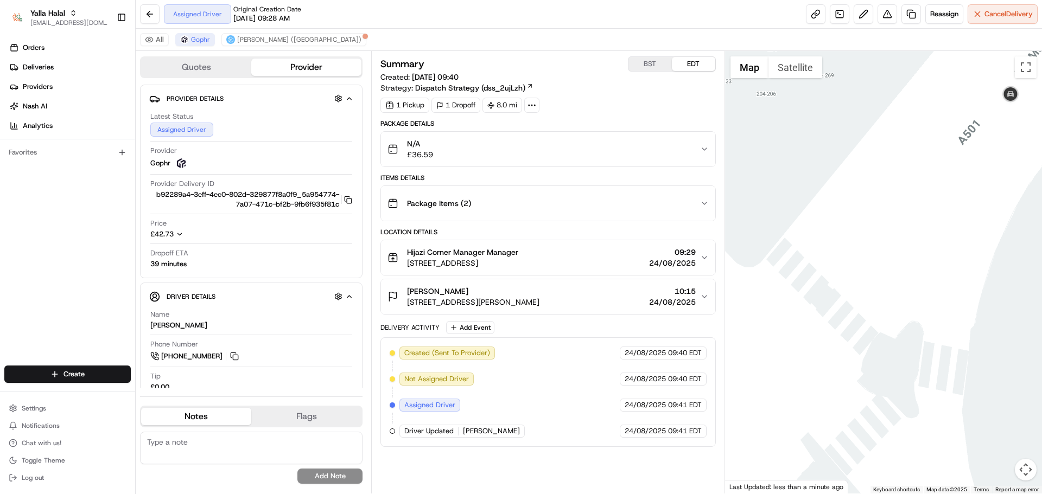
drag, startPoint x: 819, startPoint y: 268, endPoint x: 804, endPoint y: 373, distance: 106.9
click at [805, 372] on div at bounding box center [883, 272] width 317 height 443
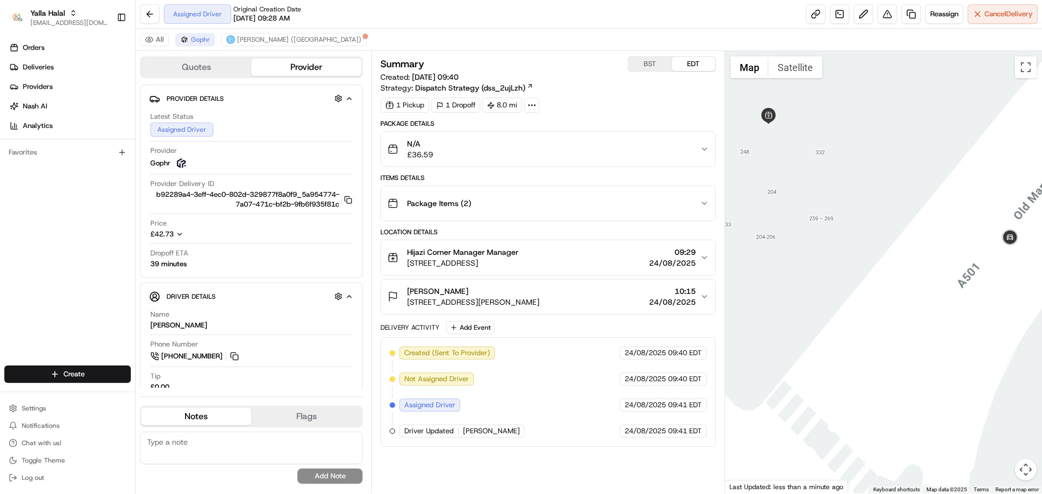
drag, startPoint x: 825, startPoint y: 309, endPoint x: 849, endPoint y: 360, distance: 56.3
click at [849, 361] on div at bounding box center [883, 272] width 317 height 443
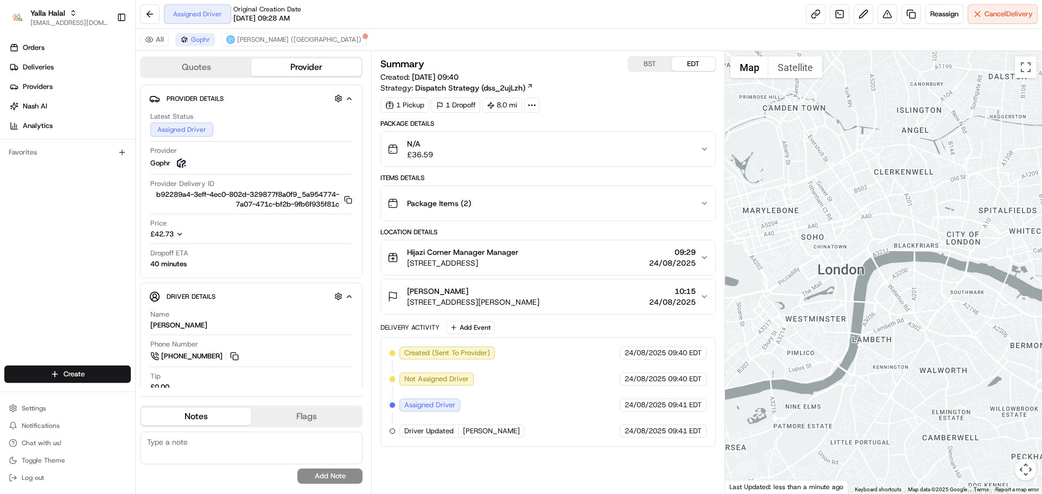
drag, startPoint x: 793, startPoint y: 265, endPoint x: 825, endPoint y: 295, distance: 43.0
click at [818, 285] on div at bounding box center [883, 272] width 317 height 443
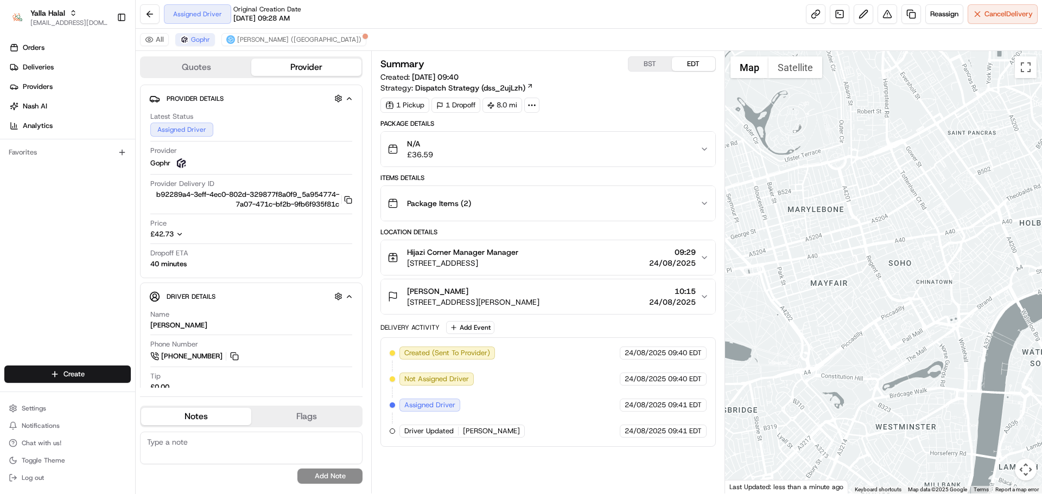
drag, startPoint x: 818, startPoint y: 282, endPoint x: 852, endPoint y: 317, distance: 49.5
click at [843, 311] on div at bounding box center [883, 272] width 317 height 443
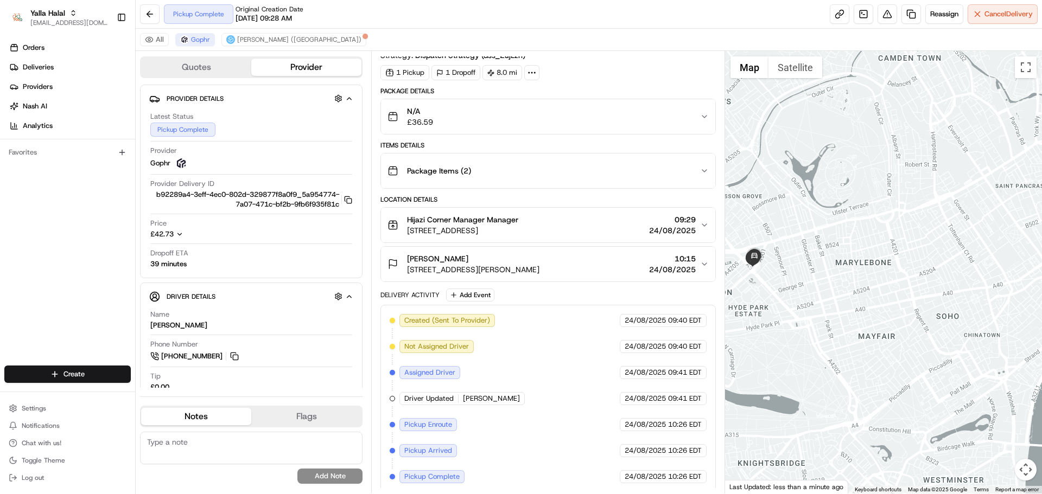
scroll to position [37, 0]
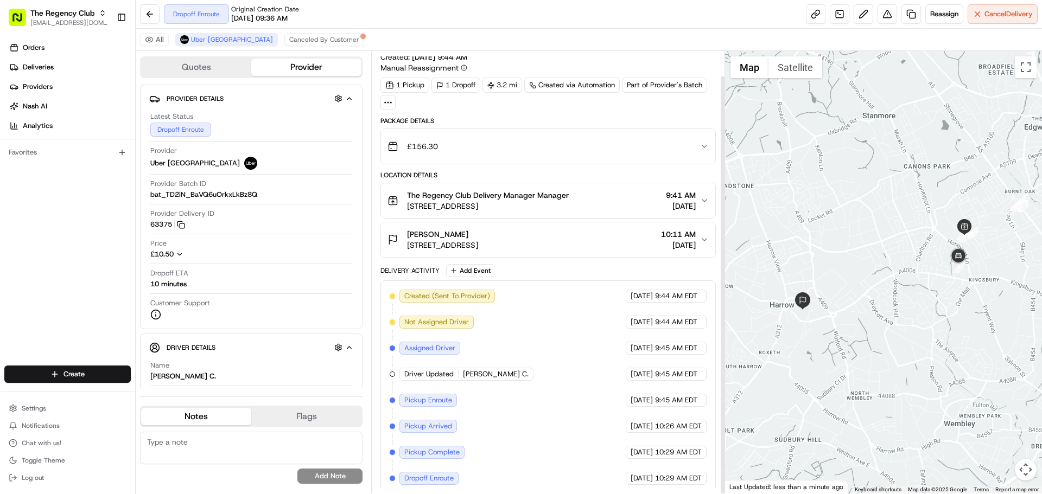
scroll to position [26, 0]
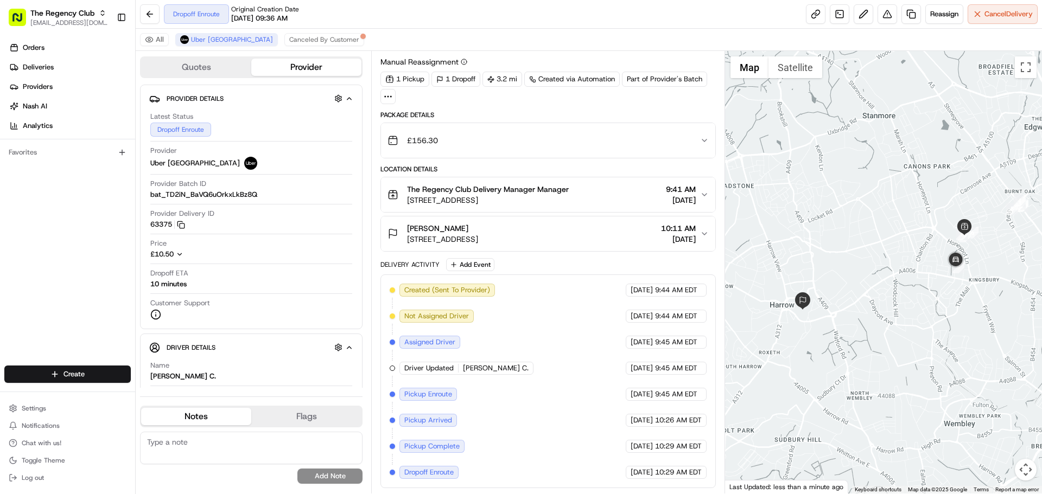
click at [445, 231] on span "[PERSON_NAME]" at bounding box center [437, 228] width 61 height 11
